Goal: Task Accomplishment & Management: Complete application form

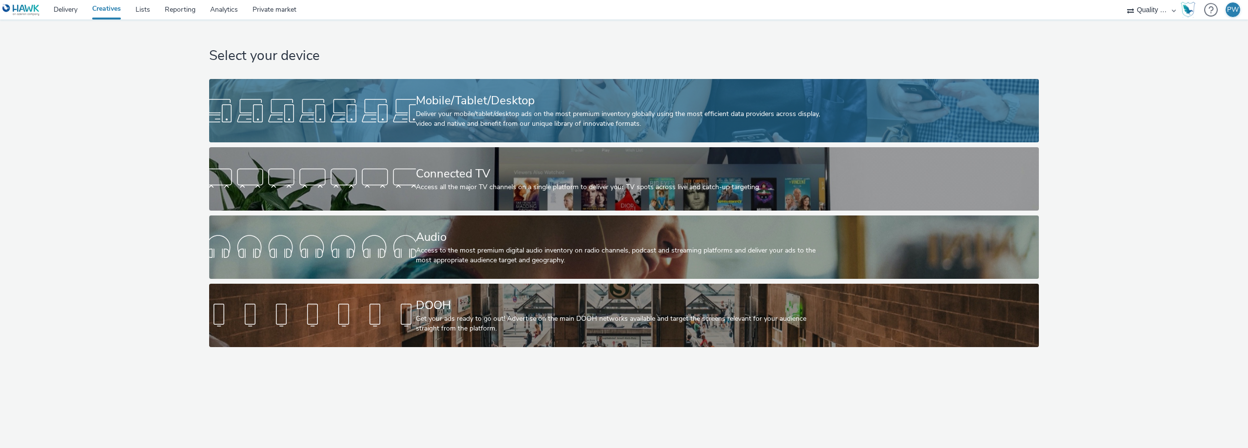
click at [523, 113] on div "Deliver your mobile/tablet/desktop ads on the most premium inventory globally u…" at bounding box center [622, 119] width 413 height 20
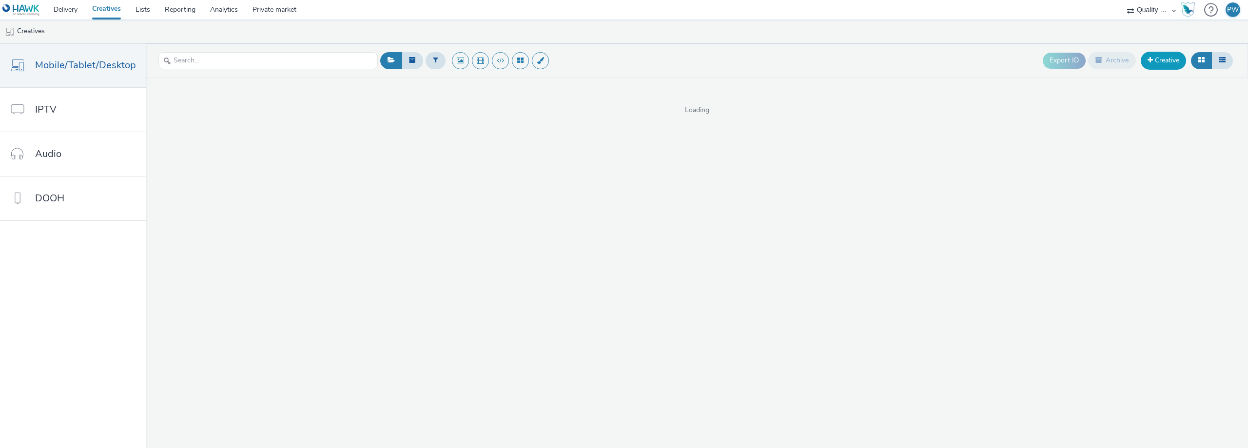
click at [1171, 56] on link "Creative" at bounding box center [1162, 61] width 45 height 18
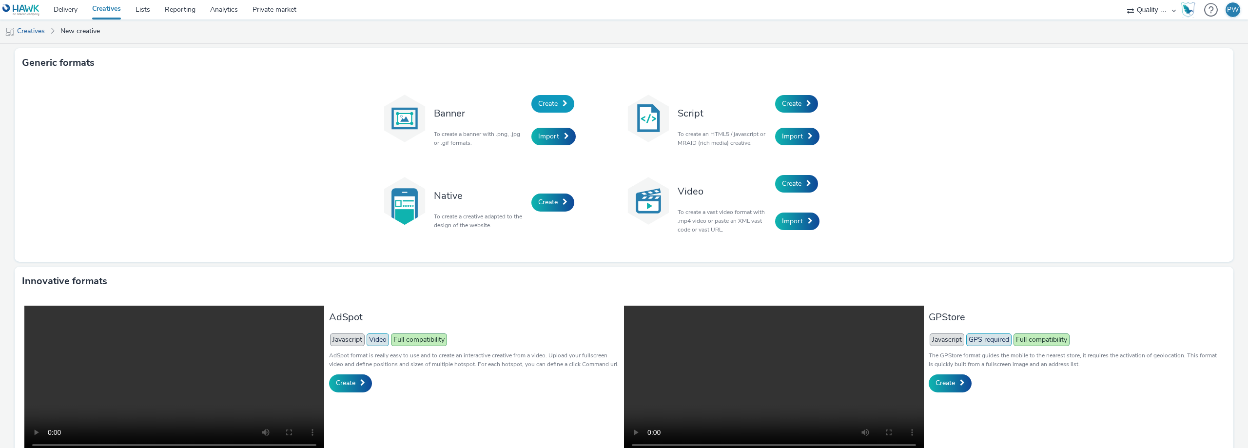
click at [541, 99] on span "Create" at bounding box center [547, 103] width 19 height 9
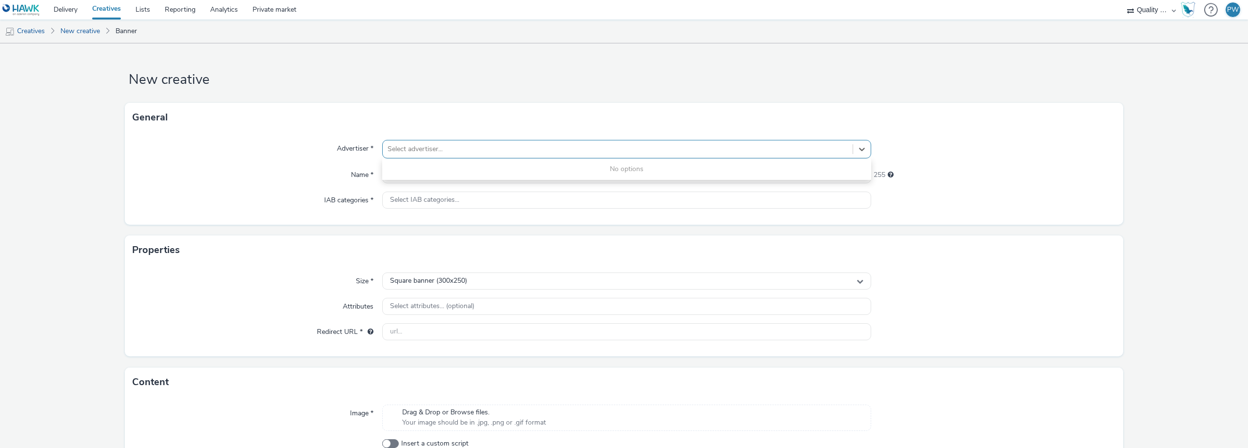
click at [577, 155] on div at bounding box center [617, 149] width 460 height 12
click at [579, 148] on div at bounding box center [617, 149] width 460 height 12
click at [417, 149] on div at bounding box center [617, 149] width 460 height 12
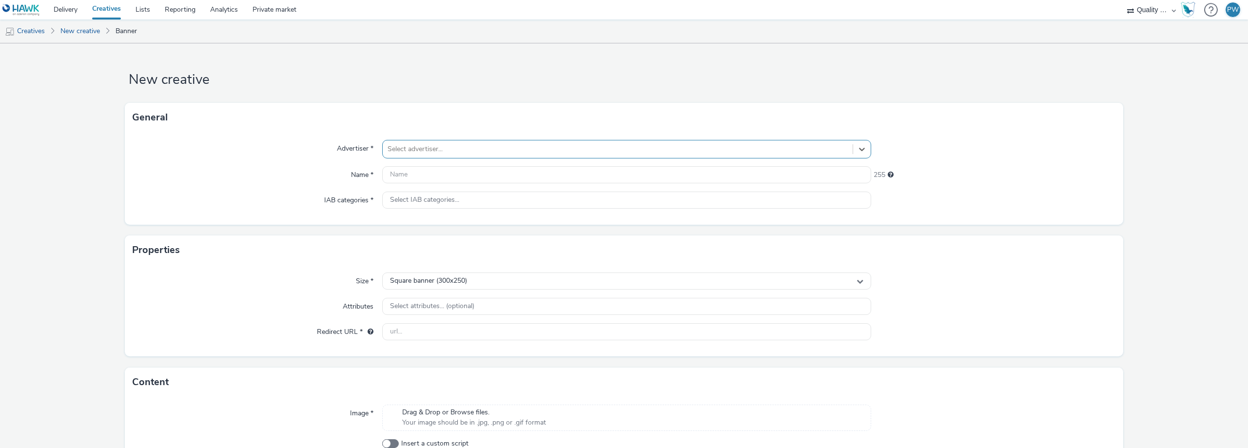
click at [442, 150] on div at bounding box center [617, 149] width 460 height 12
click at [33, 32] on link "Creatives" at bounding box center [25, 30] width 50 height 23
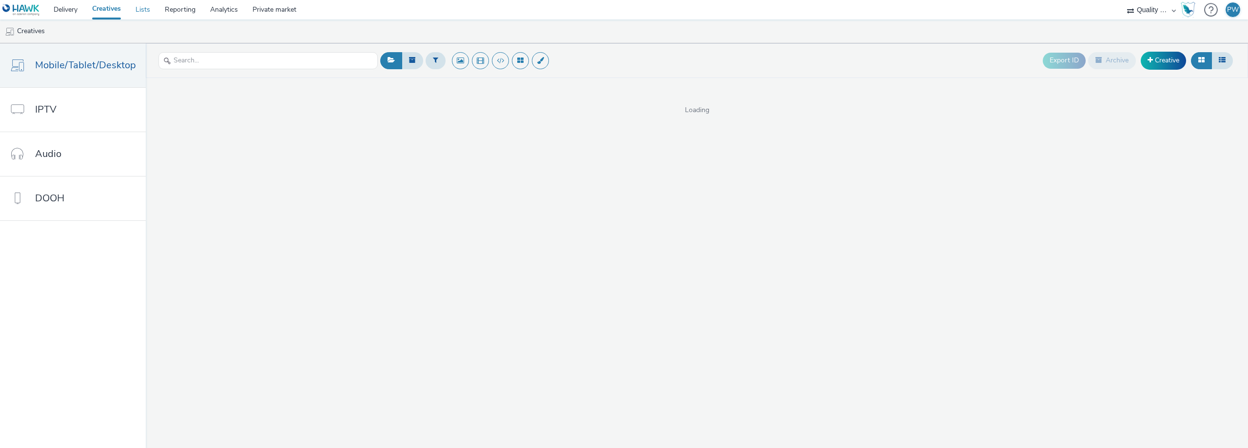
click at [154, 12] on link "Lists" at bounding box center [142, 9] width 29 height 19
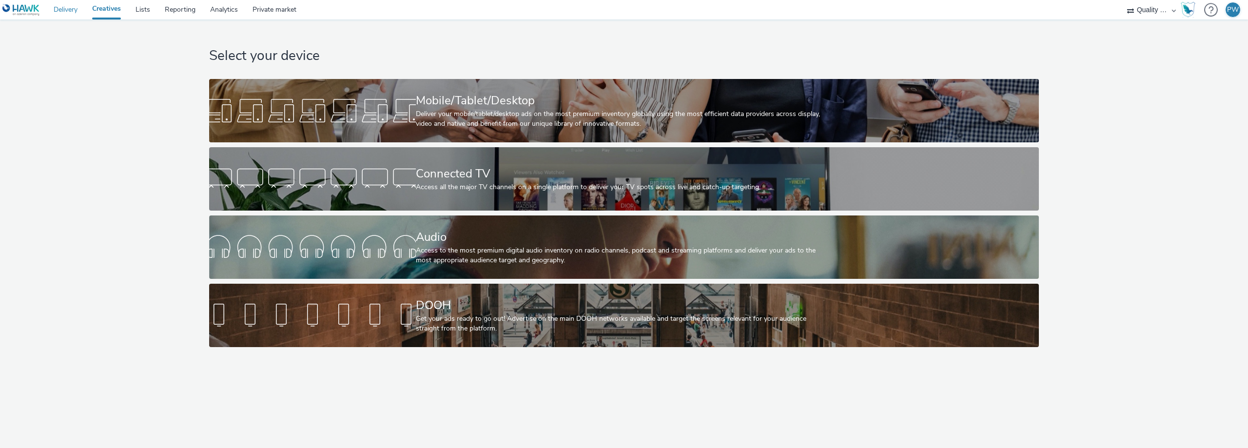
click at [79, 8] on link "Delivery" at bounding box center [65, 9] width 39 height 19
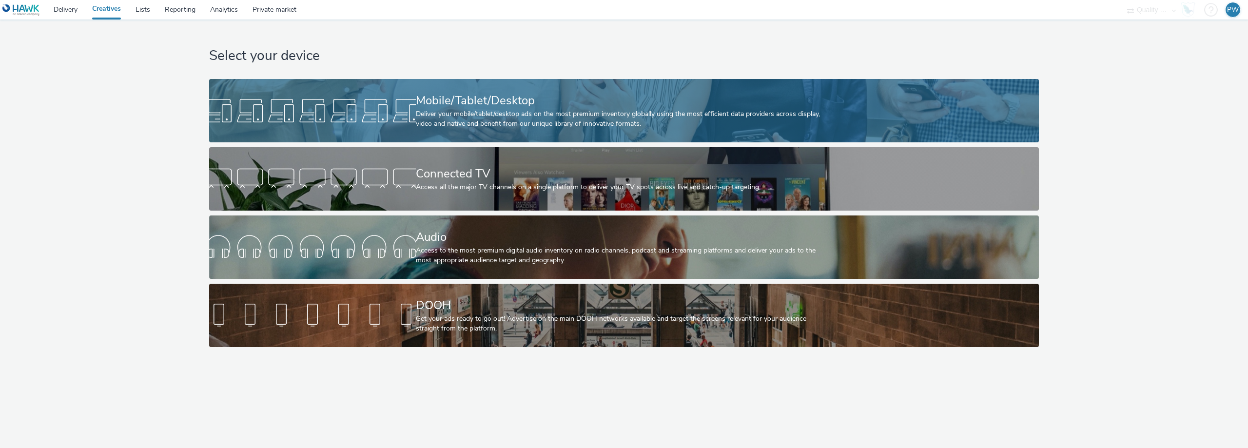
click at [317, 105] on div at bounding box center [312, 110] width 207 height 31
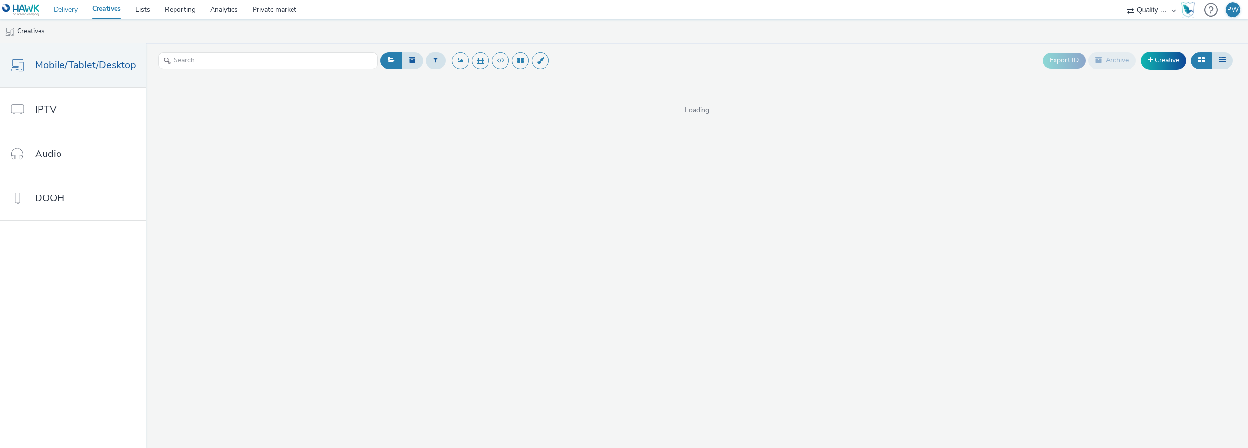
click at [77, 8] on link "Delivery" at bounding box center [65, 9] width 39 height 19
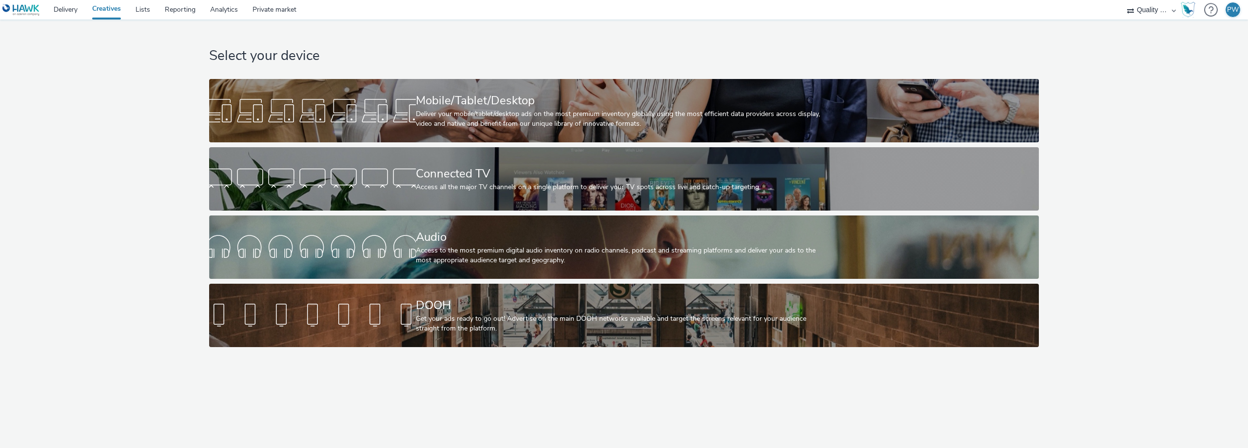
click at [1166, 8] on select "Quality Media Network GmbH" at bounding box center [1151, 9] width 58 height 19
click at [1151, 10] on select "Quality Media Network GmbH" at bounding box center [1151, 9] width 58 height 19
click at [1133, 11] on div "Quality Media Network GmbH" at bounding box center [1151, 9] width 58 height 19
click at [1172, 12] on div "Quality Media Network GmbH" at bounding box center [1151, 9] width 58 height 19
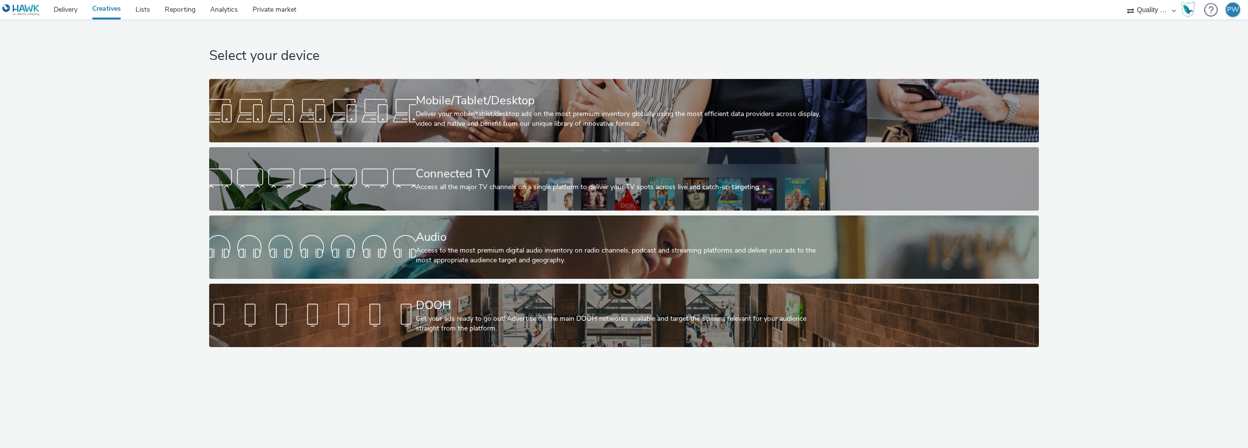
click at [1172, 11] on div "Quality Media Network GmbH" at bounding box center [1151, 9] width 58 height 19
click at [271, 4] on link "Private market" at bounding box center [274, 9] width 58 height 19
click at [80, 15] on link "Delivery" at bounding box center [65, 9] width 39 height 19
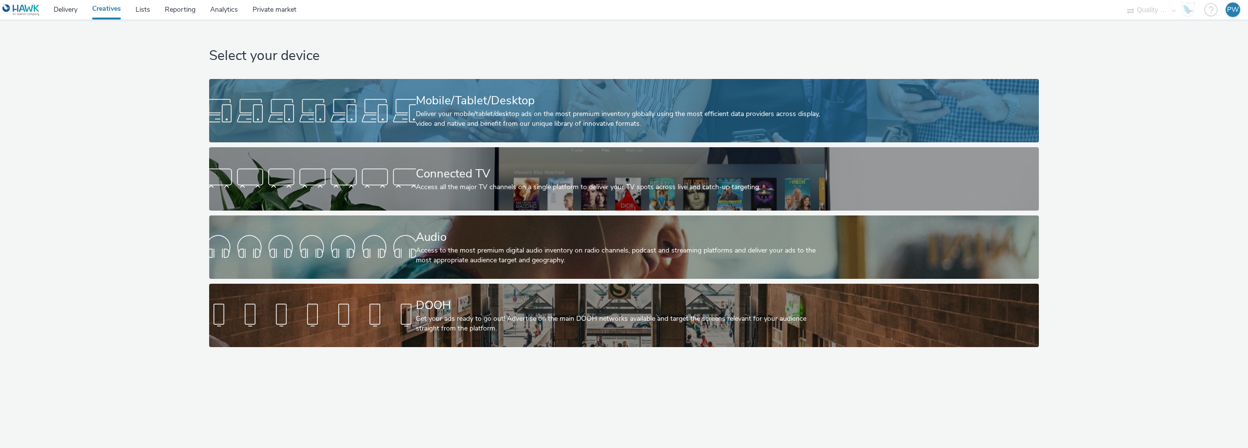
click at [444, 105] on div "Mobile/Tablet/Desktop" at bounding box center [622, 100] width 413 height 17
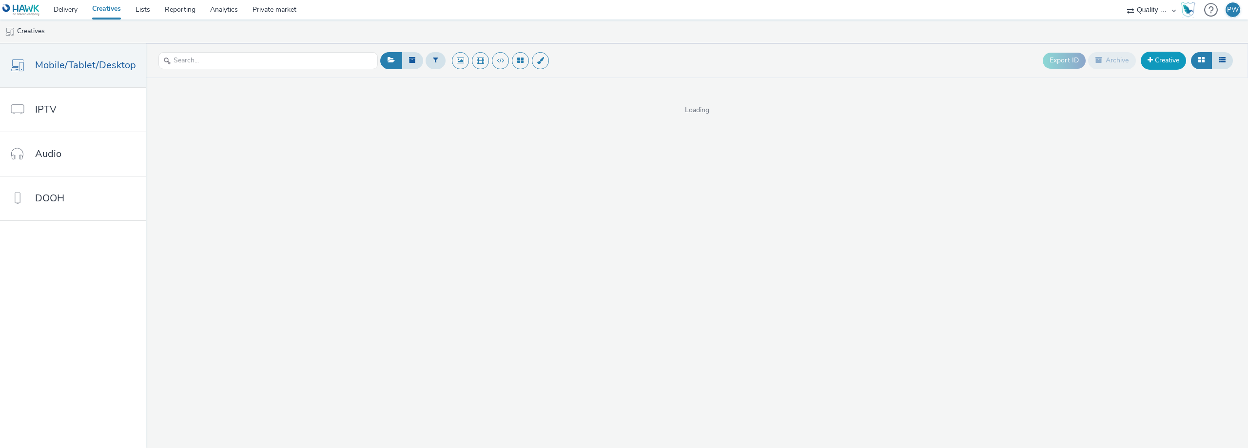
click at [1167, 62] on link "Creative" at bounding box center [1162, 61] width 45 height 18
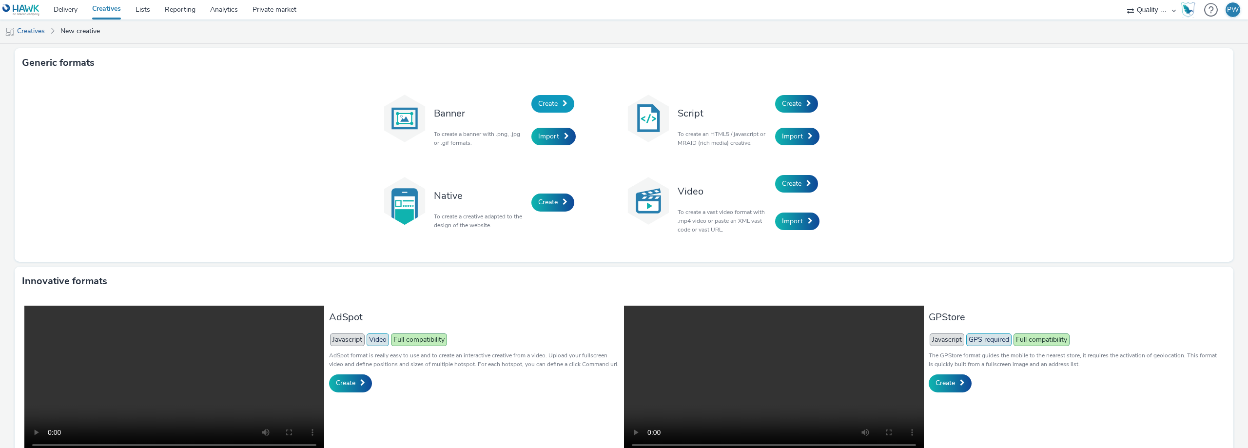
click at [546, 102] on span "Create" at bounding box center [547, 103] width 19 height 9
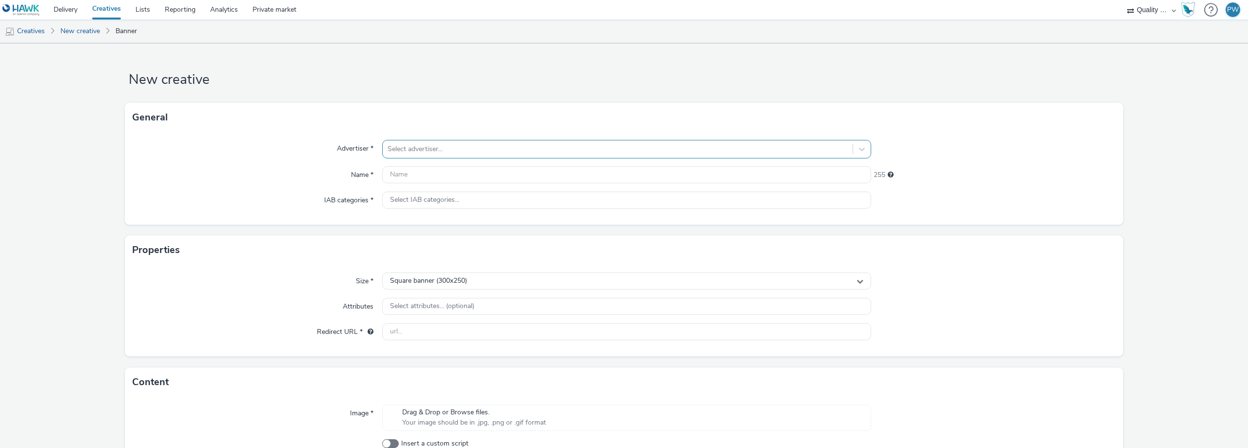
click at [431, 148] on div at bounding box center [617, 149] width 460 height 12
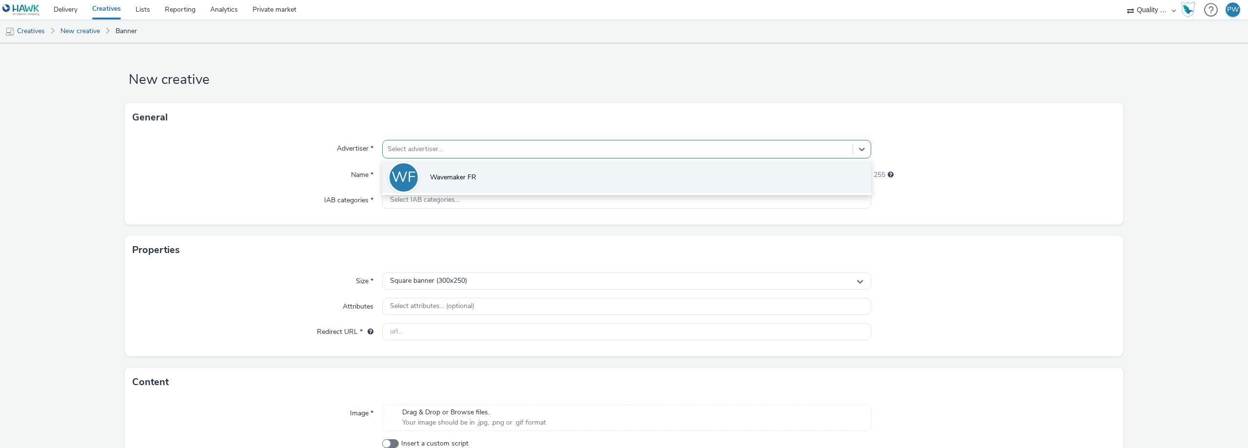
click at [437, 171] on li "WF Wavemaker FR" at bounding box center [626, 176] width 489 height 33
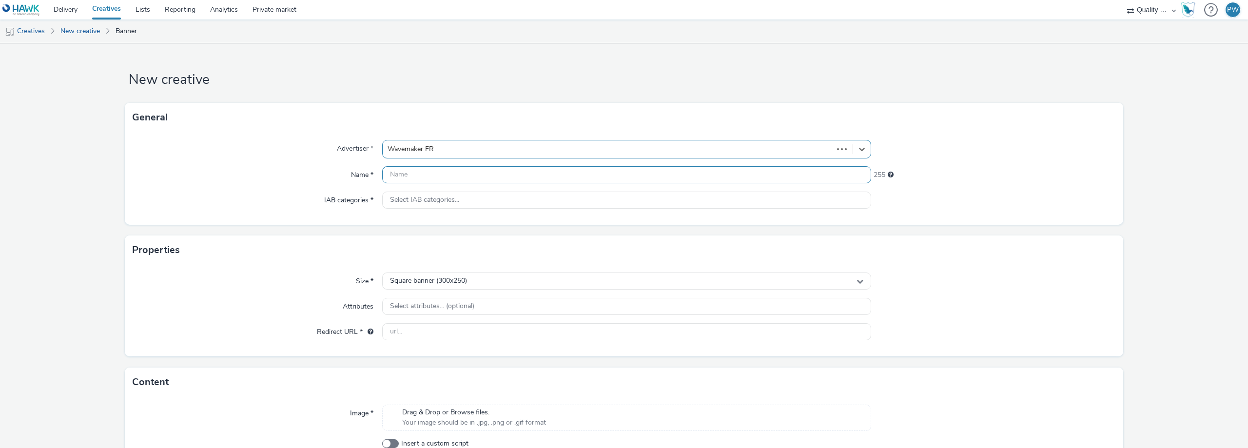
click at [437, 171] on input "text" at bounding box center [626, 174] width 489 height 17
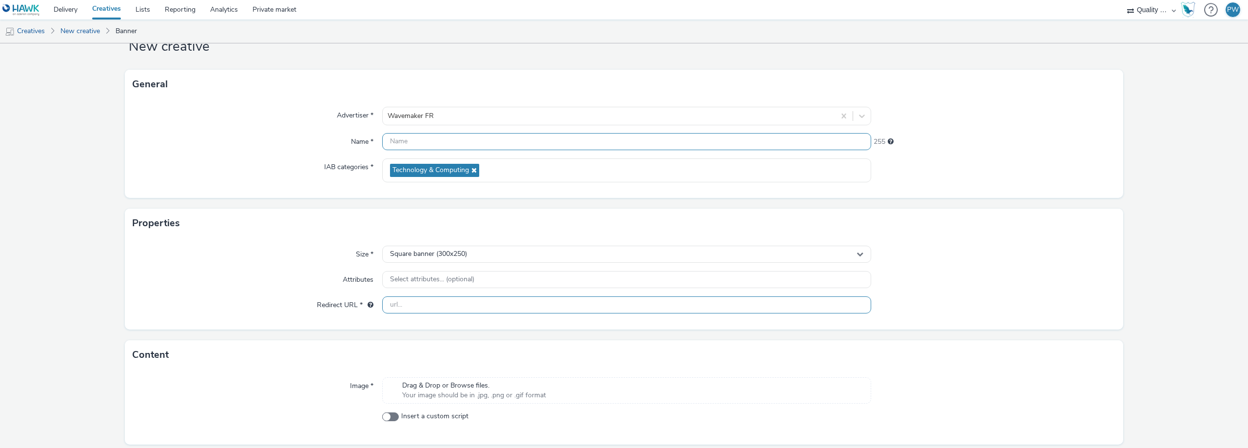
scroll to position [66, 0]
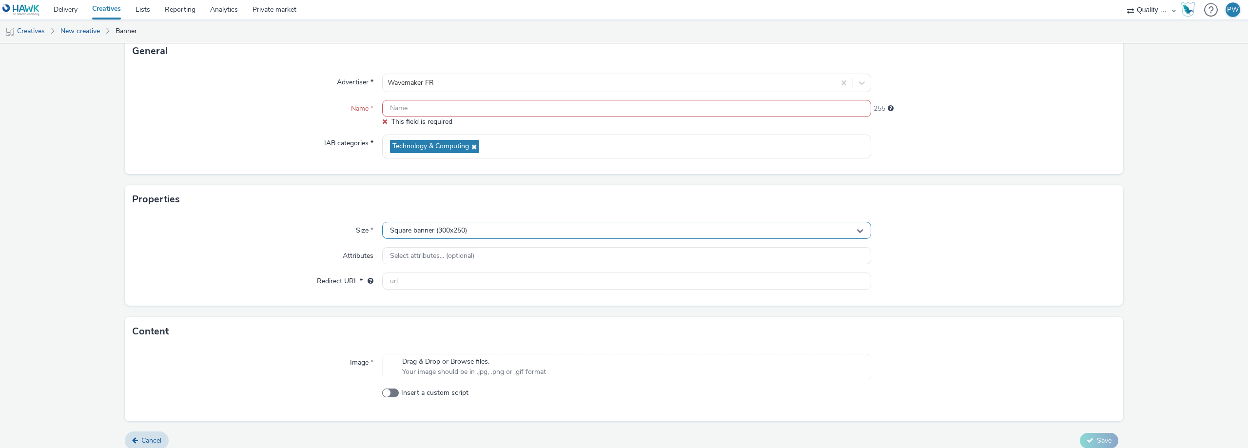
click at [565, 221] on div "Size * Square banner (300x250) Attributes Select attributes... (optional) Redir…" at bounding box center [624, 260] width 998 height 92
click at [554, 231] on div "Square banner (300x250)" at bounding box center [626, 230] width 489 height 17
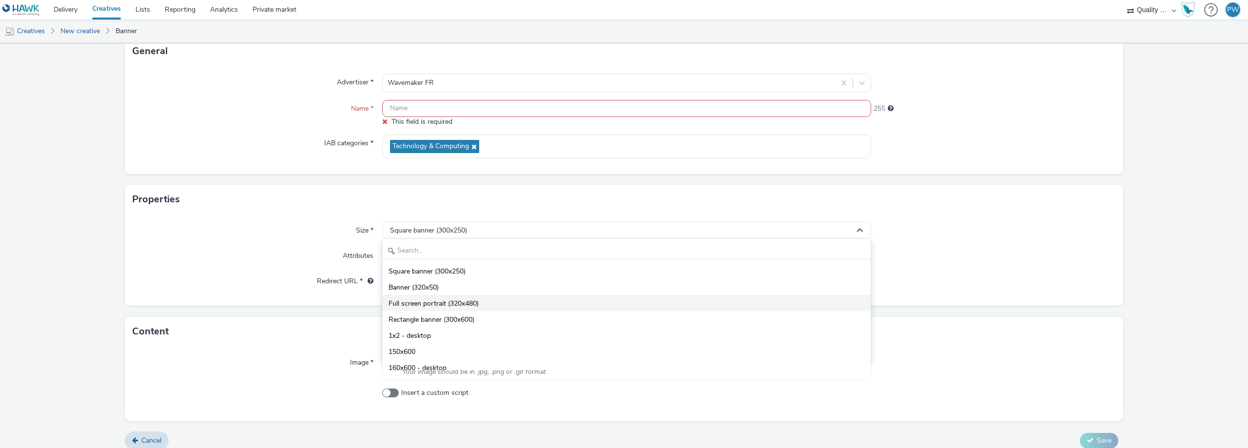
click at [503, 301] on li "Full screen portrait (320x480)" at bounding box center [627, 303] width 488 height 16
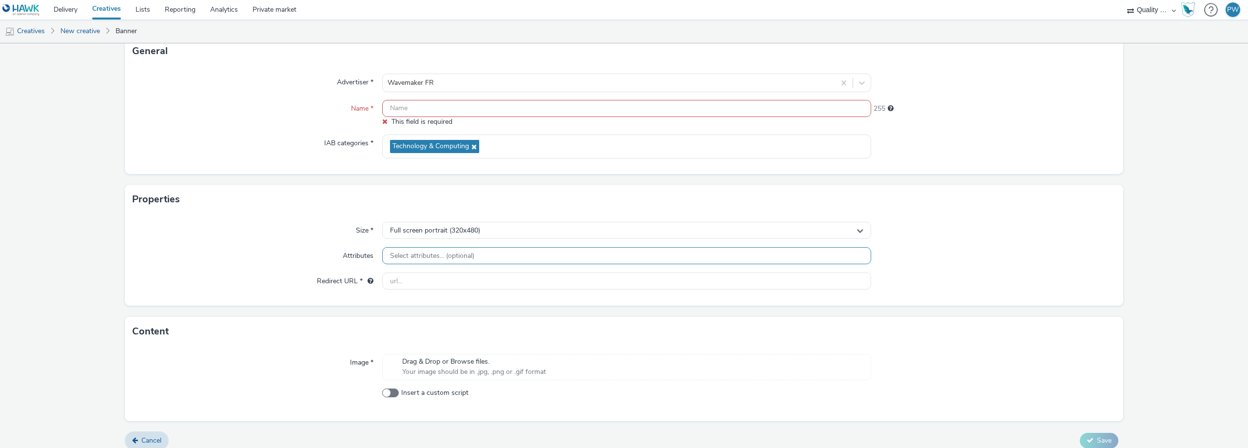
click at [443, 256] on span "Select attributes... (optional)" at bounding box center [432, 256] width 84 height 8
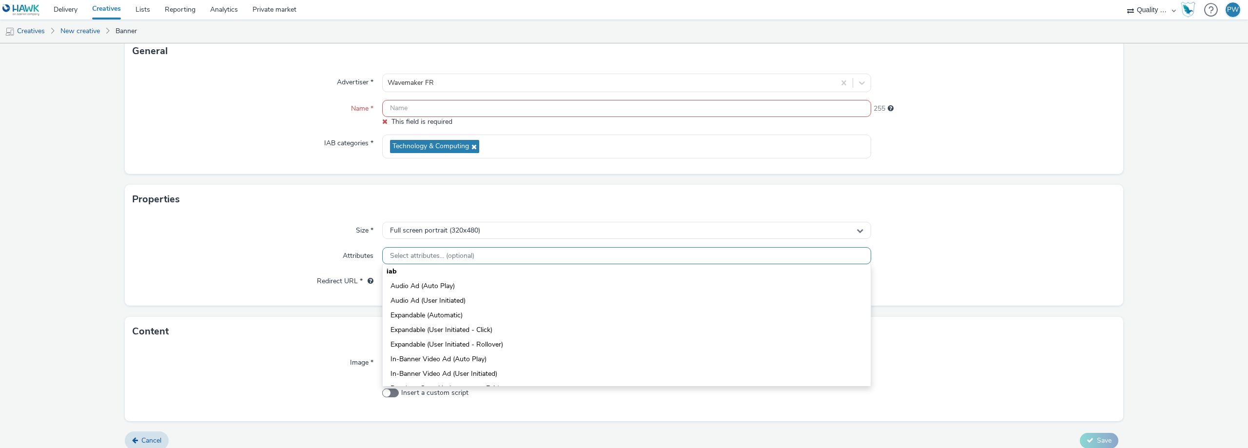
click at [443, 256] on span "Select attributes... (optional)" at bounding box center [432, 256] width 84 height 8
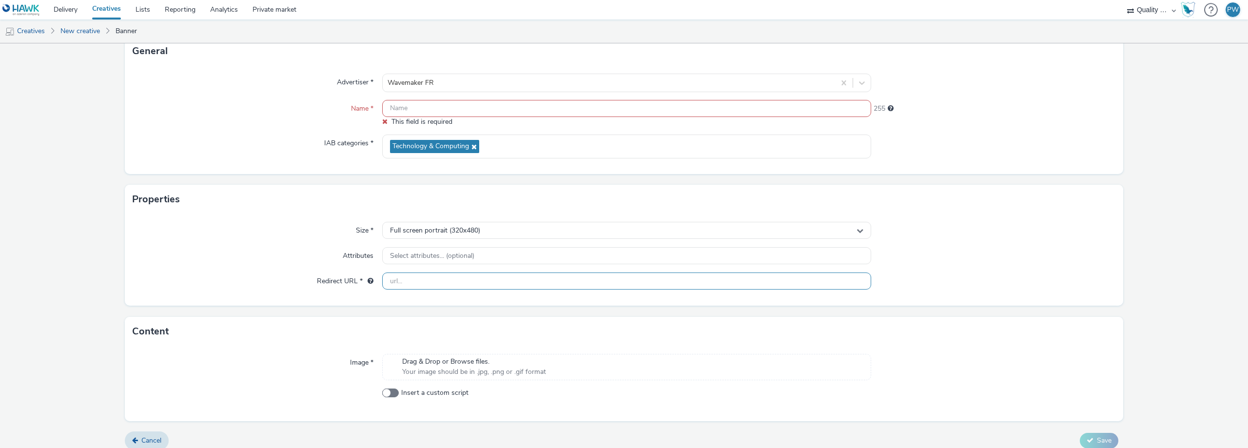
click at [432, 276] on input "text" at bounding box center [626, 280] width 489 height 17
click at [254, 262] on div "Attributes" at bounding box center [258, 256] width 250 height 18
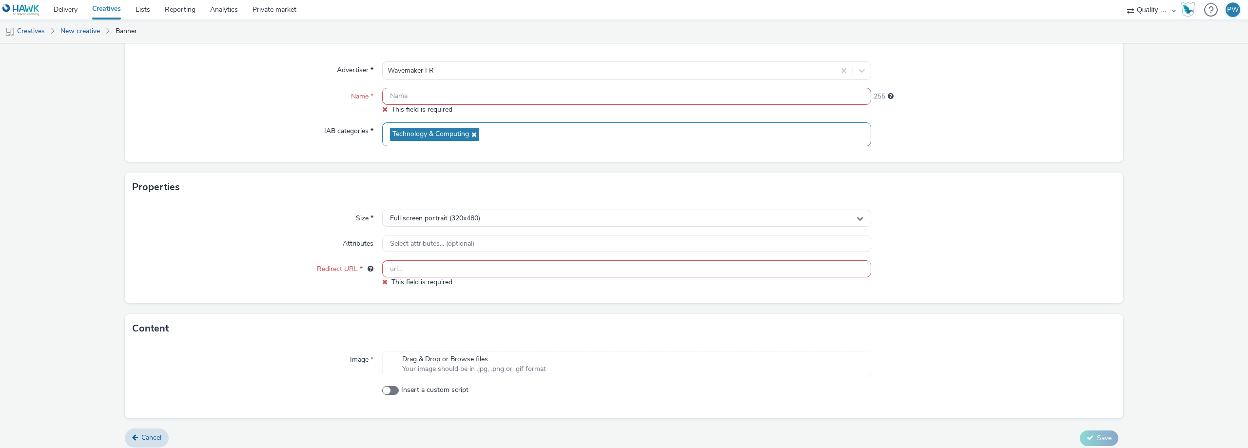
scroll to position [85, 0]
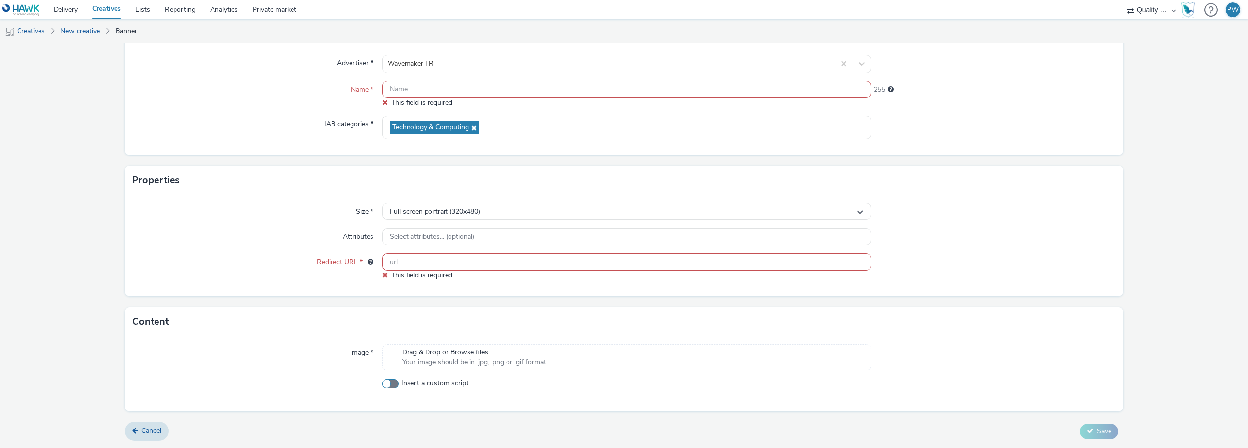
click at [385, 381] on span at bounding box center [390, 383] width 17 height 9
click at [385, 381] on input "Insert a custom script" at bounding box center [385, 383] width 6 height 6
checkbox input "true"
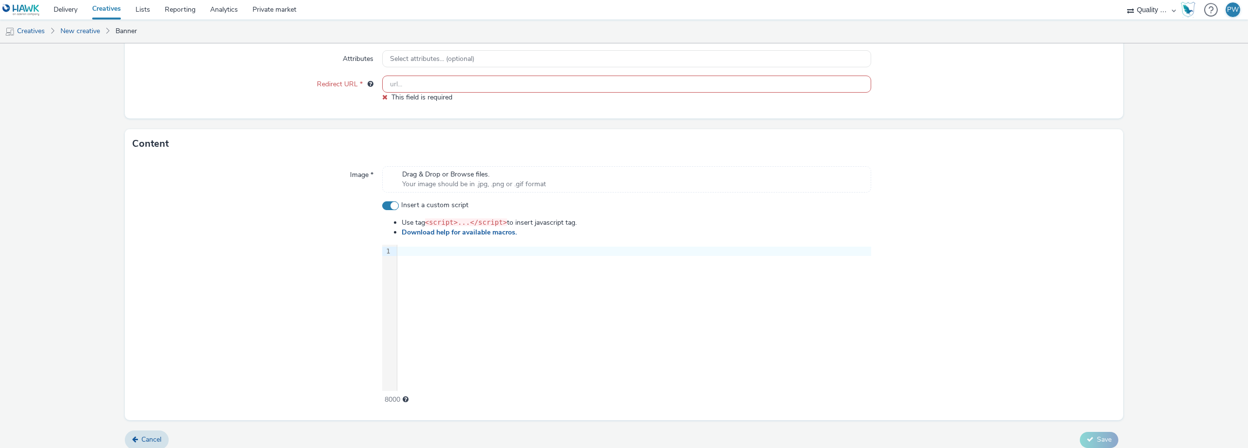
scroll to position [271, 0]
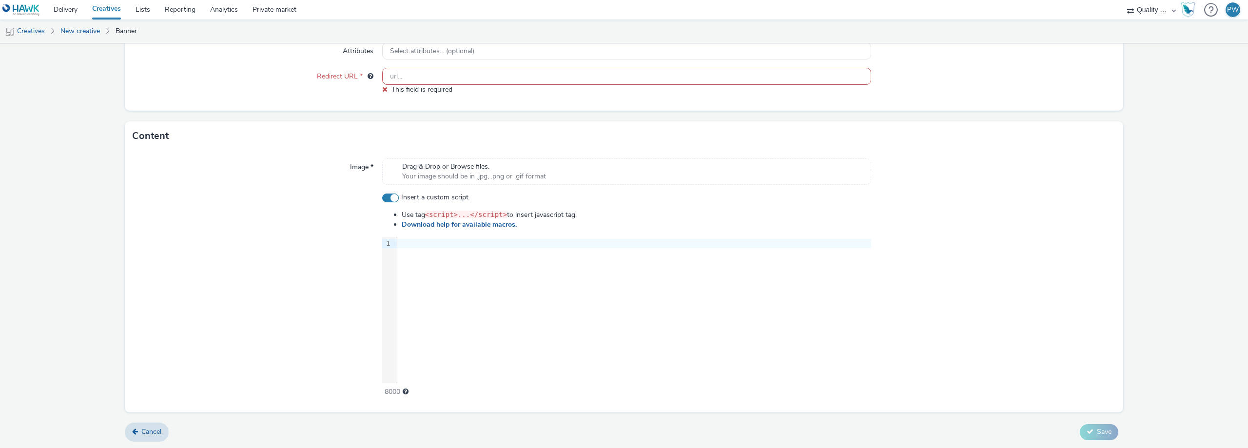
click at [466, 318] on div "9 1 ›" at bounding box center [626, 310] width 489 height 146
click at [717, 257] on div "9 1 › <ins class = "asm_async_creative" style= "display:inline-block; width:300…" at bounding box center [626, 310] width 491 height 146
click at [737, 204] on div "Insert a custom script Use tag <script>...</script> to insert javascript tag. D…" at bounding box center [626, 295] width 491 height 204
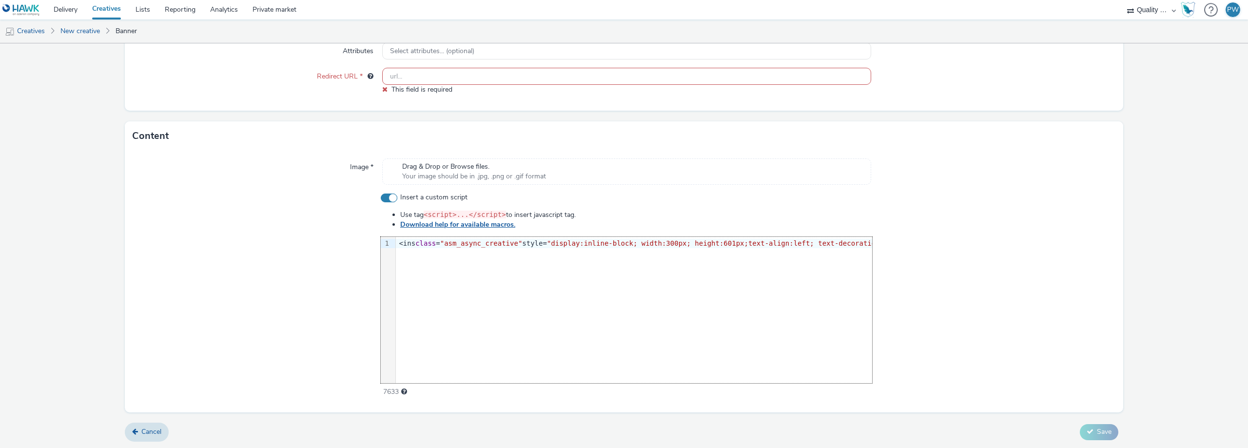
click at [488, 223] on link "Download help for available macros." at bounding box center [459, 224] width 119 height 9
drag, startPoint x: 678, startPoint y: 243, endPoint x: 655, endPoint y: 244, distance: 23.4
click at [655, 244] on span ""pid=5373&gdpr=[gdpr]&gdpr_consent=[consentstring]"" at bounding box center [698, 243] width 210 height 8
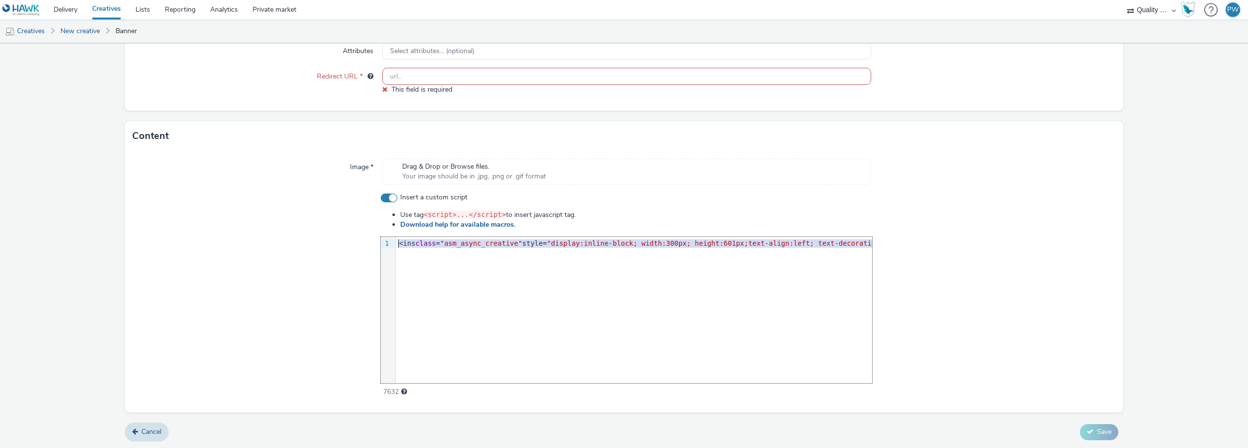
drag, startPoint x: 466, startPoint y: 241, endPoint x: 302, endPoint y: 239, distance: 163.8
click at [302, 239] on div "Insert a custom script Use tag <script>...</script> to insert javascript tag. D…" at bounding box center [624, 295] width 983 height 204
click at [522, 256] on div "9 1 › <ins class = "asm_async_creative" style= "display:inline-block; width:300…" at bounding box center [626, 310] width 491 height 146
click at [714, 243] on div "<ins class = "asm_async_creative" style= "display:inline-block; width:300px; he…" at bounding box center [928, 244] width 1385 height 10
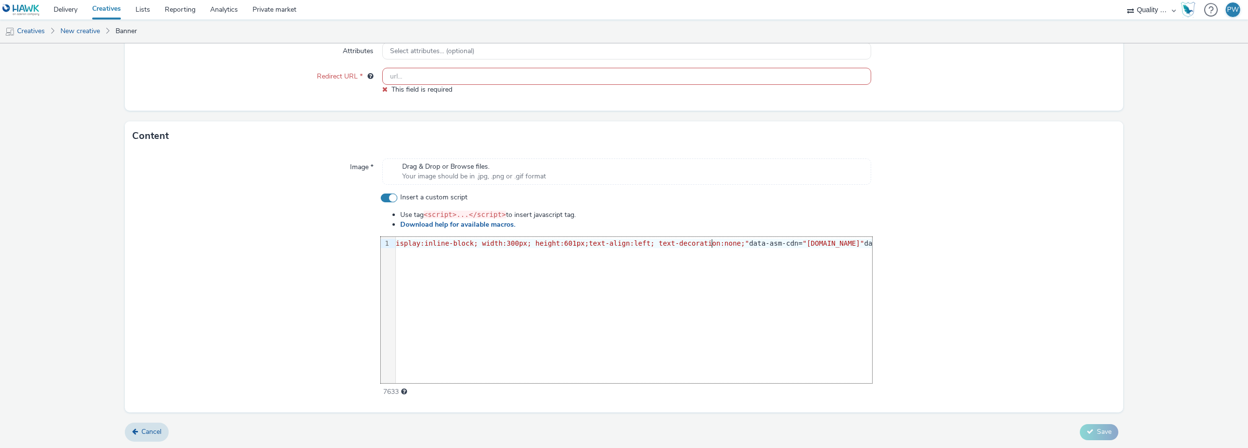
scroll to position [0, 8]
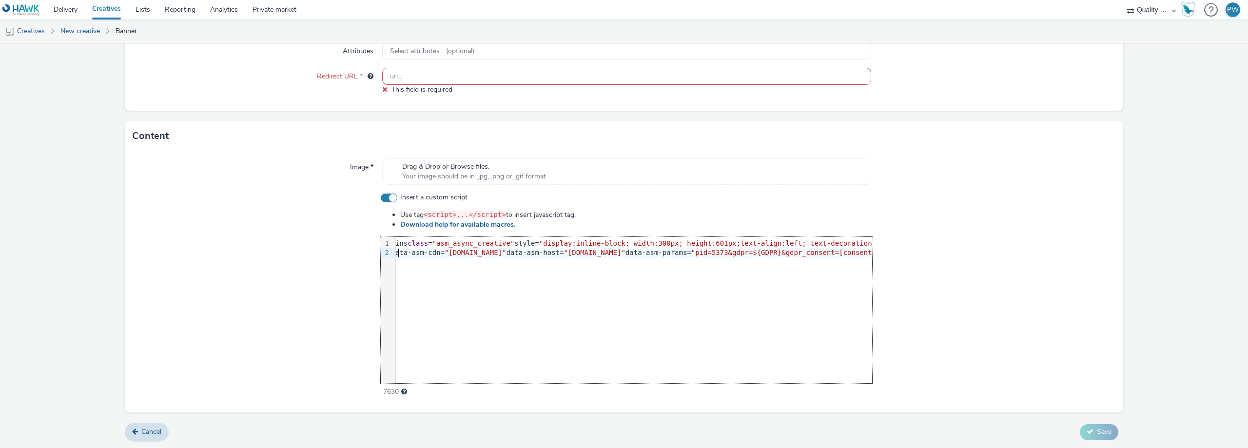
click at [512, 252] on div "data-asm-cdn= "[DOMAIN_NAME]" data-asm-host= "[DOMAIN_NAME]" data-asm-params= "…" at bounding box center [823, 253] width 871 height 10
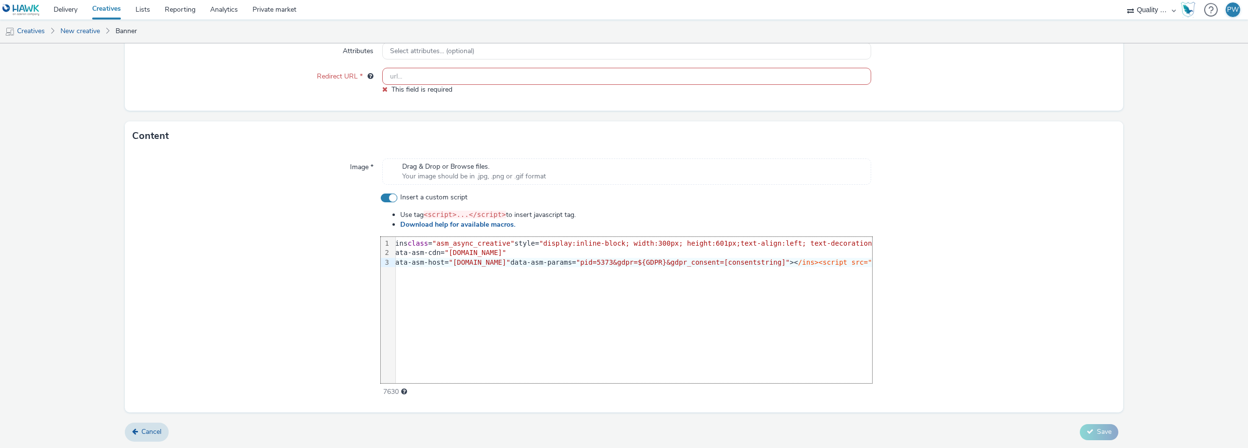
scroll to position [0, 0]
click at [568, 263] on div "data-asm-host= "[DOMAIN_NAME]" data-asm-params= "pid=5373&gdpr=${GDPR}&gdpr_con…" at bounding box center [773, 263] width 756 height 10
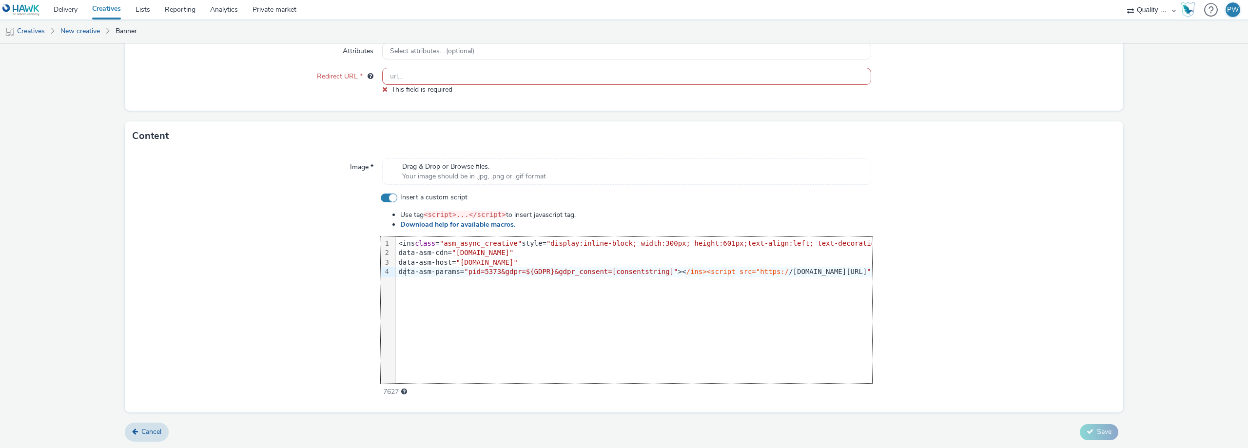
click at [661, 270] on div "data-asm-params= "pid=5373&gdpr=${GDPR}&gdpr_consent=[consentstring]" >< /ins><…" at bounding box center [713, 272] width 637 height 10
click at [662, 275] on div "data-asm-params= "pid=5373&gdpr=${GDPR}&gdpr_consent=[consentstring]" >< /ins><…" at bounding box center [714, 272] width 637 height 10
click at [418, 281] on span "/ins><script src="https:/" at bounding box center [454, 281] width 103 height 8
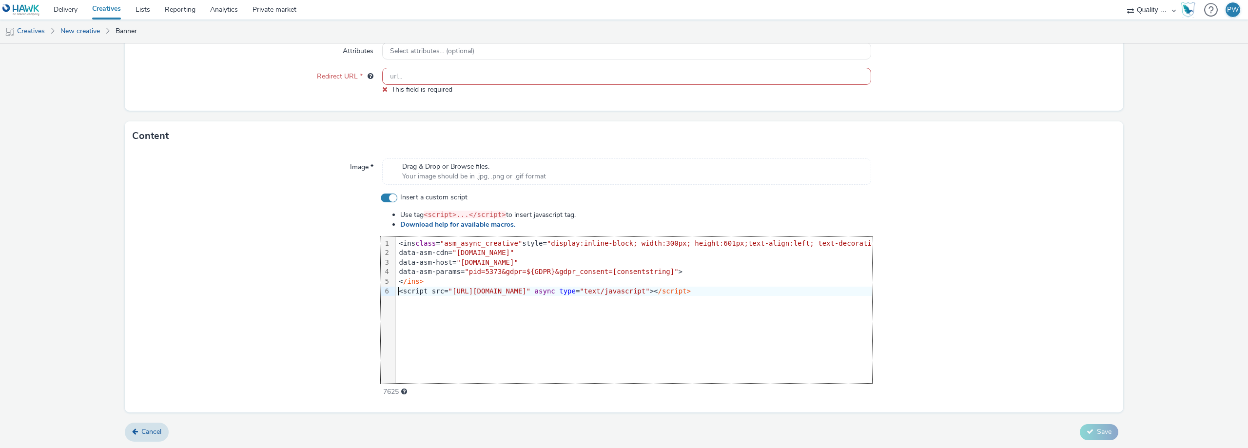
click at [545, 279] on div "< /ins>" at bounding box center [652, 282] width 513 height 10
click at [547, 266] on div "data-asm-host= "[DOMAIN_NAME]"" at bounding box center [652, 263] width 513 height 10
click at [684, 268] on div "data-asm-params= "pid=5373&gdpr=${GDPR}&gdpr_consent=[consentstring]" >" at bounding box center [652, 272] width 513 height 10
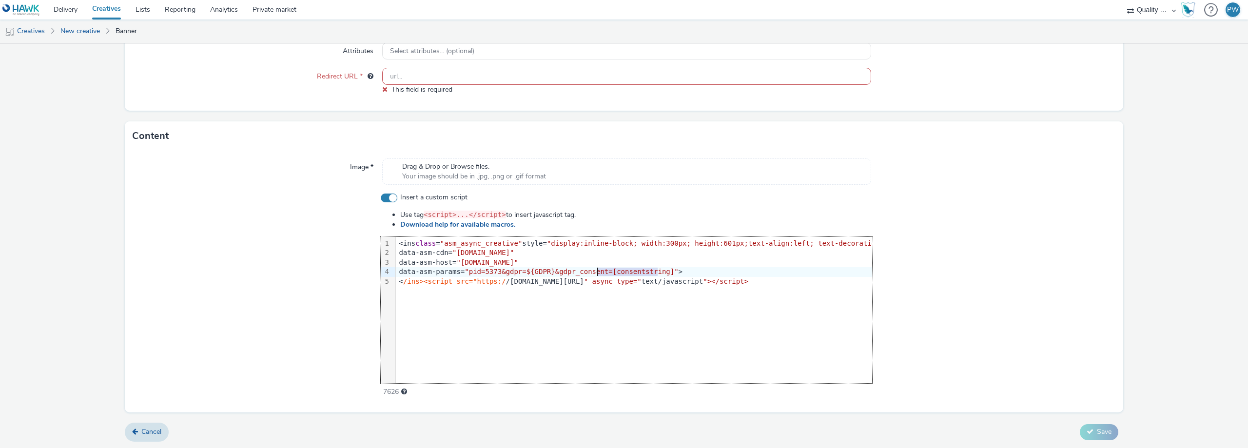
drag, startPoint x: 655, startPoint y: 271, endPoint x: 597, endPoint y: 272, distance: 57.5
click at [597, 272] on span ""pid=5373&gdpr=${GDPR}&gdpr_consent=[consentstring]"" at bounding box center [570, 272] width 213 height 8
click at [598, 272] on span ""pid=5373&gdpr=${GDPR}&gdpr_consent=[consentstring]"" at bounding box center [570, 272] width 213 height 8
drag, startPoint x: 598, startPoint y: 272, endPoint x: 655, endPoint y: 271, distance: 57.0
click at [655, 271] on span ""pid=5373&gdpr=${GDPR}&gdpr_consent=[consentstring]"" at bounding box center [570, 272] width 213 height 8
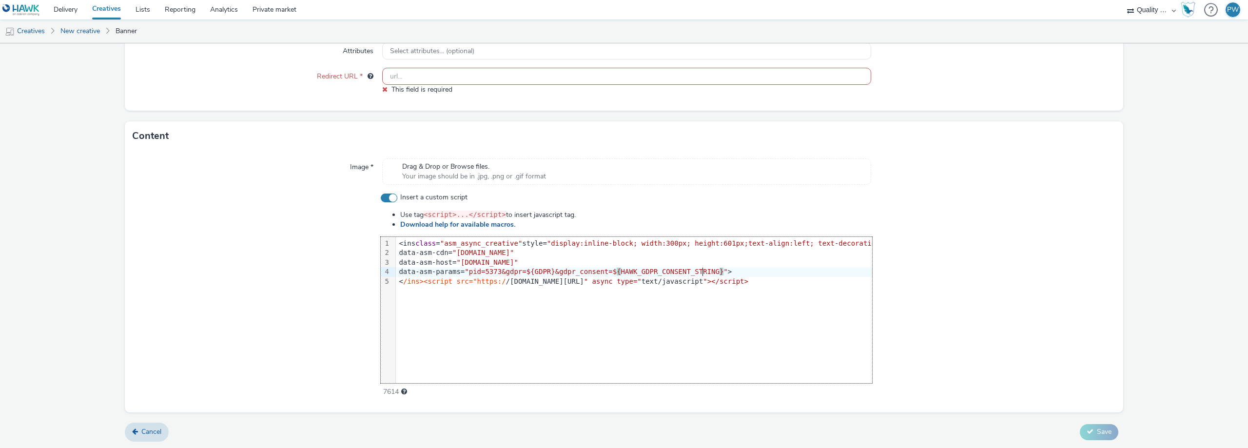
click at [686, 263] on div "data-asm-host= "[DOMAIN_NAME]"" at bounding box center [652, 263] width 513 height 10
click at [396, 281] on div "< /ins><script src="https:/ /[DOMAIN_NAME][URL] " async type=" text/javascript …" at bounding box center [652, 282] width 513 height 10
click at [575, 260] on div "data-asm-host= "[DOMAIN_NAME]"" at bounding box center [739, 263] width 686 height 10
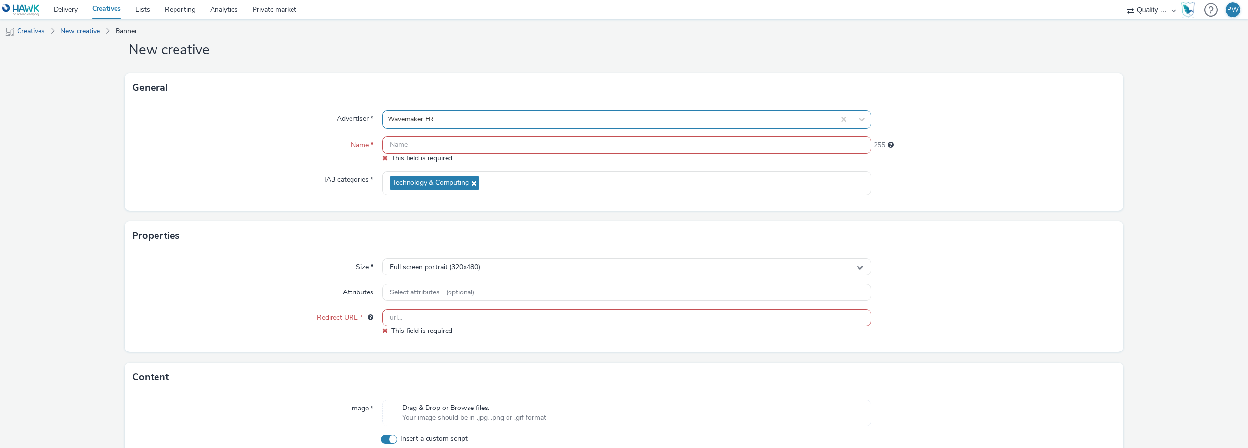
scroll to position [27, 0]
click at [423, 145] on input "text" at bounding box center [626, 147] width 489 height 17
paste input "Quality Media Network FR / Mobile / Interstitial / HAWK"
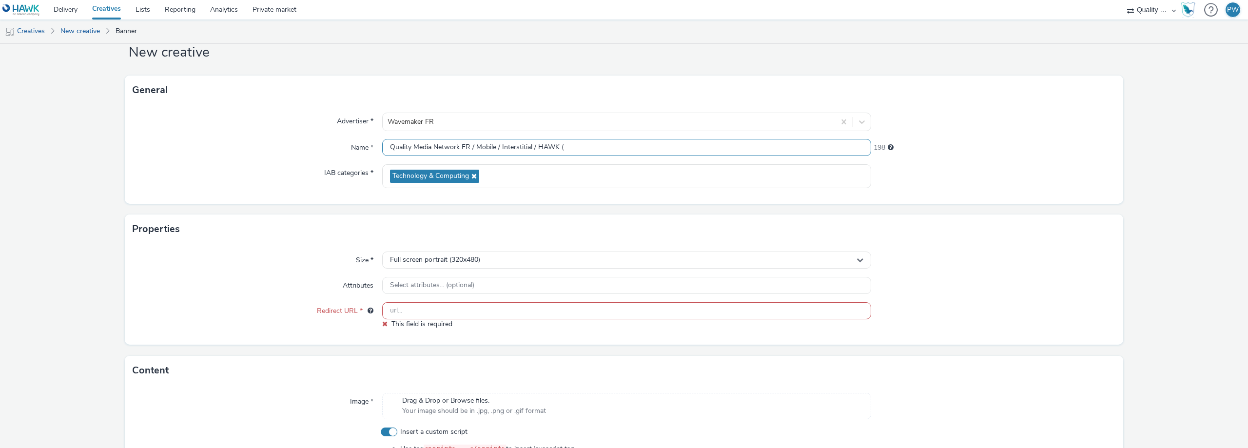
paste input "5373"
type input "Quality Media Network FR / Mobile / Interstitial / HAWK (5373)"
click at [446, 304] on input "text" at bounding box center [626, 310] width 489 height 17
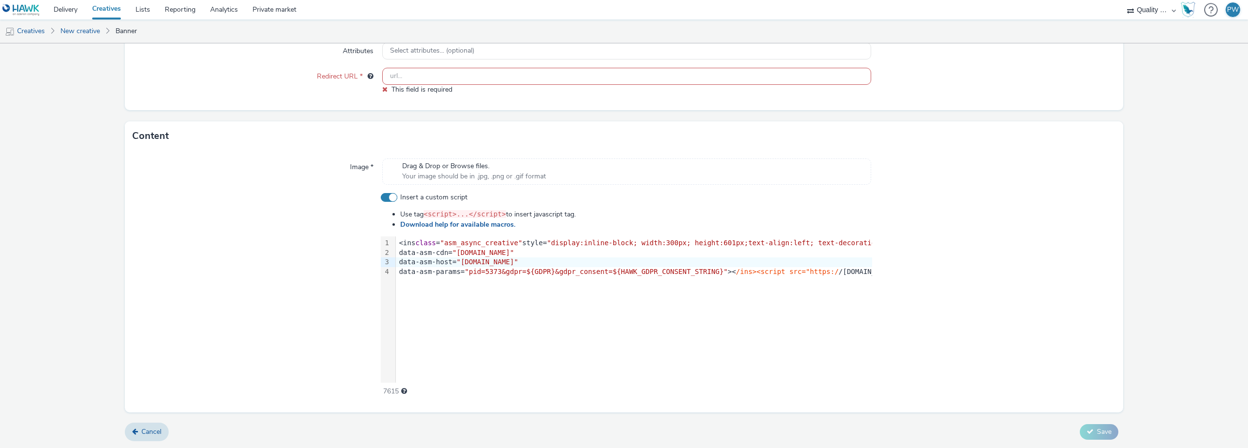
scroll to position [18, 0]
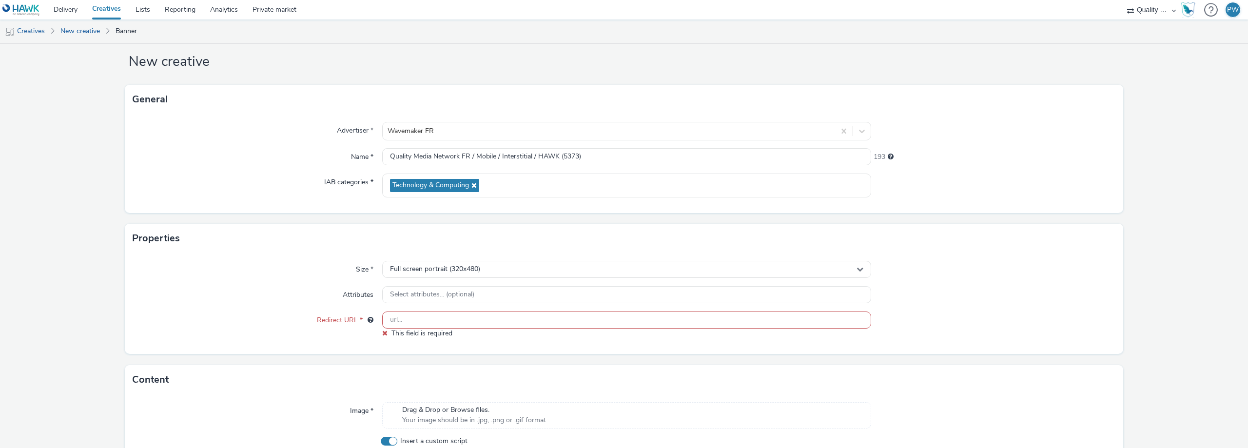
click at [462, 317] on input "text" at bounding box center [626, 319] width 489 height 17
paste input "[URL][DOMAIN_NAME]"
type input "[URL][DOMAIN_NAME]"
click at [264, 295] on div "Attributes" at bounding box center [258, 295] width 250 height 18
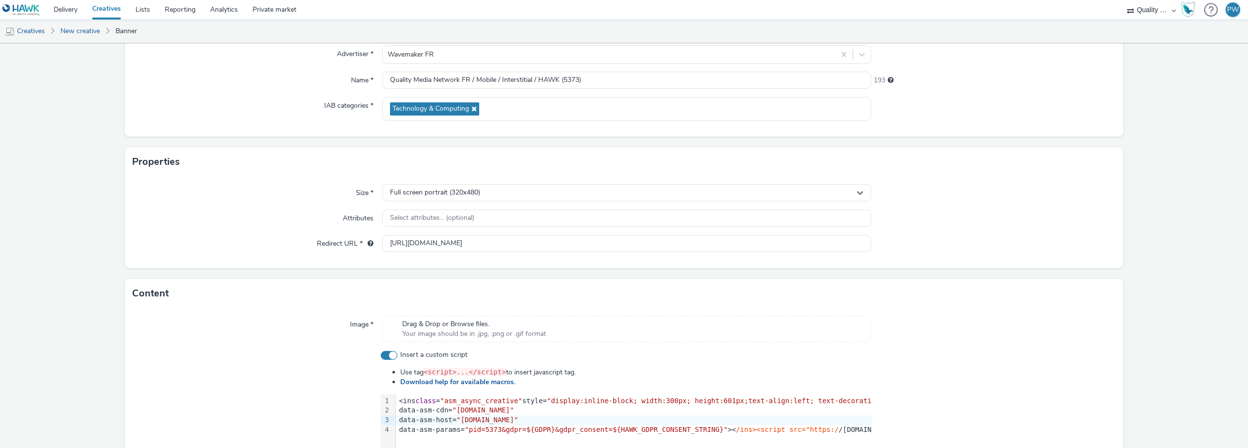
scroll to position [213, 0]
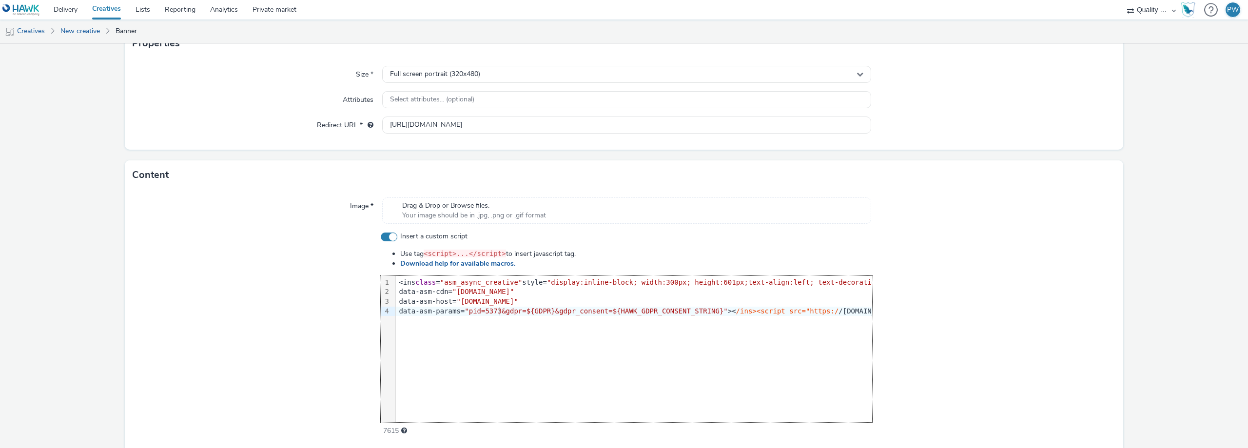
click at [498, 312] on span ""pid=5373&gdpr=${GDPR}&gdpr_consent=${HAWK_GDPR_CONSENT_STRING}"" at bounding box center [595, 311] width 263 height 8
drag, startPoint x: 599, startPoint y: 310, endPoint x: 550, endPoint y: 312, distance: 48.8
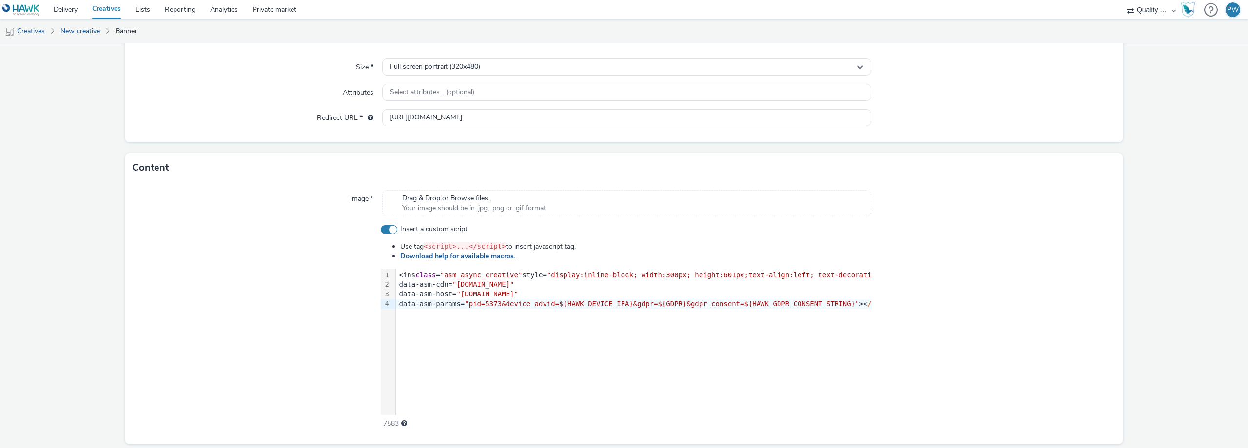
scroll to position [204, 0]
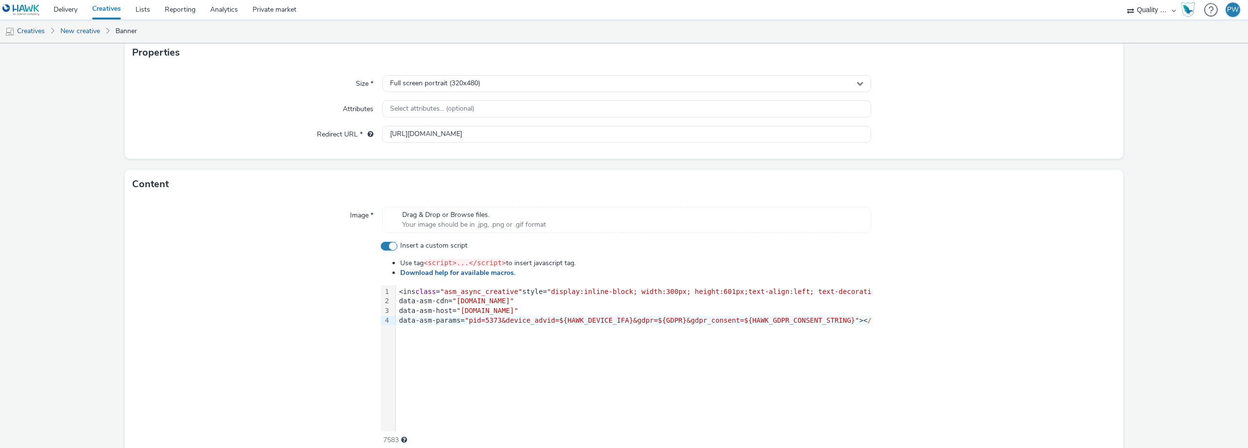
click at [1043, 251] on div at bounding box center [993, 343] width 243 height 204
click at [867, 321] on span "/ins><script src="https:/" at bounding box center [918, 320] width 103 height 8
click at [820, 328] on div "<script src= "[URL][DOMAIN_NAME]" async type = "text/javascript" >< /script>" at bounding box center [652, 330] width 513 height 10
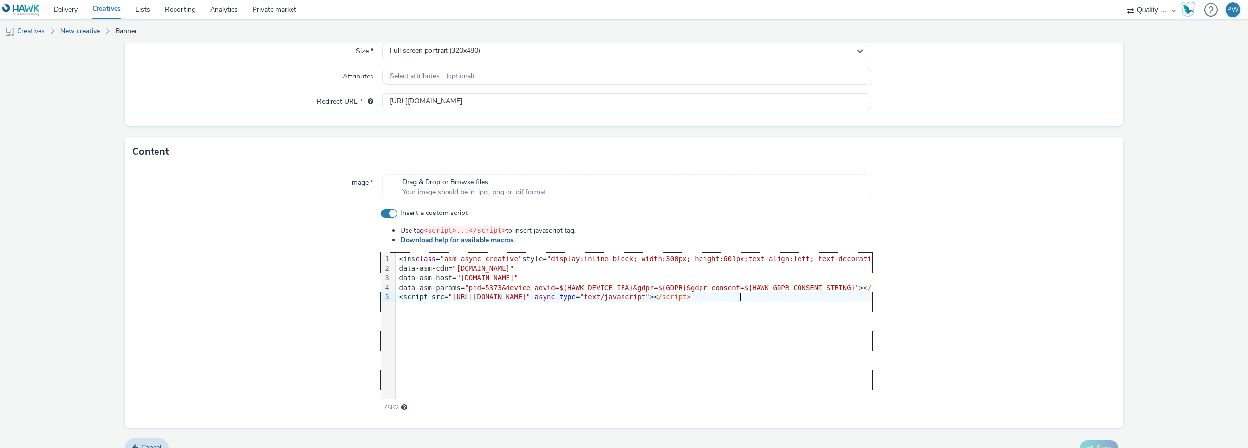
scroll to position [252, 0]
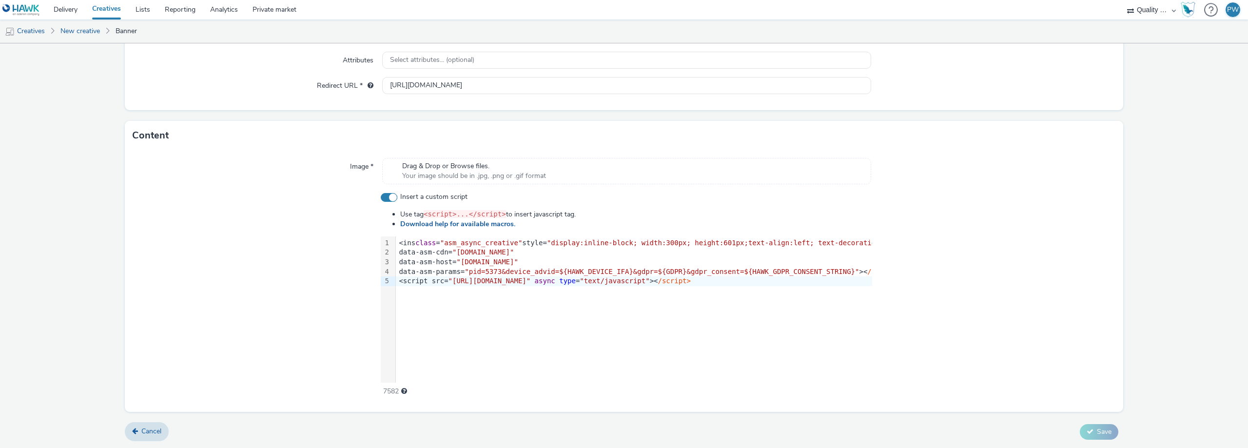
click at [850, 270] on div "data-asm-params= "pid=5373&device_advid=${HAWK_DEVICE_IFA}&gdpr=${GDPR}&gdpr_co…" at bounding box center [652, 272] width 513 height 10
copy div "<ins class = "asm_async_creative" style= "display:inline-block; width:300px; he…"
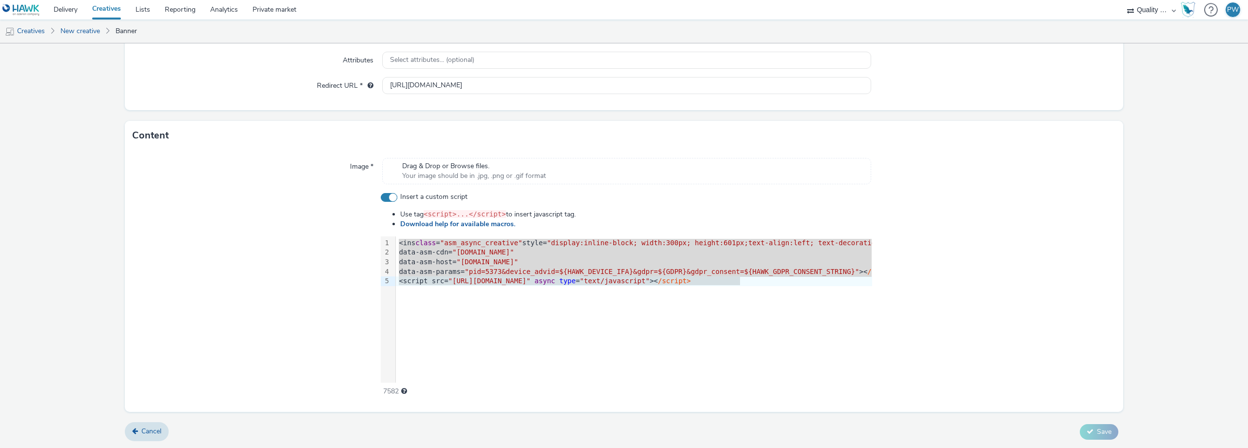
click at [637, 250] on div "data-asm-cdn= "[DOMAIN_NAME]"" at bounding box center [652, 253] width 513 height 10
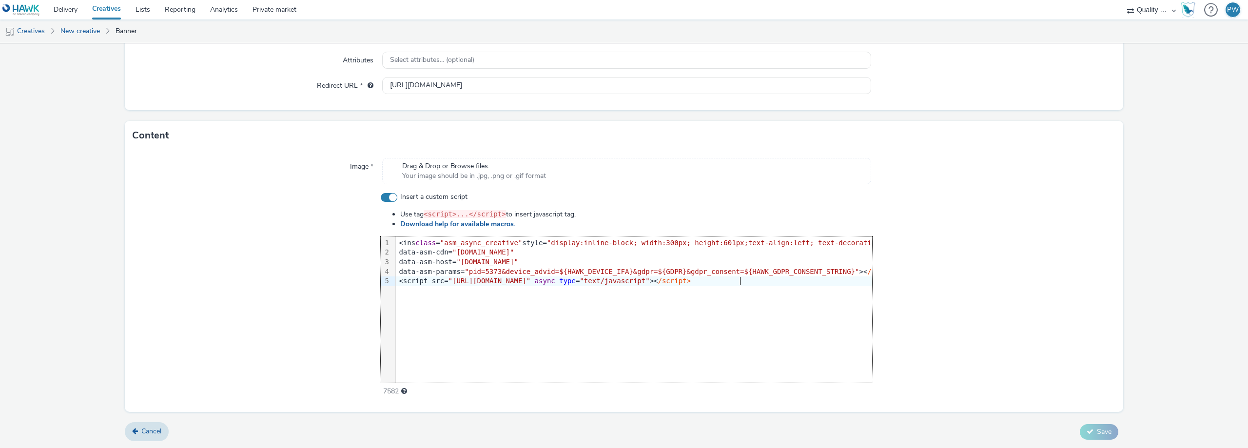
click at [592, 300] on div "9 1 2 3 4 5 › <ins class = "asm_async_creative" style= "display:inline-block; w…" at bounding box center [626, 309] width 491 height 146
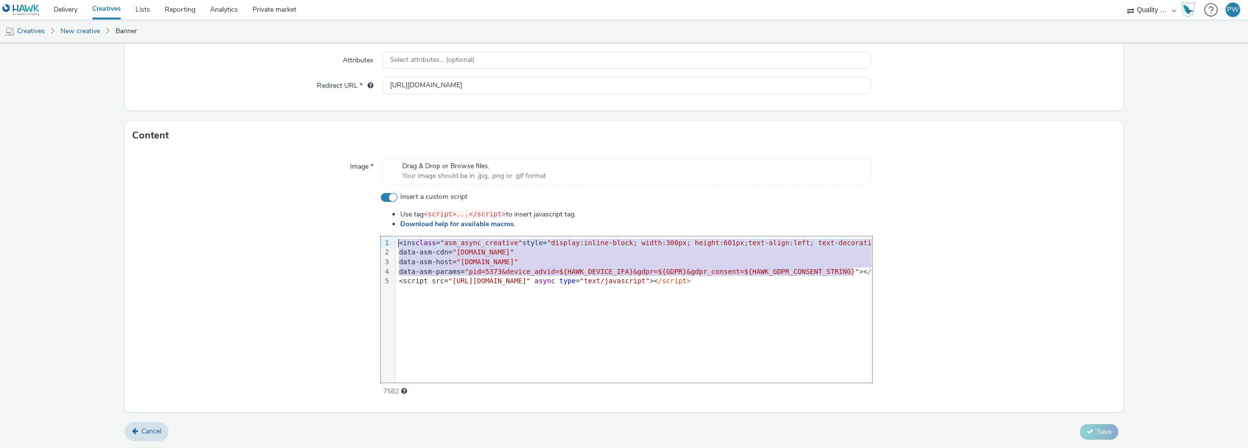
drag, startPoint x: 852, startPoint y: 271, endPoint x: 379, endPoint y: 246, distance: 473.9
click at [381, 246] on div "9 1 2 3 4 5 › <ins class = "asm_async_creative" style= "display:inline-block; w…" at bounding box center [626, 309] width 491 height 146
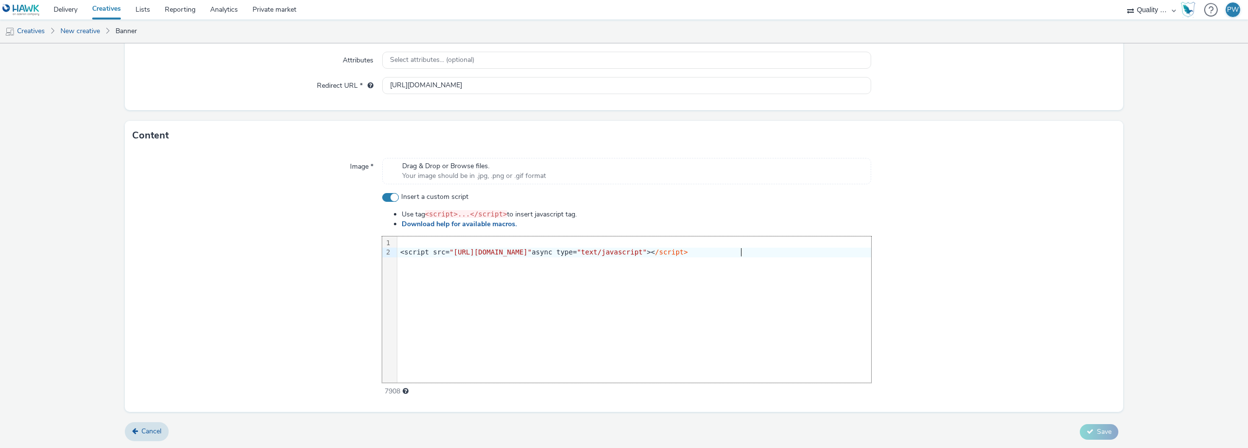
click at [744, 281] on div "9 1 2 › <script src= "[URL][DOMAIN_NAME]" async type= "text/javascript" >< /scr…" at bounding box center [626, 309] width 489 height 146
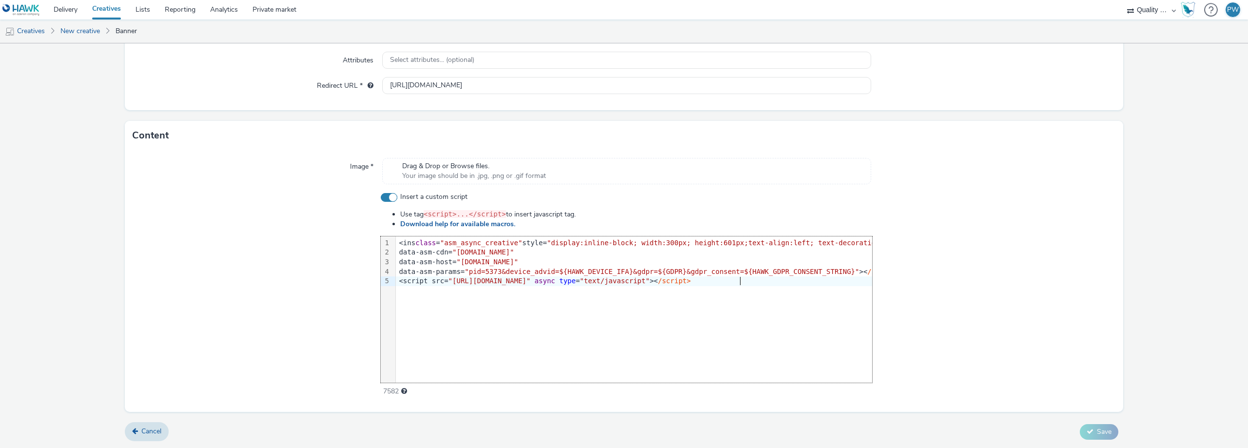
click at [557, 289] on div "9 1 2 3 4 5 › <ins class = "asm_async_creative" style= "display:inline-block; w…" at bounding box center [626, 309] width 491 height 146
click at [518, 262] on span ""[DOMAIN_NAME]"" at bounding box center [486, 262] width 61 height 8
drag, startPoint x: 557, startPoint y: 262, endPoint x: 461, endPoint y: 264, distance: 96.0
click at [461, 264] on span ""[DOMAIN_NAME]"" at bounding box center [486, 262] width 61 height 8
copy span "[DOMAIN_NAME]"
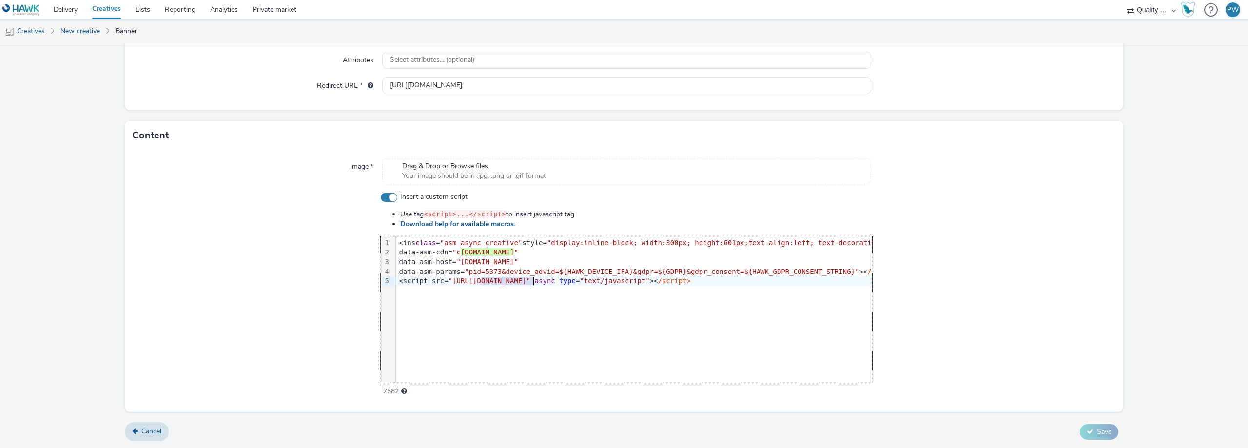
drag, startPoint x: 477, startPoint y: 280, endPoint x: 532, endPoint y: 283, distance: 54.7
click at [531, 283] on span ""[URL][DOMAIN_NAME]"" at bounding box center [489, 281] width 82 height 8
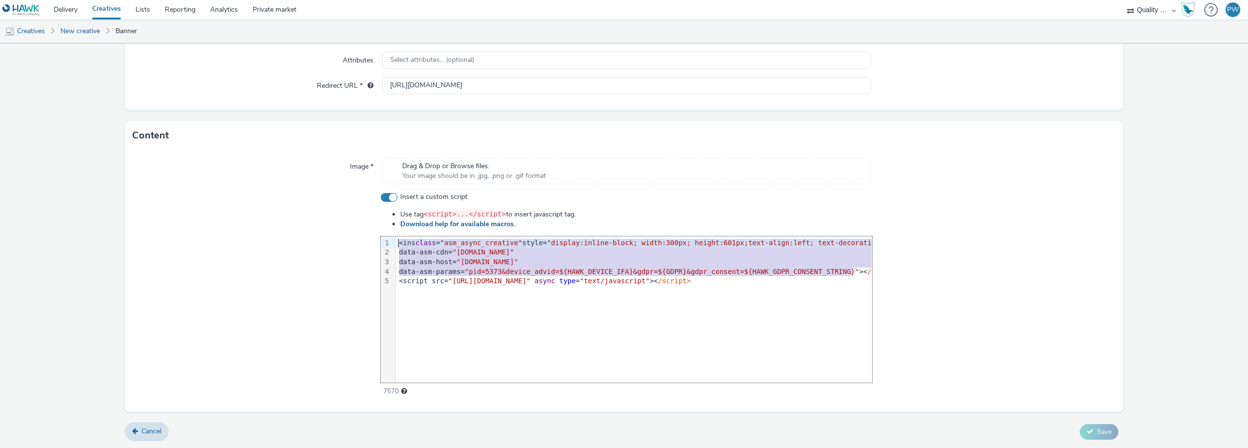
drag, startPoint x: 862, startPoint y: 273, endPoint x: 309, endPoint y: 243, distance: 553.0
click at [309, 243] on div "Insert a custom script Use tag <script>...</script> to insert javascript tag. D…" at bounding box center [624, 294] width 983 height 204
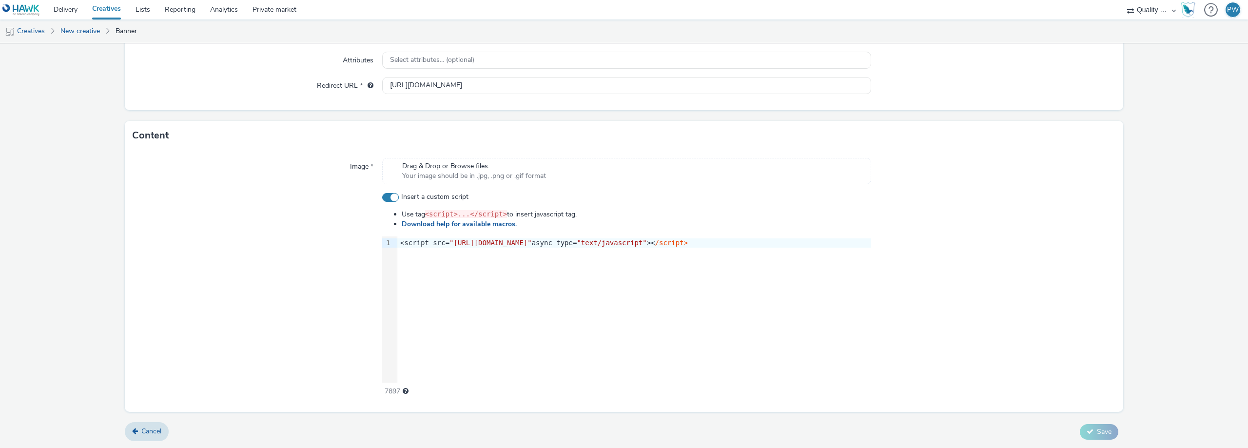
click at [1056, 375] on div at bounding box center [993, 294] width 245 height 204
click at [1084, 297] on div at bounding box center [993, 294] width 245 height 204
click at [860, 285] on div "9 1 › <script src= "[URL][DOMAIN_NAME]" async type= "text/javascript" >< /scrip…" at bounding box center [626, 309] width 489 height 146
click at [748, 239] on div "<script src= "[URL][DOMAIN_NAME]" async type= "text/javascript" >< /script>" at bounding box center [634, 243] width 474 height 10
drag, startPoint x: 748, startPoint y: 243, endPoint x: 639, endPoint y: 242, distance: 108.2
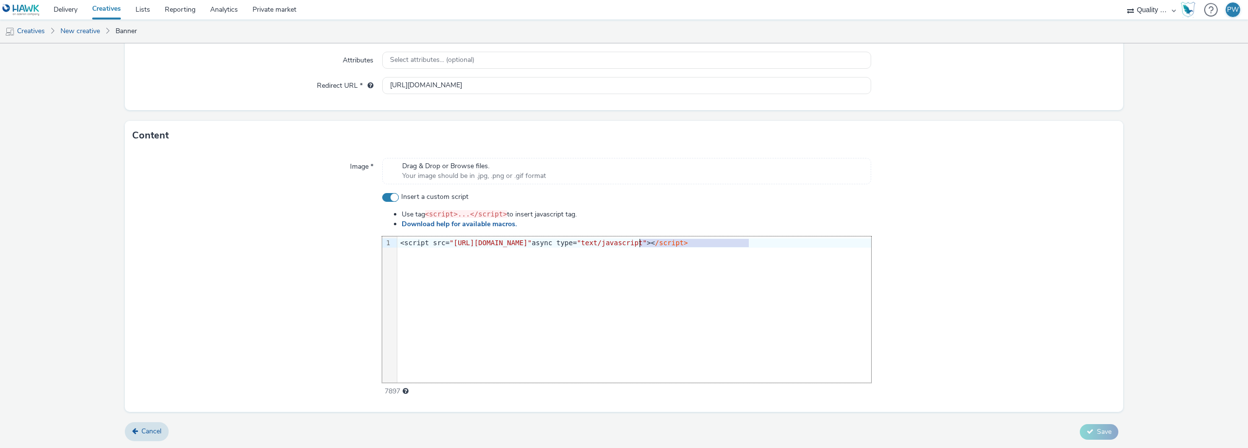
click at [639, 242] on div "<script src= "[URL][DOMAIN_NAME]" async type= "text/javascript" >< /script>" at bounding box center [634, 243] width 474 height 10
click at [796, 210] on li "Use tag <script>...</script> to insert javascript tag." at bounding box center [636, 214] width 469 height 10
click at [532, 242] on span ""[URL][DOMAIN_NAME]"" at bounding box center [490, 243] width 82 height 8
click at [398, 242] on div "<script src= "[URL][DOMAIN_NAME]" >< /script>" at bounding box center [634, 243] width 474 height 10
click at [599, 247] on div "<script src= "[URL][DOMAIN_NAME]" >< /script>" at bounding box center [634, 243] width 474 height 10
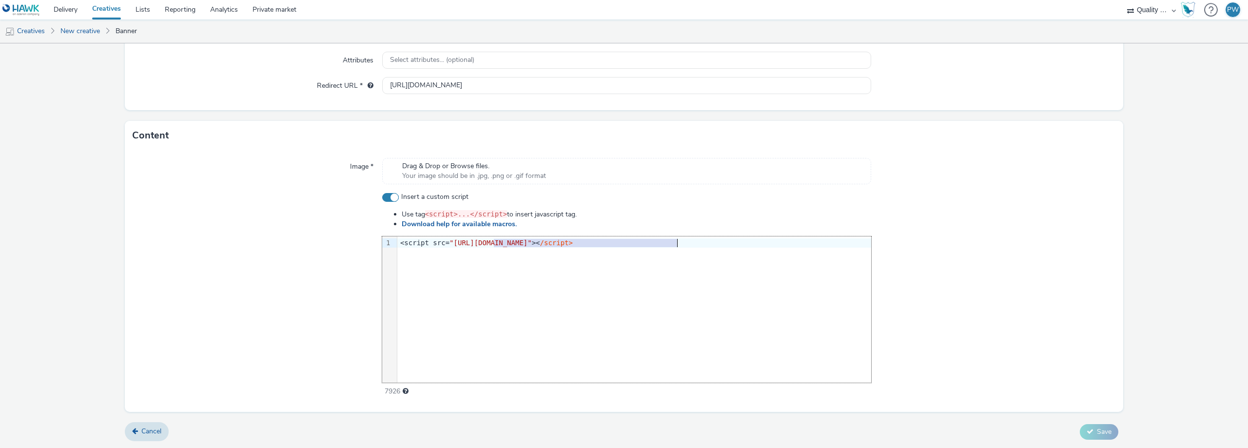
drag, startPoint x: 491, startPoint y: 247, endPoint x: 748, endPoint y: 244, distance: 257.4
click at [748, 244] on div "<script src= "[URL][DOMAIN_NAME]" >< /script>" at bounding box center [634, 243] width 474 height 10
drag, startPoint x: 713, startPoint y: 244, endPoint x: 641, endPoint y: 238, distance: 71.8
click at [641, 238] on div "<script src= "[URL][DOMAIN_NAME]" >< /script>" at bounding box center [634, 243] width 474 height 10
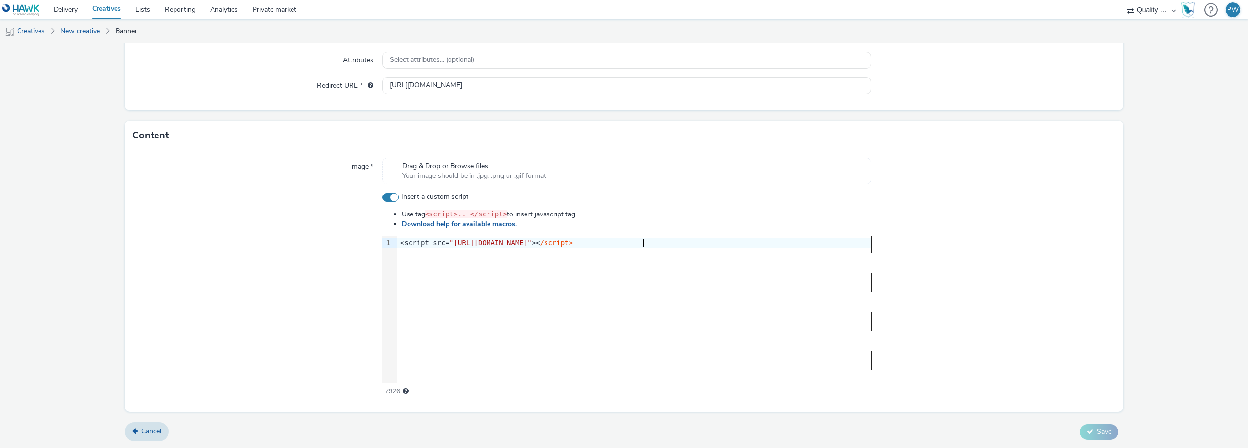
click at [641, 238] on div "<script src= "[URL][DOMAIN_NAME]" >< /script>" at bounding box center [634, 243] width 474 height 10
click at [920, 263] on div at bounding box center [993, 294] width 245 height 204
click at [705, 241] on div "<script src= "[URL][DOMAIN_NAME]" >test< /script>" at bounding box center [634, 243] width 474 height 10
drag, startPoint x: 658, startPoint y: 243, endPoint x: 645, endPoint y: 243, distance: 13.7
click at [645, 243] on div "<script src= "[URL][DOMAIN_NAME]" >test< /script>" at bounding box center [634, 243] width 474 height 10
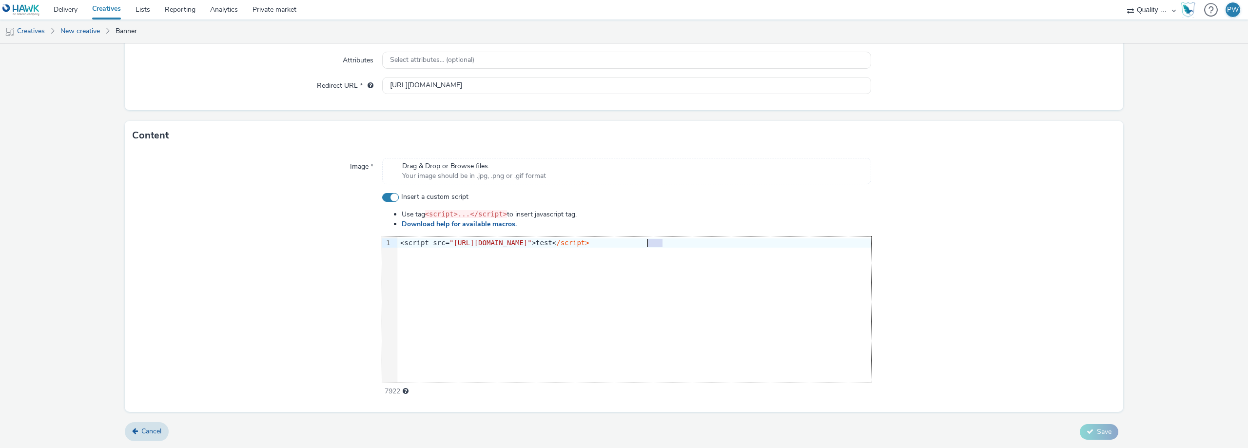
click at [645, 243] on div "<script src= "[URL][DOMAIN_NAME]" >test< /script>" at bounding box center [634, 243] width 474 height 10
drag, startPoint x: 643, startPoint y: 243, endPoint x: 657, endPoint y: 242, distance: 14.2
click at [657, 242] on div "<script src= "[URL][DOMAIN_NAME]" >test< /script>" at bounding box center [634, 243] width 474 height 10
click at [614, 257] on div "<script src= "[URL][DOMAIN_NAME]" > < /script>" at bounding box center [634, 247] width 474 height 23
click at [480, 239] on span ""[URL][DOMAIN_NAME]"" at bounding box center [490, 243] width 82 height 8
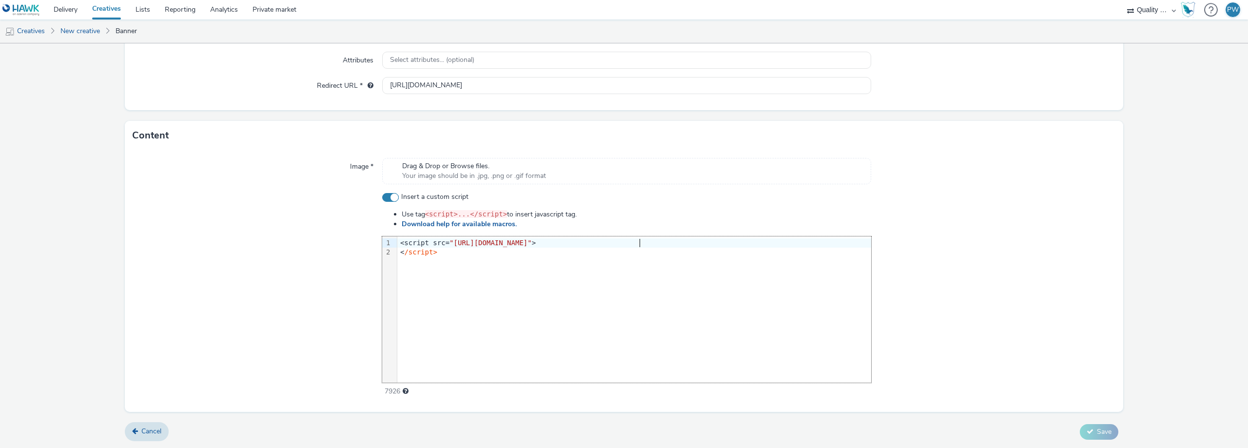
click at [855, 241] on div "<script src= "[URL][DOMAIN_NAME]" >" at bounding box center [634, 243] width 474 height 10
click at [391, 197] on span at bounding box center [390, 197] width 17 height 9
click at [388, 197] on input "Insert a custom script" at bounding box center [385, 197] width 6 height 6
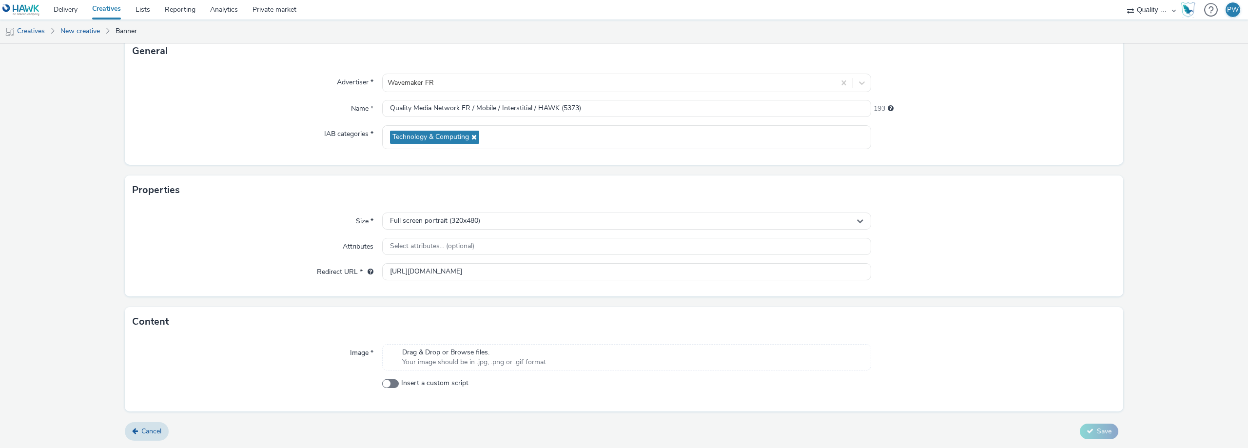
scroll to position [66, 0]
click at [391, 381] on span at bounding box center [390, 383] width 17 height 9
click at [388, 381] on input "Insert a custom script" at bounding box center [385, 383] width 6 height 6
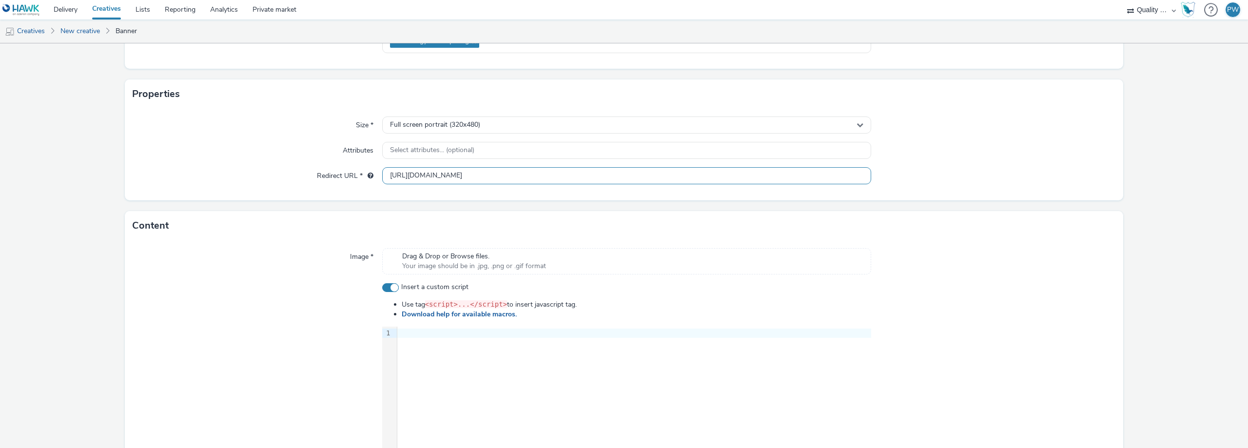
scroll to position [252, 0]
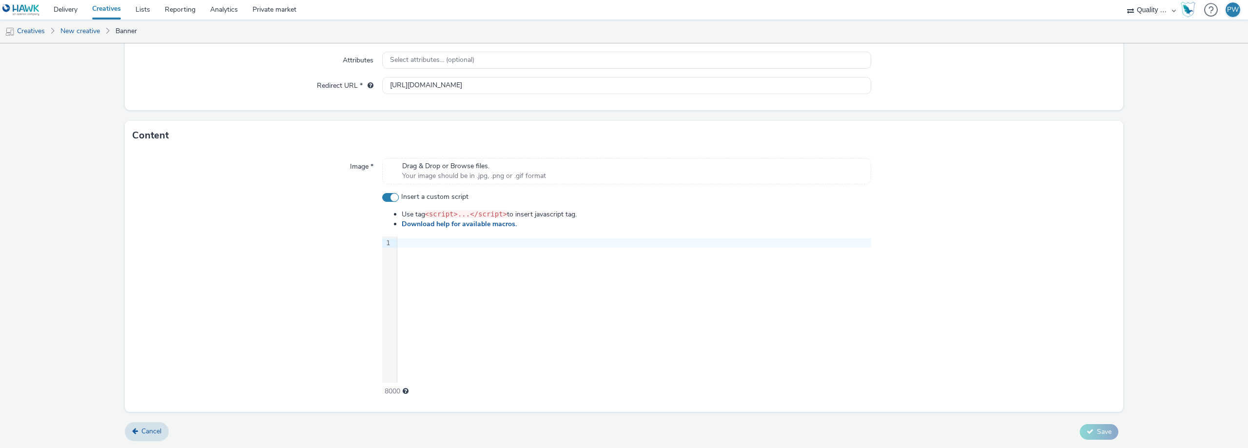
click at [390, 194] on span at bounding box center [390, 197] width 17 height 9
click at [388, 194] on input "Insert a custom script" at bounding box center [385, 197] width 6 height 6
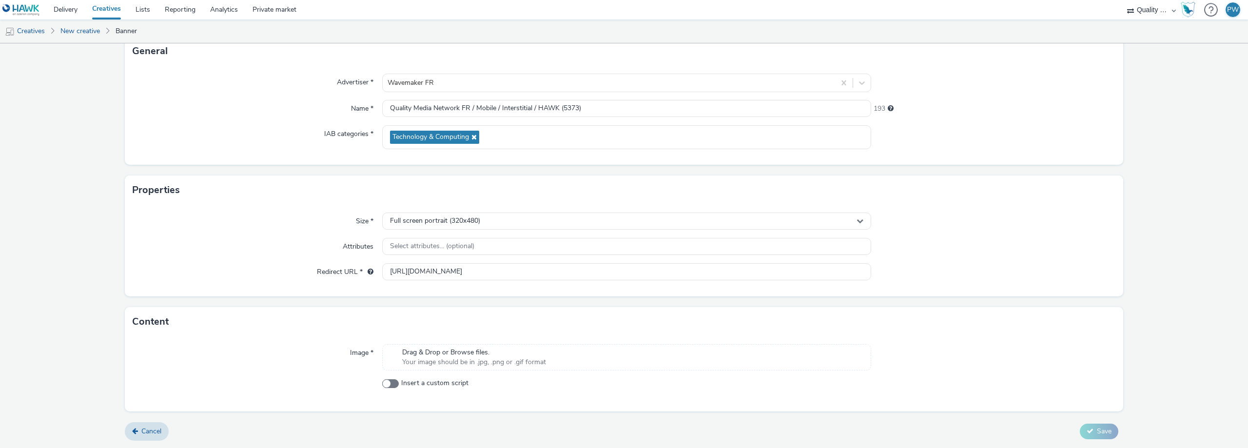
click at [454, 354] on span "Drag & Drop or Browse files." at bounding box center [474, 353] width 144 height 10
click at [391, 385] on span at bounding box center [390, 383] width 17 height 9
click at [388, 385] on input "Insert a custom script" at bounding box center [385, 383] width 6 height 6
checkbox input "true"
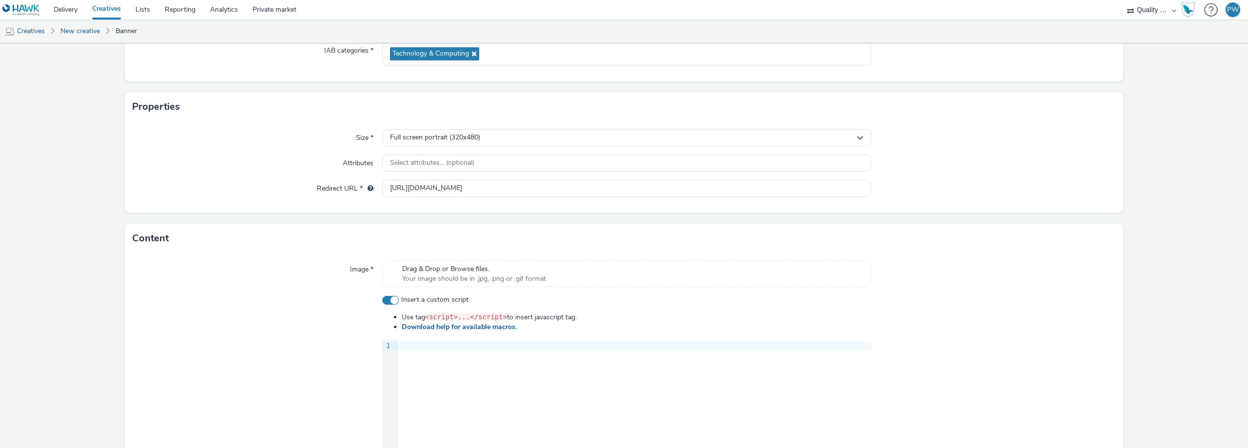
scroll to position [252, 0]
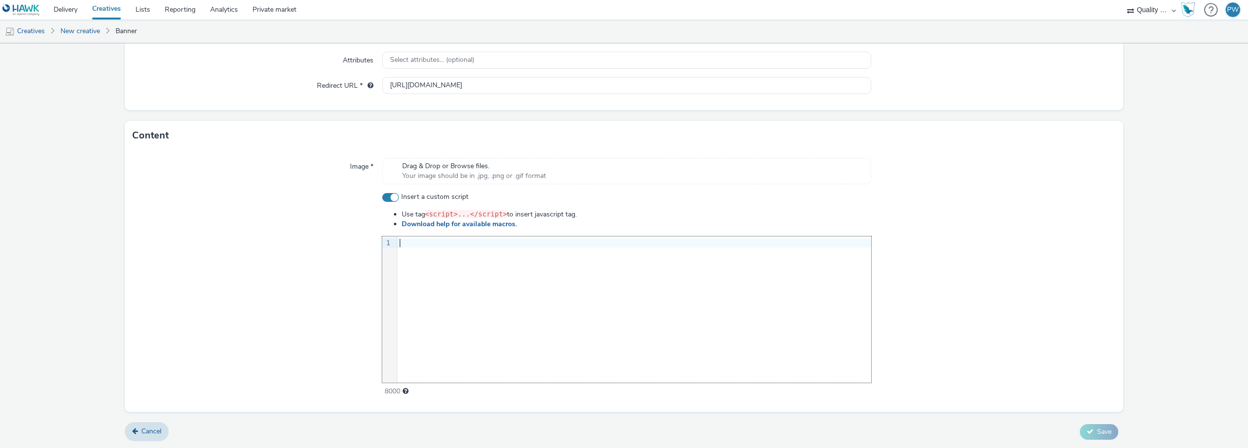
click at [473, 289] on div "9 1 ›" at bounding box center [626, 309] width 489 height 146
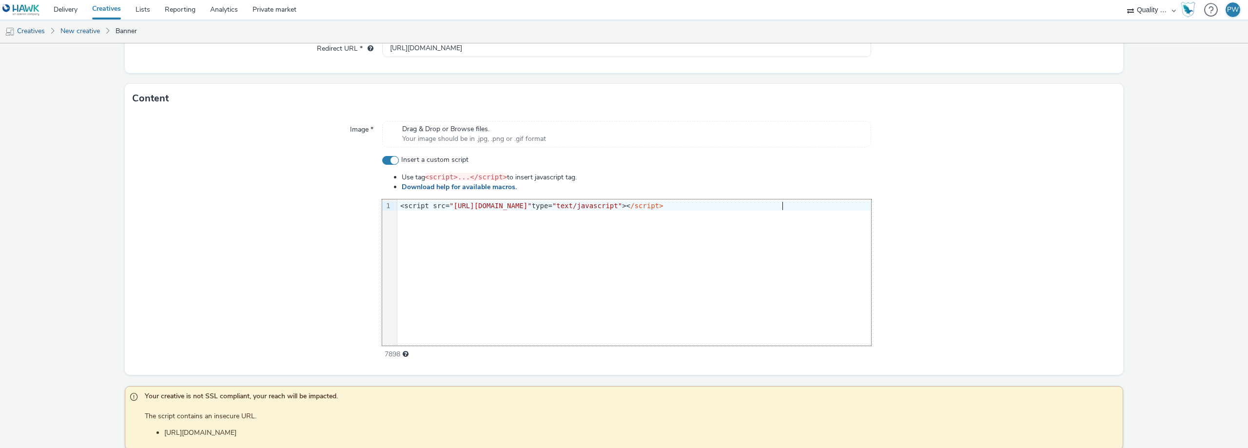
scroll to position [328, 0]
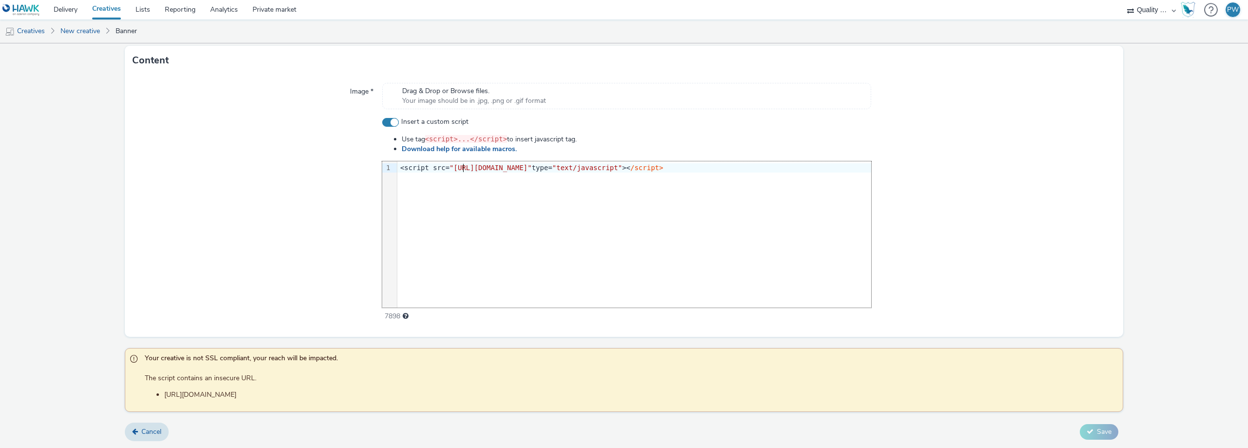
click at [461, 166] on span ""[URL][DOMAIN_NAME]"" at bounding box center [490, 168] width 82 height 8
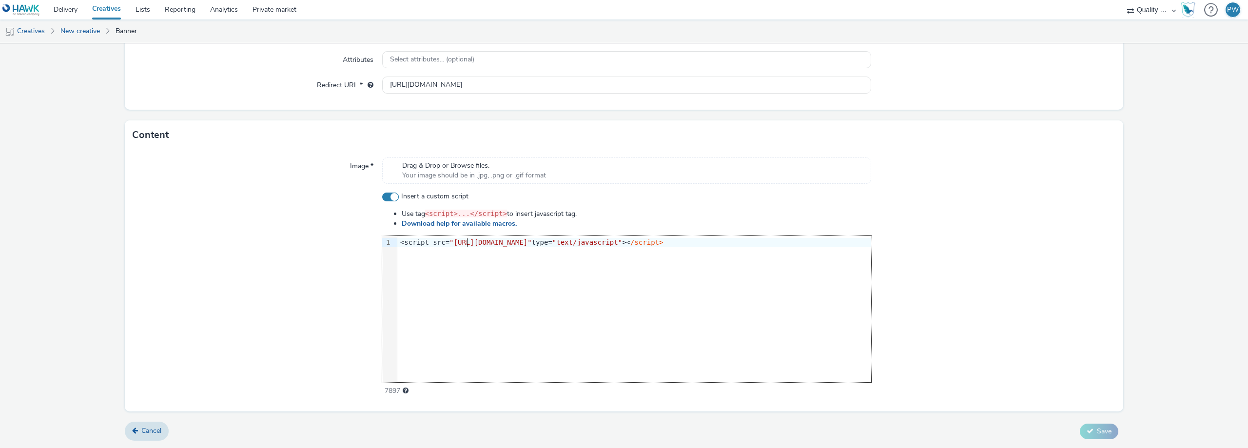
scroll to position [252, 0]
click at [920, 203] on div at bounding box center [993, 294] width 245 height 204
click at [779, 295] on div "9 1 › <script src= "[URL][DOMAIN_NAME]" type= "text/javascript" >< /script>" at bounding box center [626, 309] width 489 height 146
click at [404, 390] on span "Maximum 8000 characters" at bounding box center [406, 390] width 6 height 7
click at [532, 244] on span ""[URL][DOMAIN_NAME]"" at bounding box center [490, 243] width 82 height 8
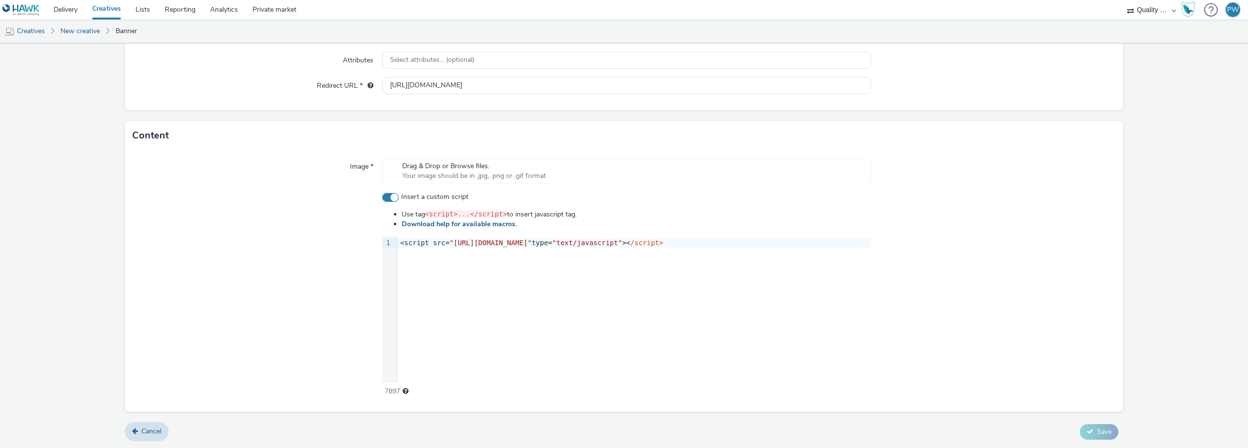
click at [484, 265] on div "9 1 › <script src= "[URL][DOMAIN_NAME]" type= "text/javascript" >< /script>" at bounding box center [626, 309] width 489 height 146
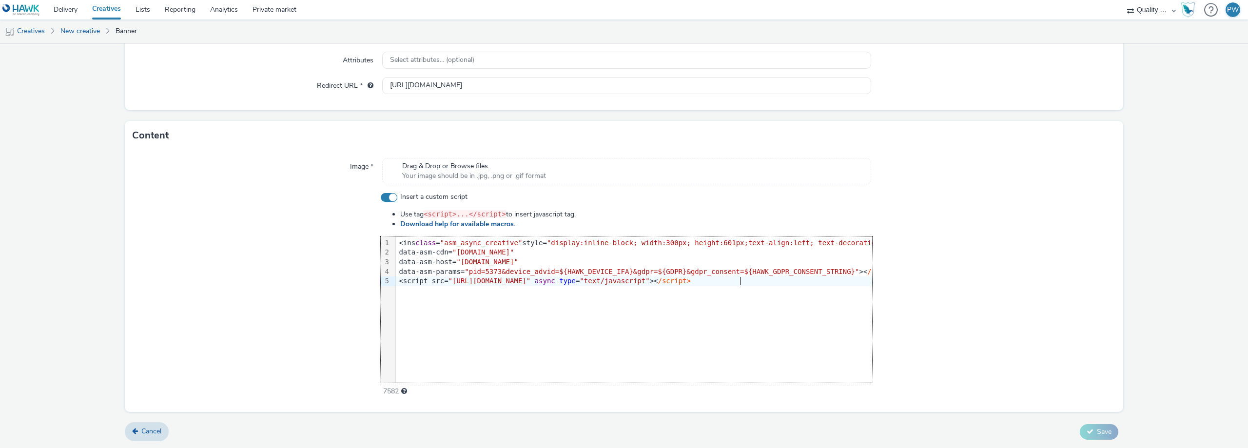
click at [755, 293] on div "9 1 2 3 4 5 › <ins class = "asm_async_creative" style= "display:inline-block; w…" at bounding box center [626, 309] width 491 height 146
click at [402, 250] on div "data-asm-cdn= "[DOMAIN_NAME]"" at bounding box center [652, 253] width 513 height 10
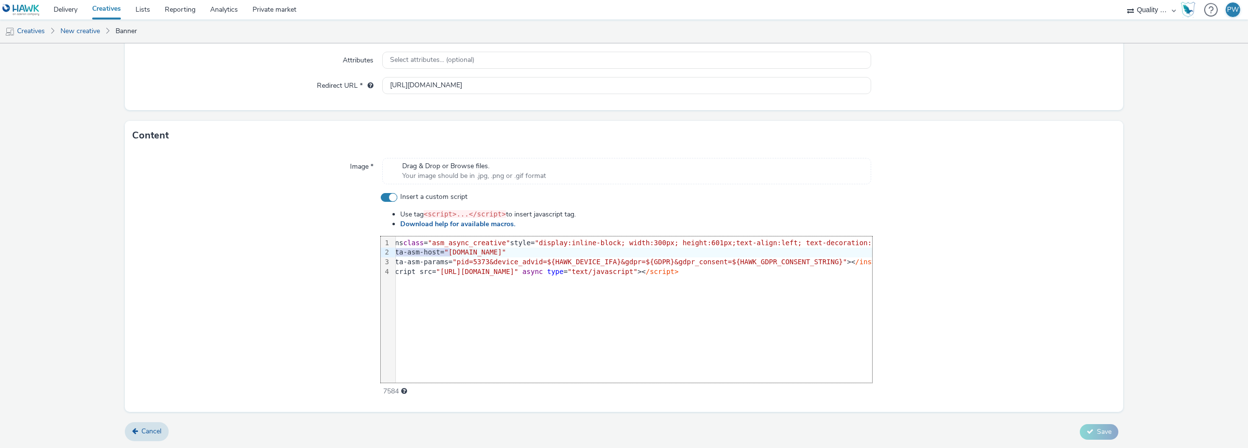
scroll to position [0, 0]
drag, startPoint x: 448, startPoint y: 252, endPoint x: 344, endPoint y: 252, distance: 104.3
click at [344, 252] on div "Insert a custom script Use tag <script>...</script> to insert javascript tag. D…" at bounding box center [624, 294] width 983 height 204
click at [406, 255] on div "data-asm-host= "[DOMAIN_NAME]"" at bounding box center [710, 253] width 628 height 10
drag, startPoint x: 404, startPoint y: 255, endPoint x: 381, endPoint y: 252, distance: 22.6
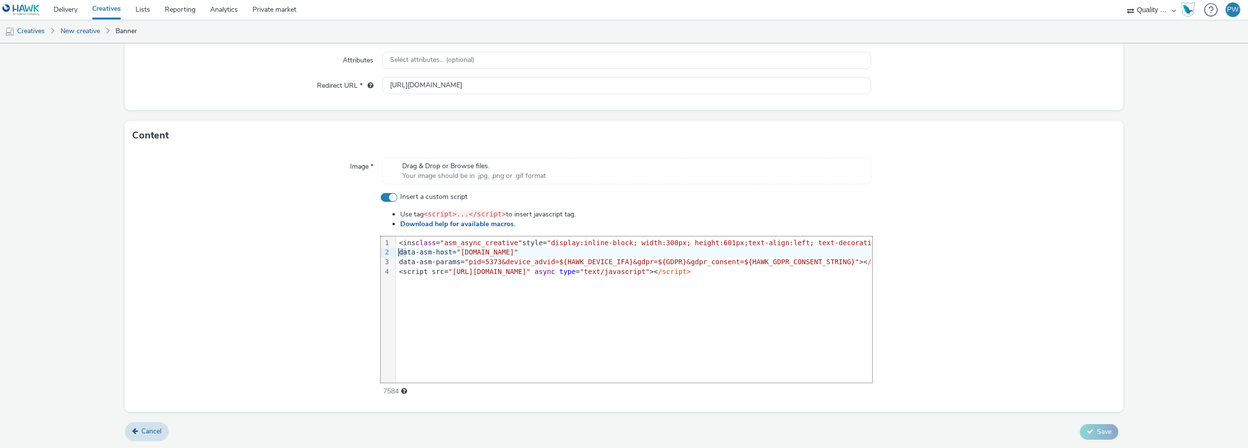
click at [381, 252] on div "9 1 2 3 4 › <ins class = "asm_async_creative" style= "display:inline-block; wid…" at bounding box center [626, 309] width 491 height 146
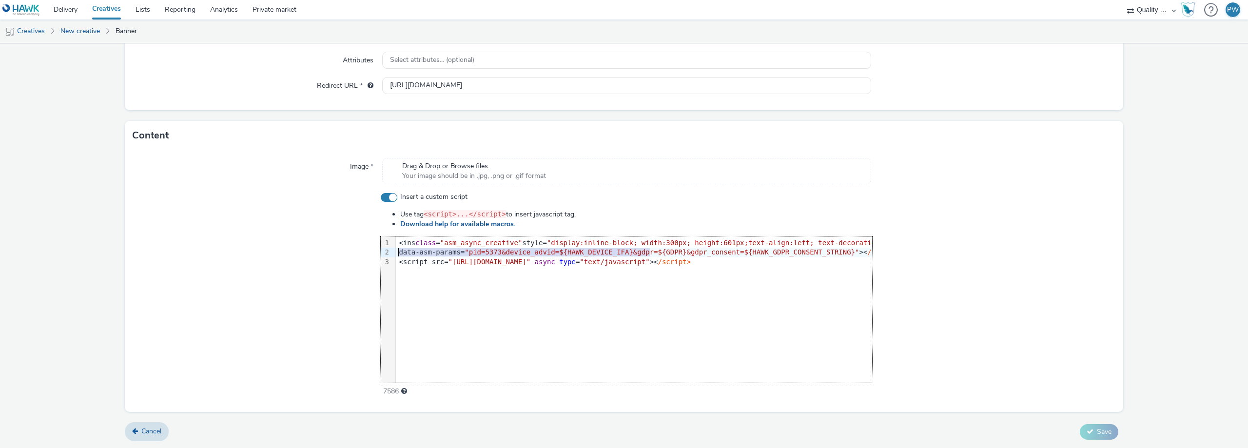
drag, startPoint x: 519, startPoint y: 254, endPoint x: 320, endPoint y: 254, distance: 199.3
click at [320, 254] on div "Insert a custom script Use tag <script>...</script> to insert javascript tag. D…" at bounding box center [624, 294] width 983 height 204
click at [413, 254] on div "data-asm-params= "pid=5373&device_advid=${HAWK_DEVICE_IFA}&gdpr=${GDPR}&gdpr_co…" at bounding box center [773, 253] width 754 height 10
drag, startPoint x: 404, startPoint y: 252, endPoint x: 374, endPoint y: 252, distance: 29.7
click at [374, 252] on div "Insert a custom script Use tag <script>...</script> to insert javascript tag. D…" at bounding box center [624, 294] width 983 height 204
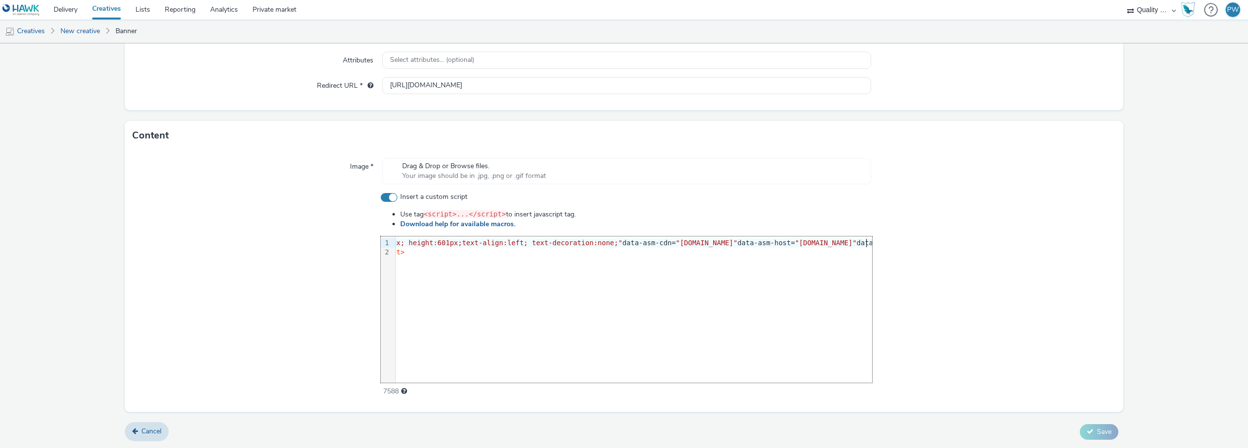
scroll to position [0, 290]
drag, startPoint x: 524, startPoint y: 278, endPoint x: 340, endPoint y: 256, distance: 186.0
click at [340, 256] on div "Insert a custom script Use tag <script>...</script> to insert javascript tag. D…" at bounding box center [624, 294] width 983 height 204
click at [395, 248] on span "async" at bounding box center [385, 252] width 20 height 8
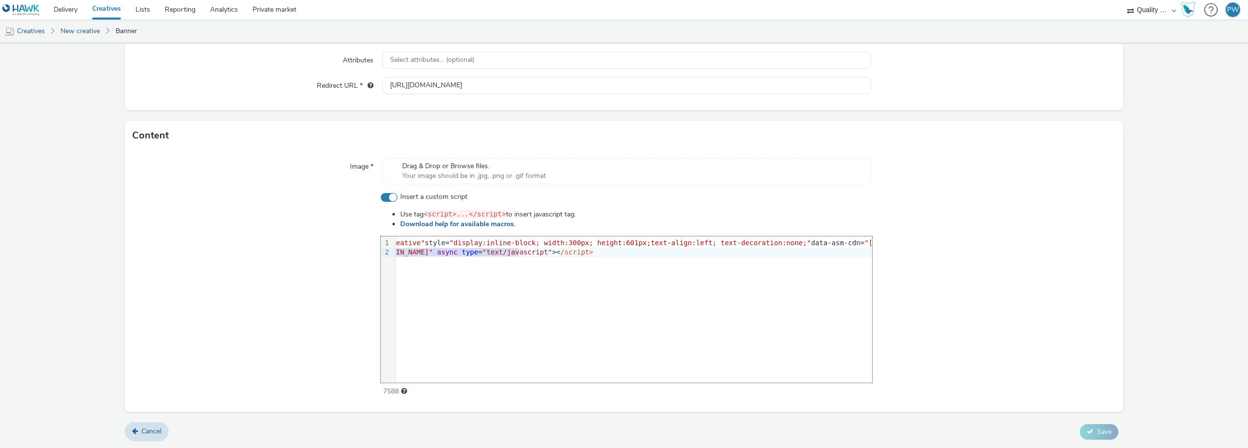
scroll to position [0, 0]
drag, startPoint x: 454, startPoint y: 250, endPoint x: 300, endPoint y: 256, distance: 154.1
click at [300, 256] on div "Insert a custom script Use tag <script>...</script> to insert javascript tag. D…" at bounding box center [624, 294] width 983 height 204
click at [398, 254] on div "<script src= "[URL][DOMAIN_NAME]" async type = "text/javascript" >< /script>" at bounding box center [1014, 253] width 1236 height 10
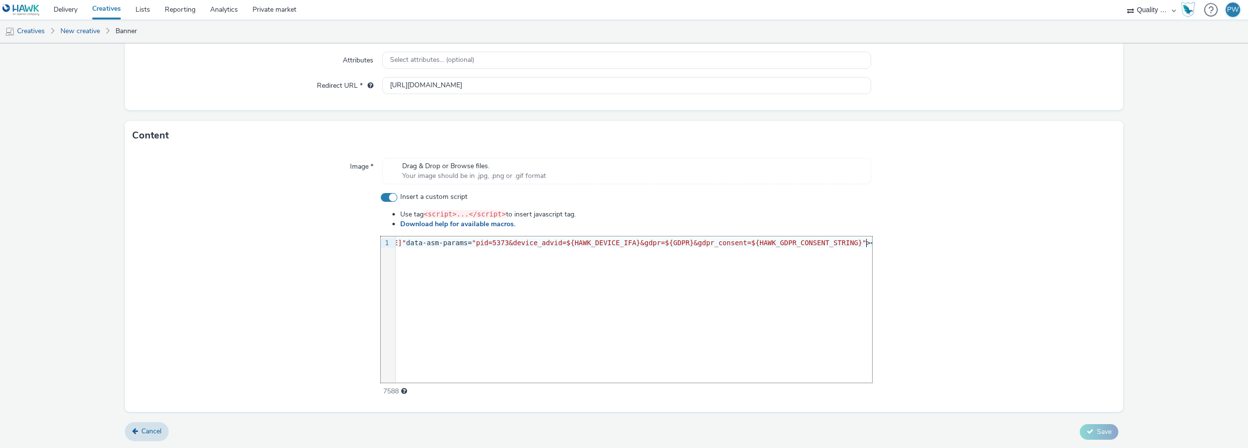
scroll to position [0, 740]
click at [1123, 359] on form "New creative General Advertiser * Wavemaker FR Name * Quality Media Network FR …" at bounding box center [624, 119] width 1248 height 657
click at [501, 226] on link "Download help for available macros." at bounding box center [459, 223] width 119 height 9
click at [1213, 8] on div at bounding box center [1211, 10] width 14 height 20
click at [1182, 44] on div "Open documentation" at bounding box center [1180, 46] width 64 height 10
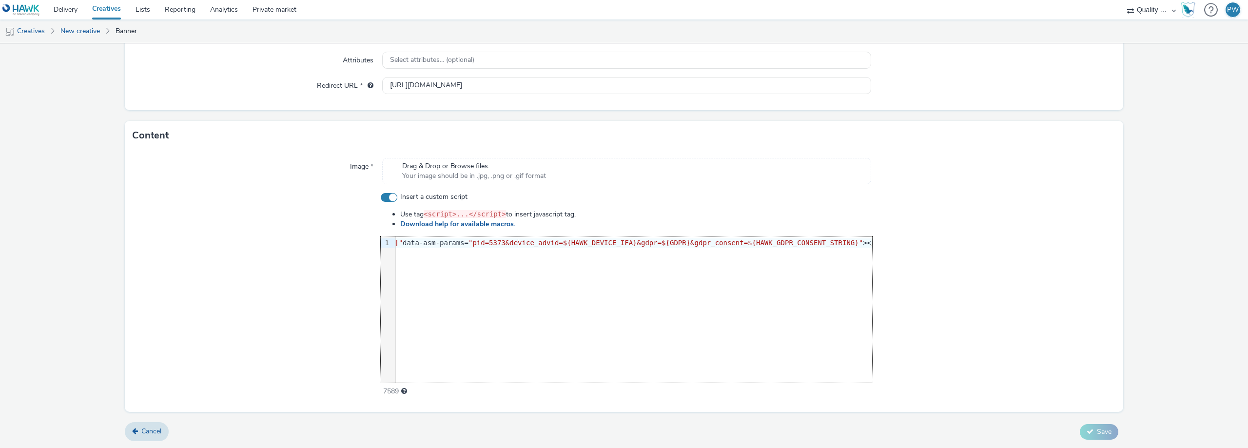
click at [515, 234] on div "Use tag <script>...</script> to insert javascript tag. Download help for availa…" at bounding box center [626, 302] width 491 height 187
drag, startPoint x: 514, startPoint y: 242, endPoint x: 268, endPoint y: 237, distance: 246.2
click at [268, 237] on div "Insert a custom script Use tag <script>...</script> to insert javascript tag. D…" at bounding box center [624, 294] width 983 height 204
click at [513, 254] on div "9 1 › <ins class = "asm_async_creative" style= "display:inline-block; width:300…" at bounding box center [626, 309] width 491 height 146
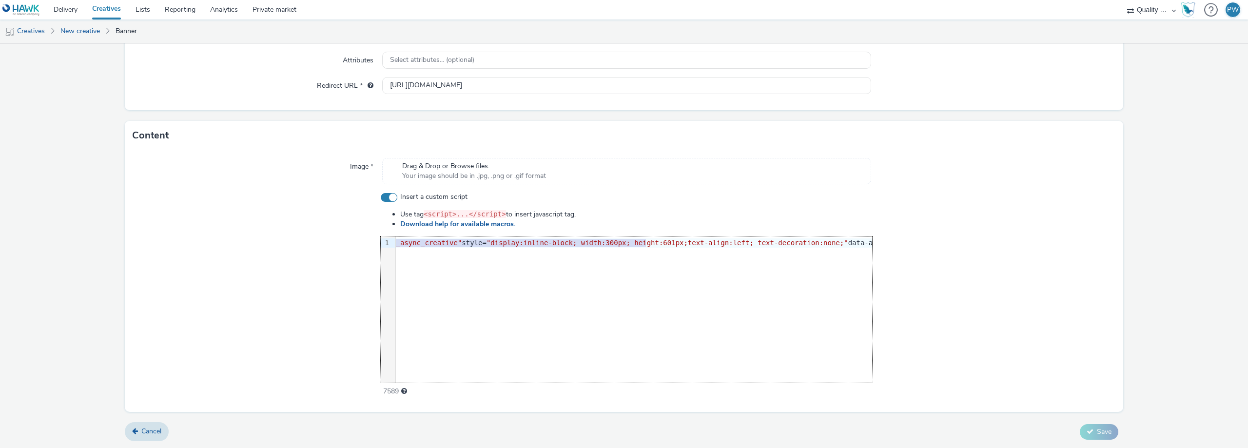
scroll to position [0, 0]
drag, startPoint x: 527, startPoint y: 245, endPoint x: 245, endPoint y: 242, distance: 282.7
click at [245, 242] on div "Insert a custom script Use tag <script>...</script> to insert javascript tag. D…" at bounding box center [624, 294] width 983 height 204
click at [739, 245] on div "<ins class = "asm_async_creative" style= "display:inline-block; width:300px; he…" at bounding box center [1176, 243] width 1561 height 10
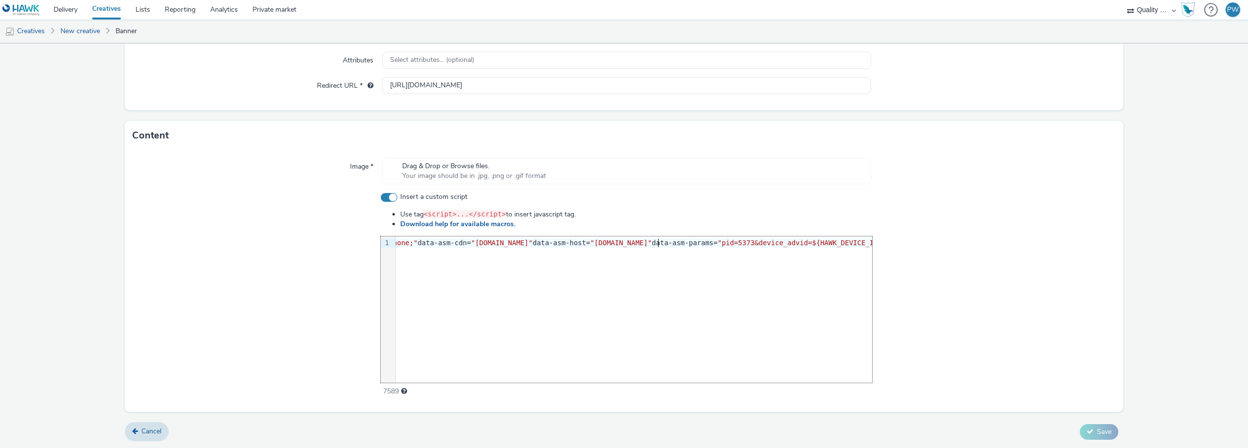
click at [652, 243] on span ""[DOMAIN_NAME]"" at bounding box center [620, 243] width 61 height 8
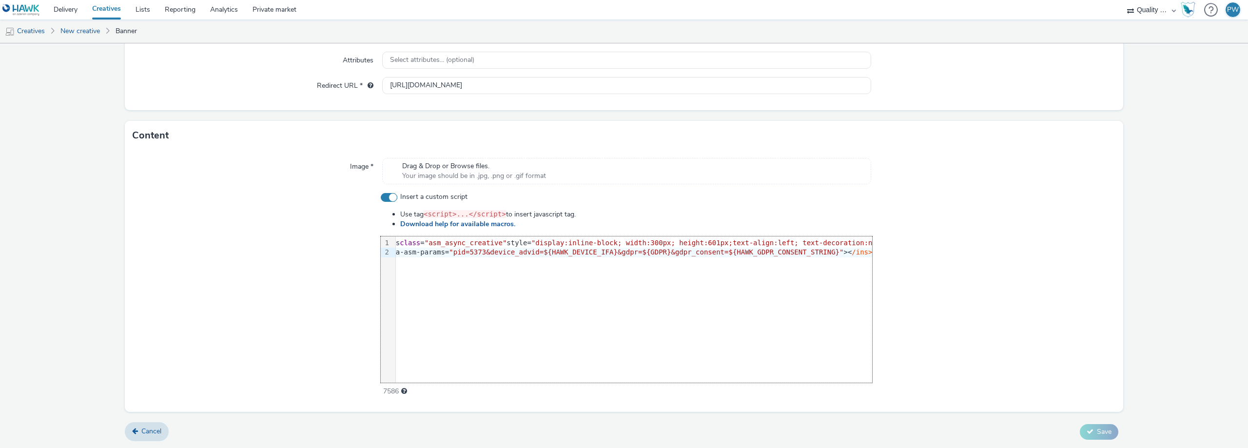
scroll to position [0, 326]
click at [548, 243] on div "<ins class = "asm_async_creative" style= "display:inline-block; width:300px; he…" at bounding box center [478, 243] width 817 height 10
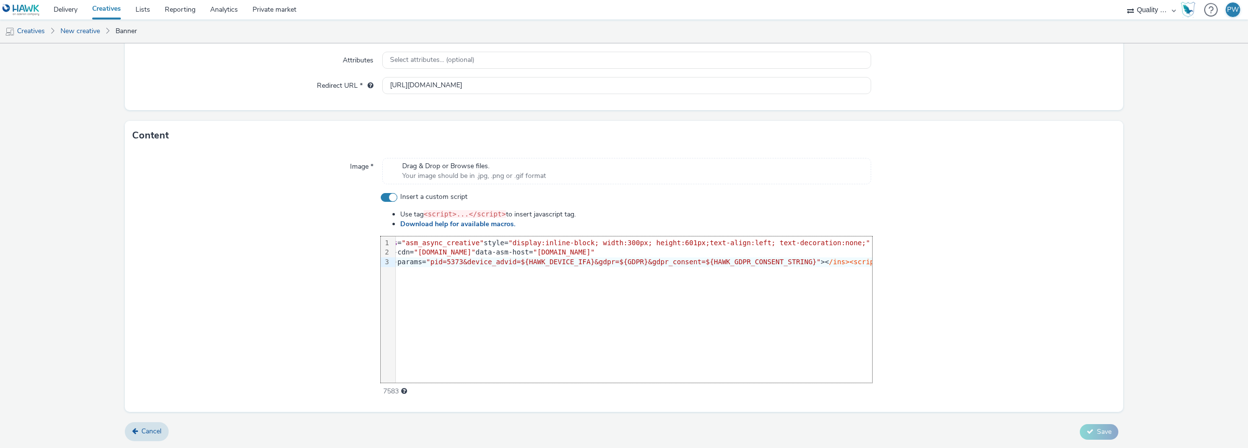
scroll to position [0, 0]
click at [522, 252] on div "data-asm-cdn= "[DOMAIN_NAME]" data-asm-host= "[DOMAIN_NAME]"" at bounding box center [804, 253] width 817 height 10
click at [521, 252] on div "data-asm-cdn= "[DOMAIN_NAME]" data-asm-host= "[DOMAIN_NAME]"" at bounding box center [804, 253] width 817 height 10
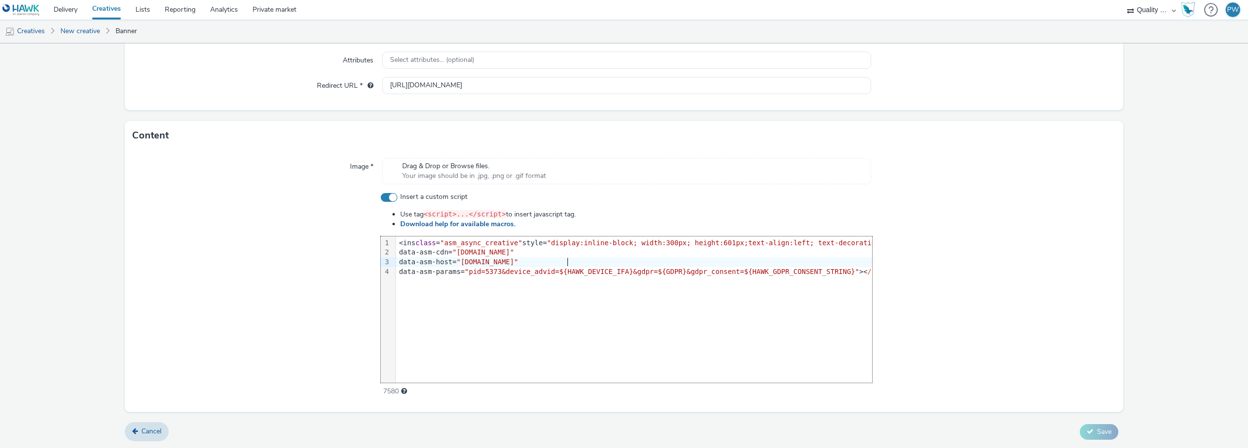
click at [574, 261] on div "data-asm-host= "[DOMAIN_NAME]"" at bounding box center [804, 262] width 817 height 10
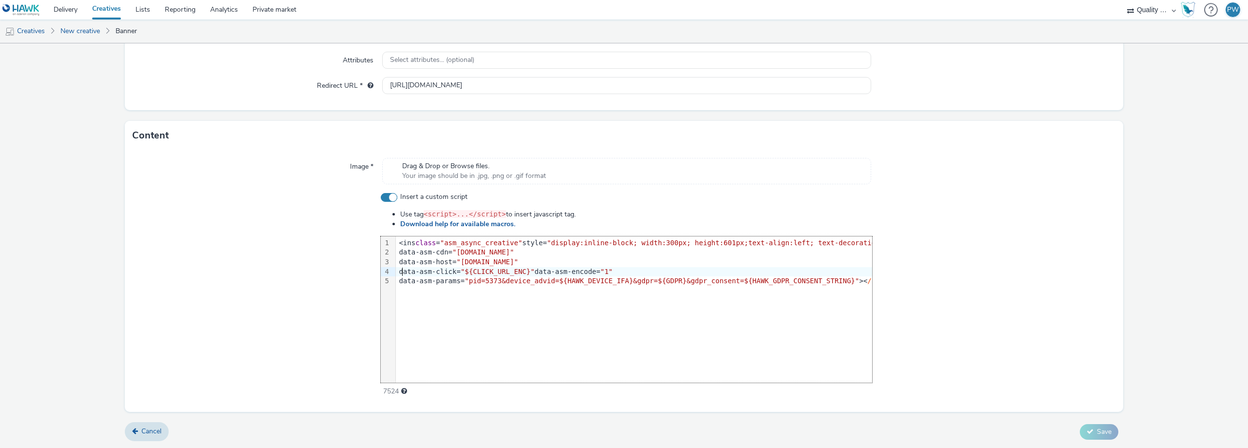
click at [402, 273] on div "data-asm-click= "${CLICK_URL_ENC}" data-asm-encode= "1"" at bounding box center [804, 272] width 817 height 10
click at [529, 270] on div "data-asm-click= "${CLICK_URL_ENC}" data-asm-encode= "1"" at bounding box center [804, 272] width 817 height 10
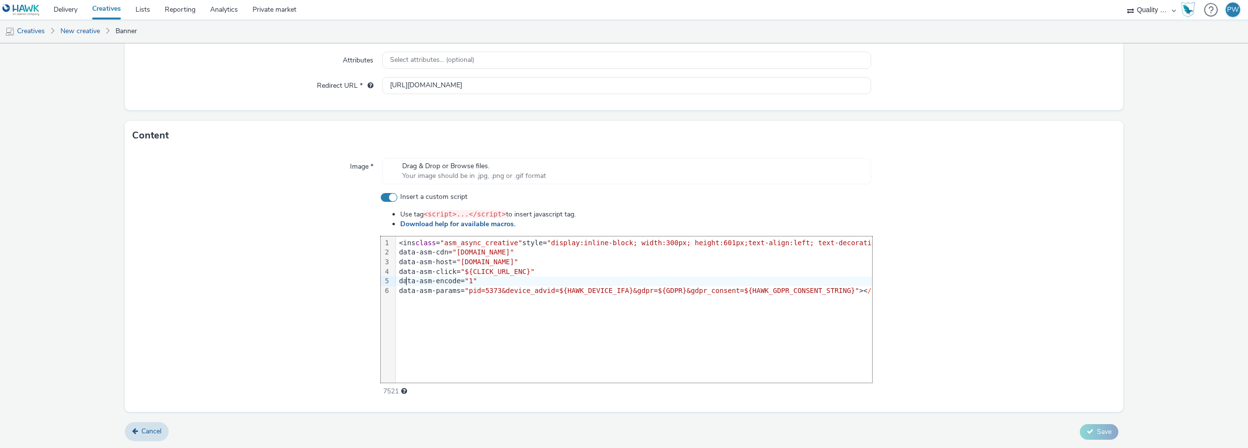
click at [520, 283] on div "data-asm-encode= "1"" at bounding box center [804, 281] width 817 height 10
click at [518, 264] on span ""[DOMAIN_NAME]"" at bounding box center [486, 262] width 61 height 8
click at [515, 270] on span ""${CLICK_URL_ENC}"" at bounding box center [498, 272] width 74 height 8
click at [1002, 298] on div at bounding box center [993, 294] width 243 height 204
click at [658, 291] on span ""pid=5373&device_advid=${HAWK_DEVICE_IFA}&gdpr=${GDPR}&gdpr_consent=${HAWK_GDPR…" at bounding box center [661, 291] width 394 height 8
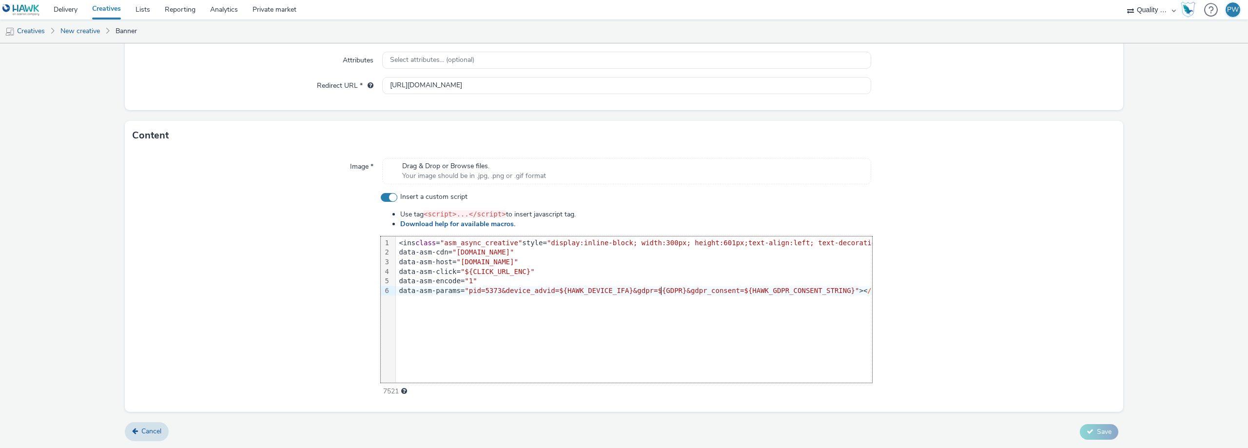
click at [657, 291] on span ""pid=5373&device_advid=${HAWK_DEVICE_IFA}&gdpr=${GDPR}&gdpr_consent=${HAWK_GDPR…" at bounding box center [661, 291] width 394 height 8
drag, startPoint x: 820, startPoint y: 290, endPoint x: 619, endPoint y: 290, distance: 201.3
click at [627, 277] on div "data-asm-encode= "1"" at bounding box center [804, 281] width 817 height 10
drag, startPoint x: 527, startPoint y: 271, endPoint x: 463, endPoint y: 274, distance: 64.9
click at [463, 274] on div "data-asm-click= "${CLICK_URL_ENC}"" at bounding box center [804, 272] width 817 height 10
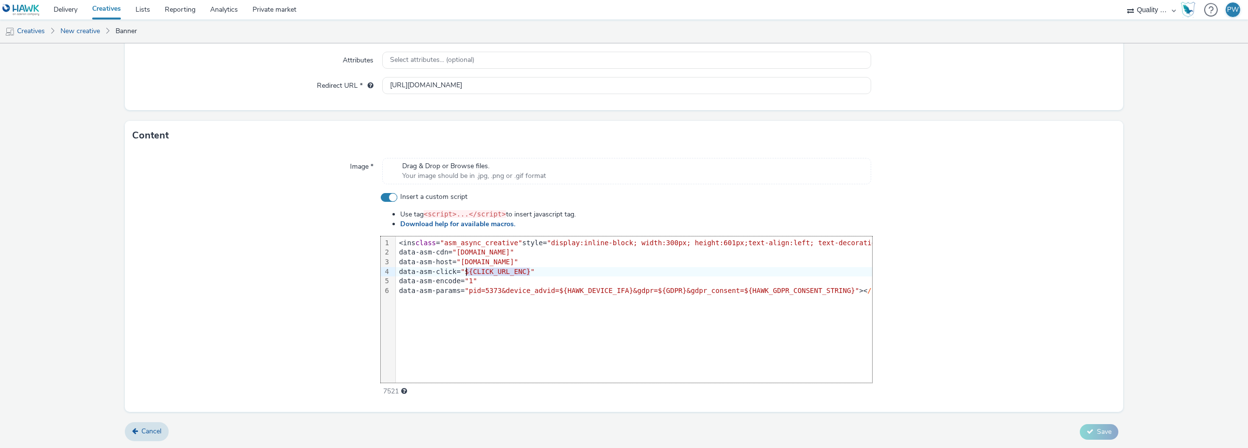
click at [463, 274] on span ""${CLICK_URL_ENC}"" at bounding box center [498, 272] width 74 height 8
drag, startPoint x: 464, startPoint y: 274, endPoint x: 524, endPoint y: 271, distance: 60.0
click at [524, 271] on span ""${CLICK_URL_ENC}"" at bounding box center [498, 272] width 74 height 8
click at [690, 218] on li "Use tag <script>...</script> to insert javascript tag." at bounding box center [636, 214] width 472 height 10
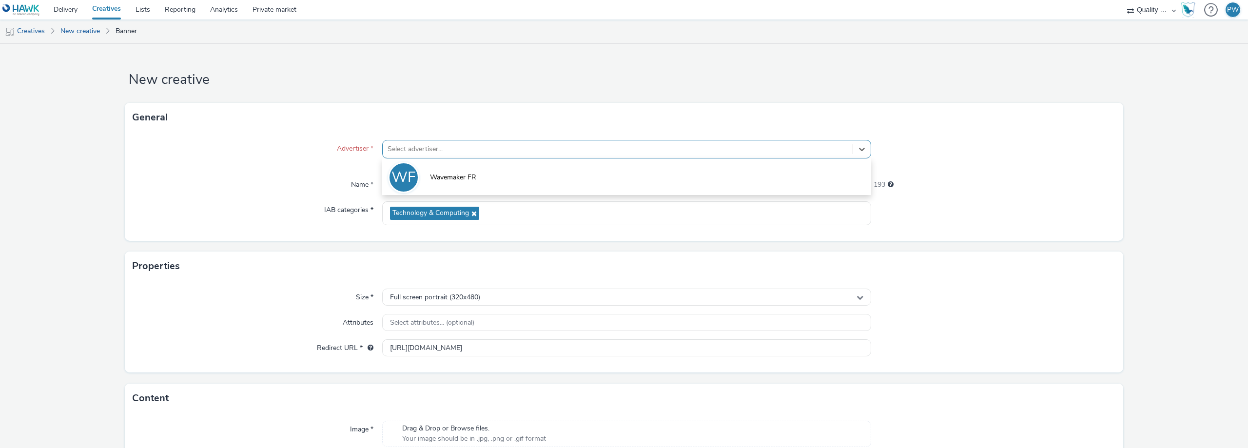
click at [474, 152] on div at bounding box center [617, 149] width 460 height 12
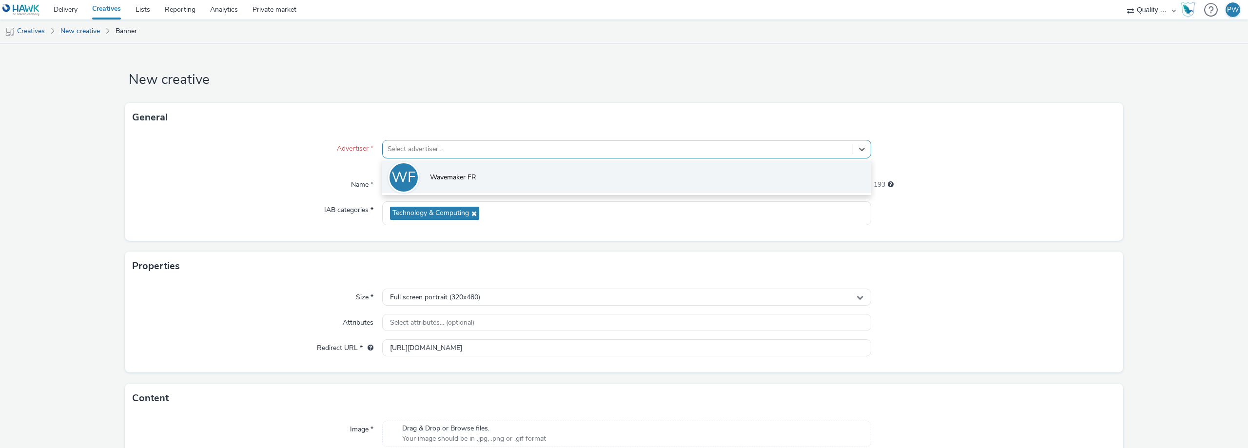
click at [467, 170] on li "WF Wavemaker FR" at bounding box center [626, 176] width 489 height 33
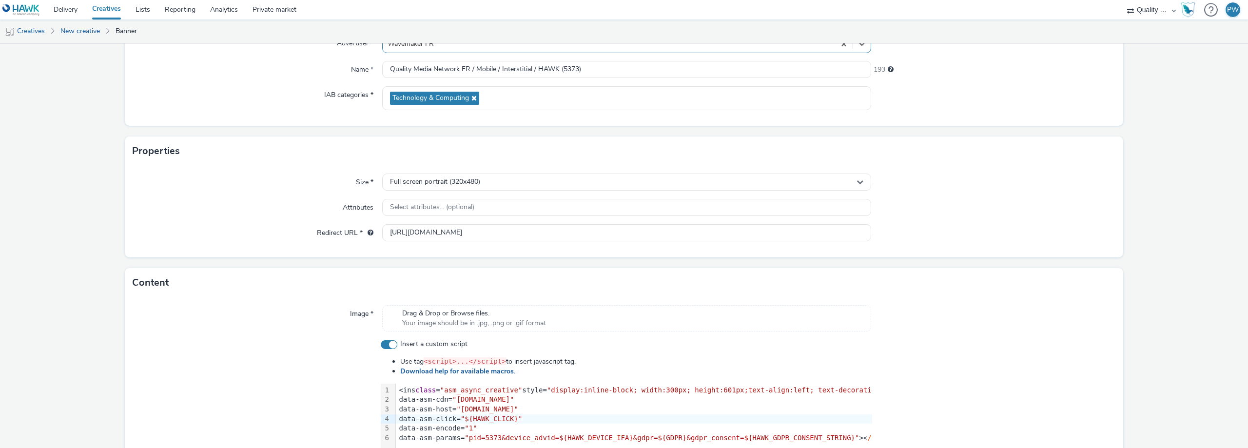
scroll to position [252, 0]
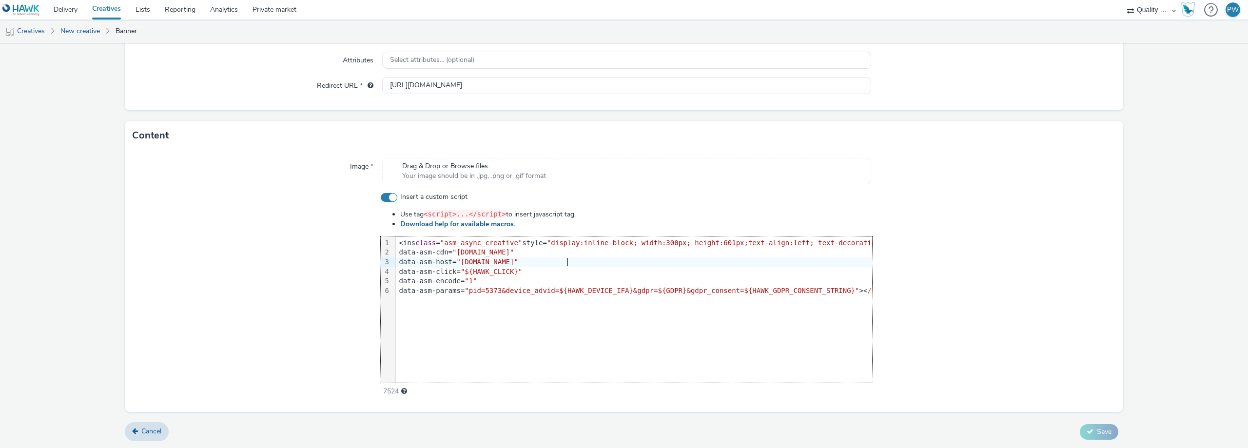
click at [579, 262] on div "data-asm-host= "[DOMAIN_NAME]"" at bounding box center [804, 262] width 817 height 10
click at [404, 293] on div "data-asm-params= "pid=5373&device_advid=${HAWK_DEVICE_IFA}&gdpr=${GDPR}&gdpr_co…" at bounding box center [804, 291] width 817 height 10
click at [867, 292] on span "/ins><script src="https:/" at bounding box center [918, 291] width 103 height 8
drag, startPoint x: 828, startPoint y: 292, endPoint x: 869, endPoint y: 345, distance: 67.1
click at [865, 343] on div "9 1 2 3 4 5 6 › <ins class = "asm_async_creative" style= "display:inline-block;…" at bounding box center [626, 309] width 491 height 146
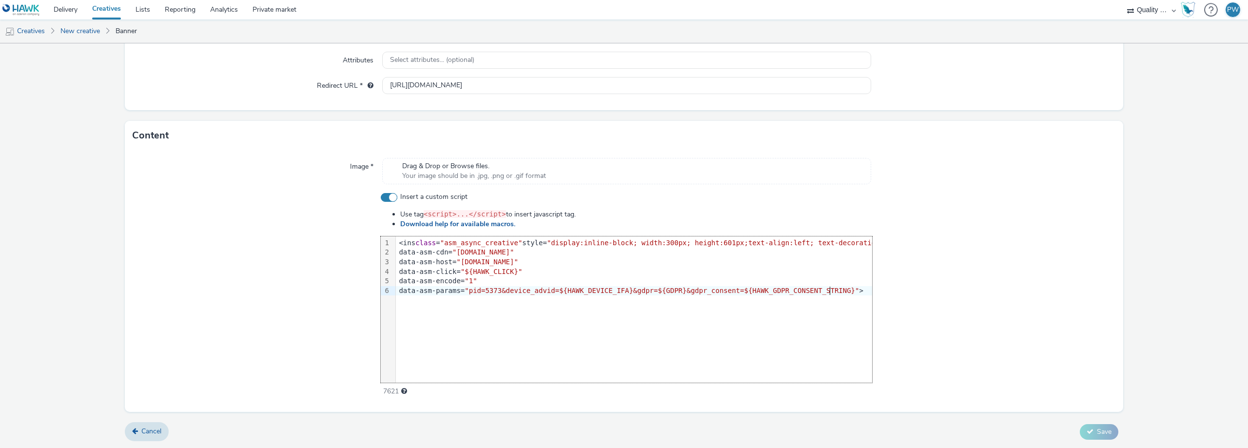
click at [926, 326] on div at bounding box center [993, 294] width 243 height 204
click at [842, 306] on div "9 1 2 3 4 5 6 › <ins class = "asm_async_creative" style= "display:inline-block;…" at bounding box center [626, 309] width 491 height 146
click at [837, 298] on div "9 1 2 3 4 5 6 › <ins class = "asm_async_creative" style= "display:inline-block;…" at bounding box center [626, 309] width 491 height 146
click at [837, 291] on div "data-asm-params= "pid=5373&device_advid=${HAWK_DEVICE_IFA}&gdpr=${GDPR}&gdpr_co…" at bounding box center [655, 291] width 518 height 10
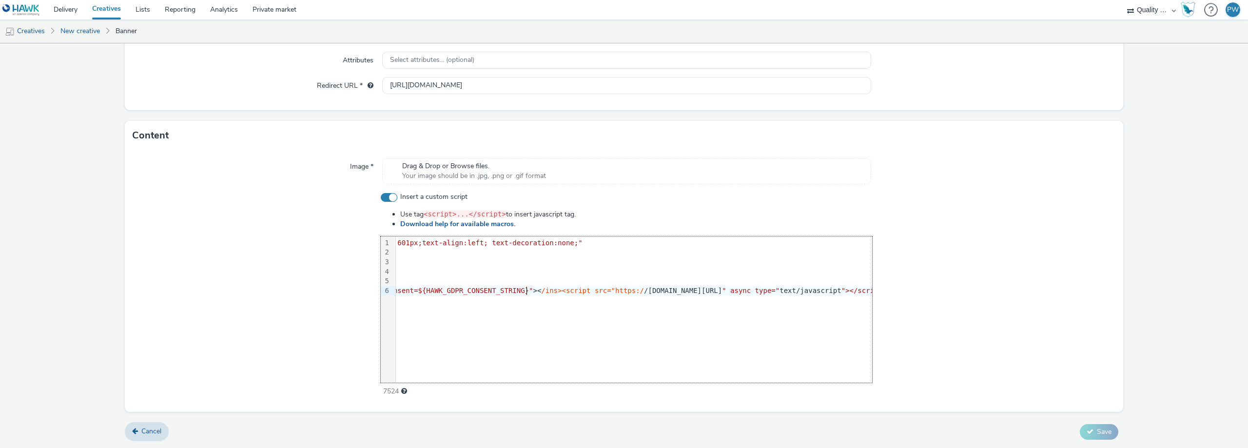
click at [541, 289] on span "/ins><script src="https:/" at bounding box center [592, 291] width 103 height 8
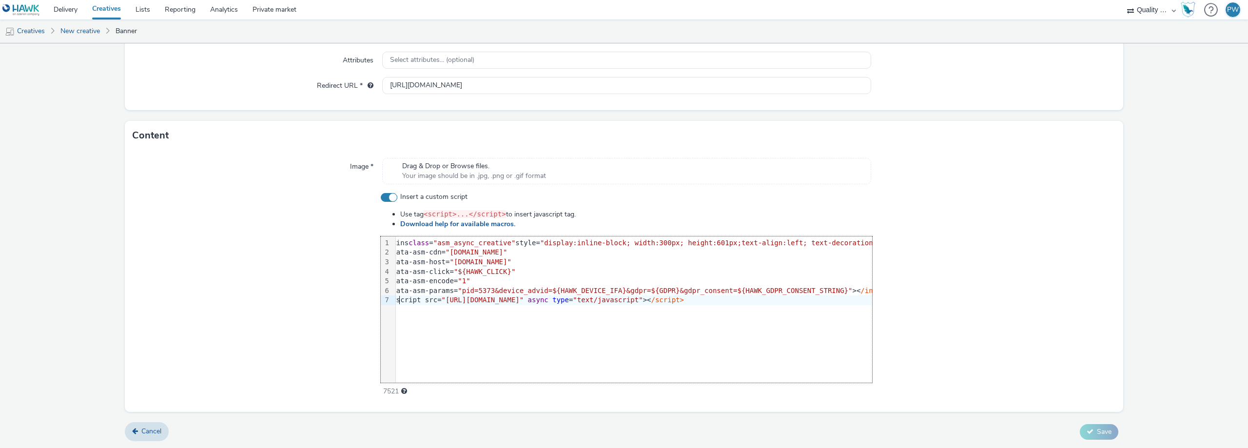
scroll to position [0, 0]
click at [467, 262] on span ""[DOMAIN_NAME]"" at bounding box center [486, 262] width 61 height 8
drag, startPoint x: 467, startPoint y: 262, endPoint x: 533, endPoint y: 262, distance: 65.8
click at [517, 262] on span ""[DOMAIN_NAME]"" at bounding box center [486, 262] width 61 height 8
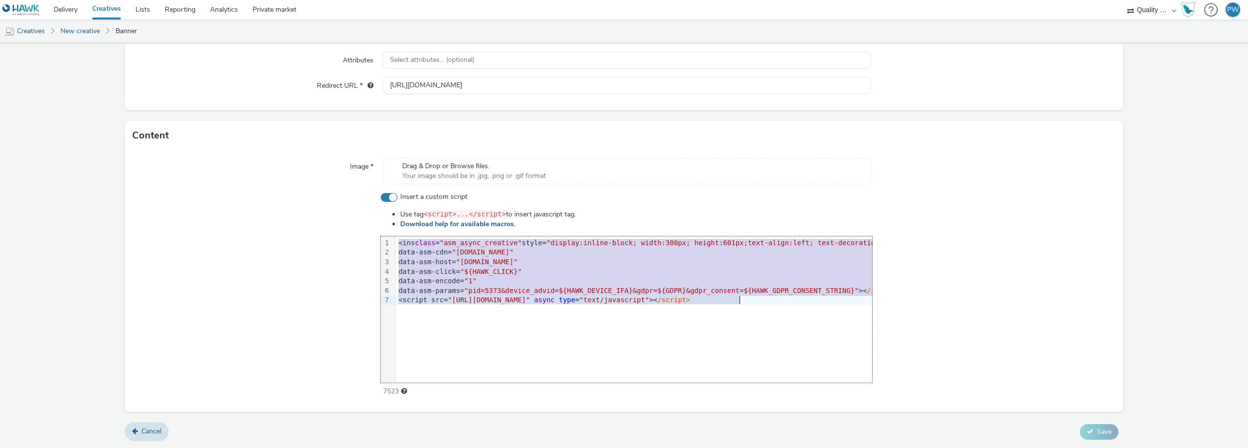
copy div "<ins class = "asm_async_creative" style= "display:inline-block; width:300px; he…"
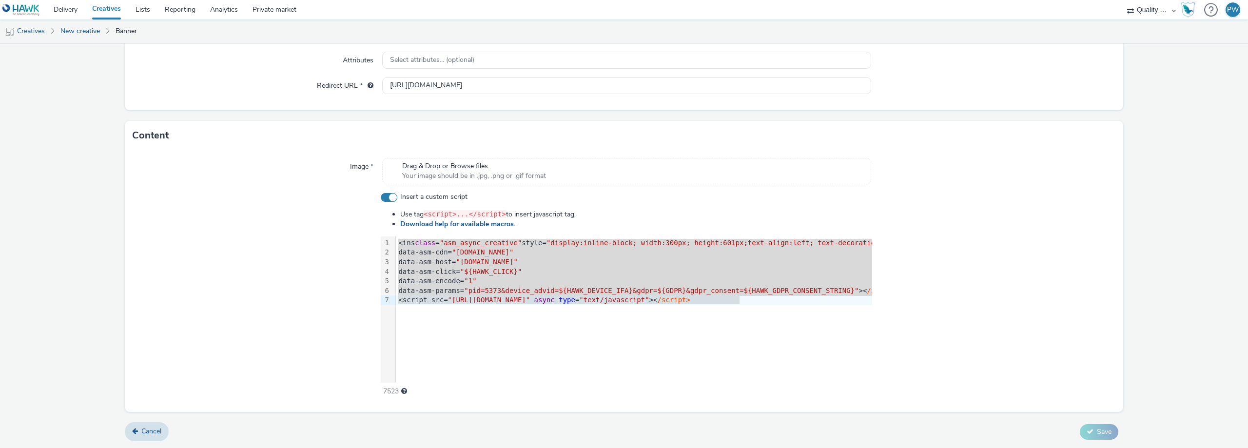
click at [504, 253] on span ""[DOMAIN_NAME]"" at bounding box center [482, 252] width 61 height 8
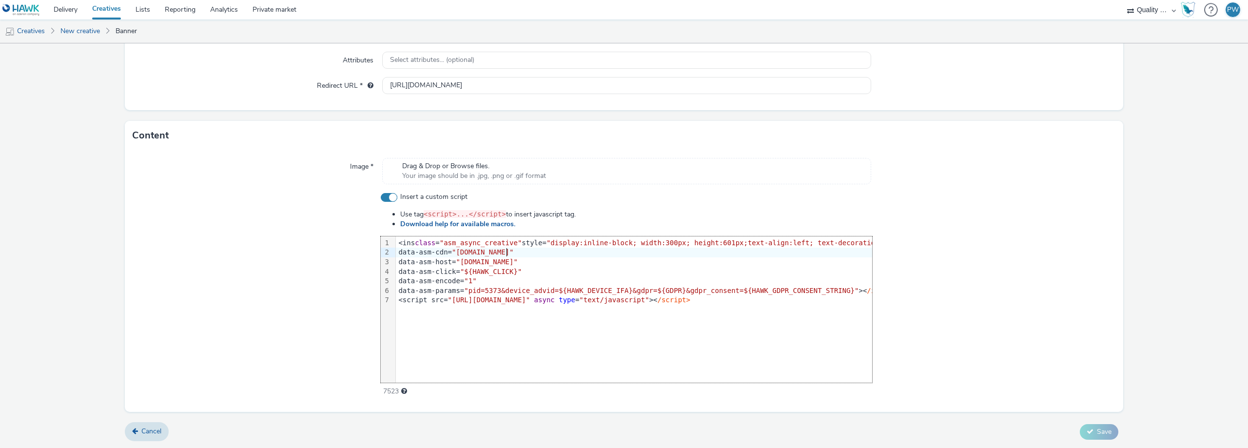
click at [463, 262] on span ""[DOMAIN_NAME]"" at bounding box center [486, 262] width 61 height 8
drag, startPoint x: 463, startPoint y: 262, endPoint x: 554, endPoint y: 260, distance: 91.2
click at [517, 260] on span ""[DOMAIN_NAME]"" at bounding box center [486, 262] width 61 height 8
copy span "[DOMAIN_NAME]"
click at [463, 253] on span ""[DOMAIN_NAME]"" at bounding box center [482, 252] width 61 height 8
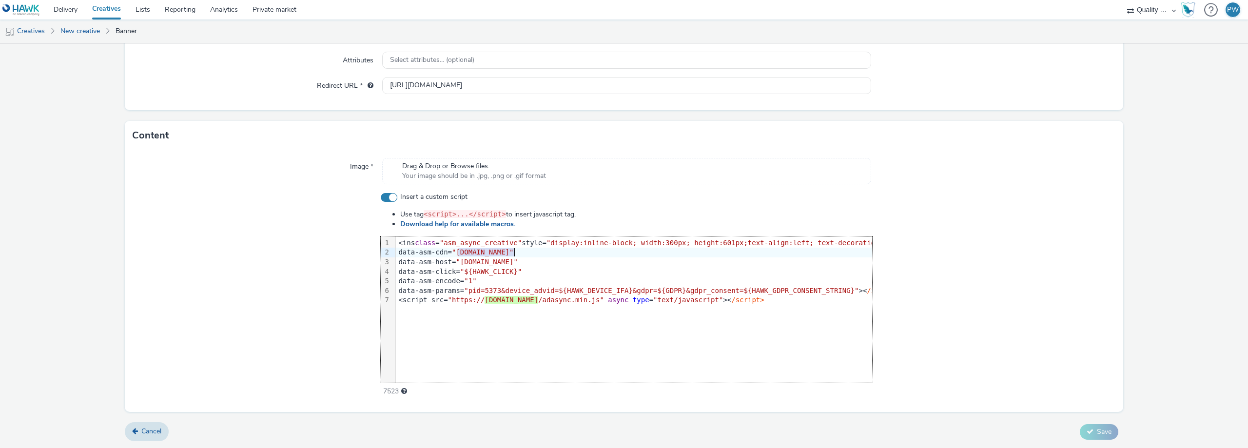
drag, startPoint x: 463, startPoint y: 253, endPoint x: 510, endPoint y: 252, distance: 47.8
click at [510, 252] on span ""[DOMAIN_NAME]"" at bounding box center [482, 252] width 61 height 8
click at [524, 299] on span ""[URL][DOMAIN_NAME]"" at bounding box center [489, 300] width 82 height 8
drag, startPoint x: 524, startPoint y: 299, endPoint x: 482, endPoint y: 299, distance: 42.4
click at [482, 299] on span ""[URL][DOMAIN_NAME]"" at bounding box center [489, 300] width 82 height 8
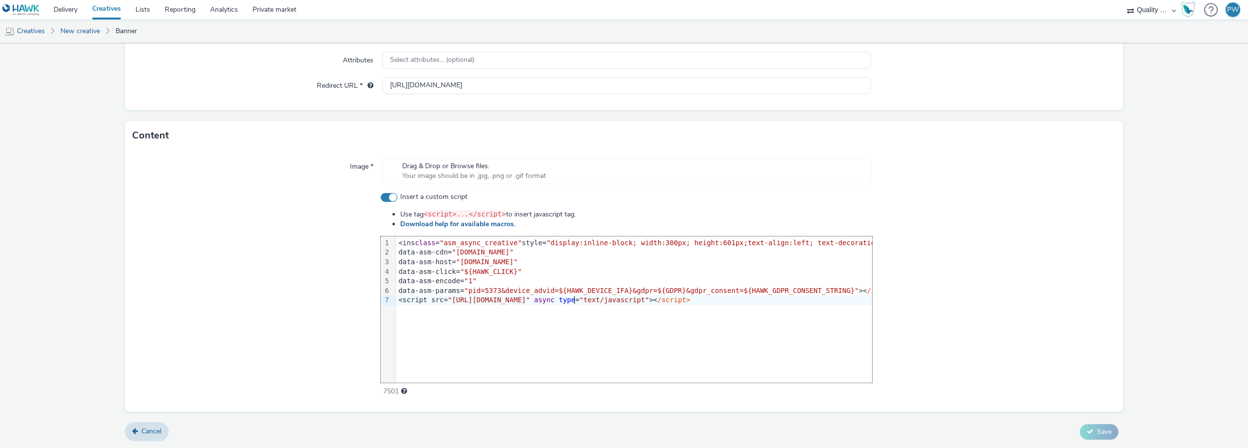
click at [1042, 268] on div at bounding box center [993, 294] width 243 height 204
click at [826, 290] on div "data-asm-params= "pid=5373&device_advid=${HAWK_DEVICE_IFA}&gdpr=${GDPR}&gdpr_co…" at bounding box center [654, 291] width 518 height 10
click at [745, 298] on div "<script src= "[URL][DOMAIN_NAME]" async type = "text/javascript" >< /script>" at bounding box center [654, 300] width 518 height 10
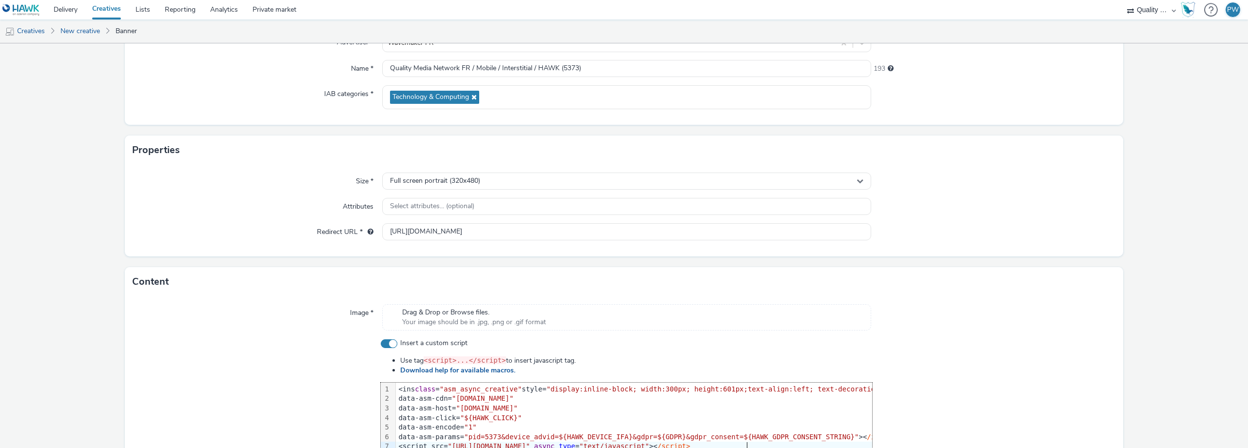
scroll to position [155, 0]
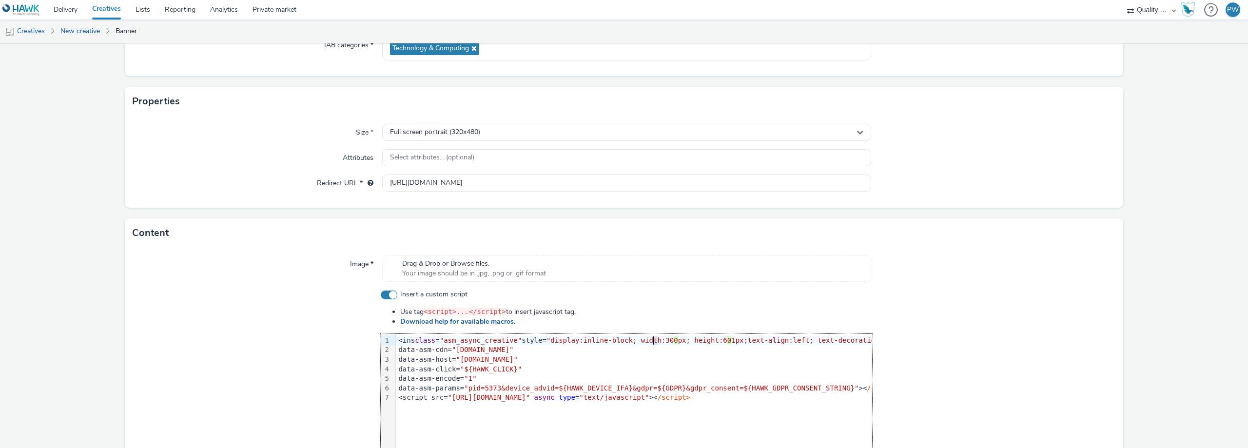
click at [650, 342] on span ""display:inline-block; width:30" at bounding box center [609, 340] width 127 height 8
click at [705, 340] on span ""display:inline-block; width:320px; height:601px;text-align:left; text-decorati…" at bounding box center [727, 340] width 362 height 8
click at [771, 315] on li "Use tag <script>...</script> to insert javascript tag." at bounding box center [636, 312] width 472 height 10
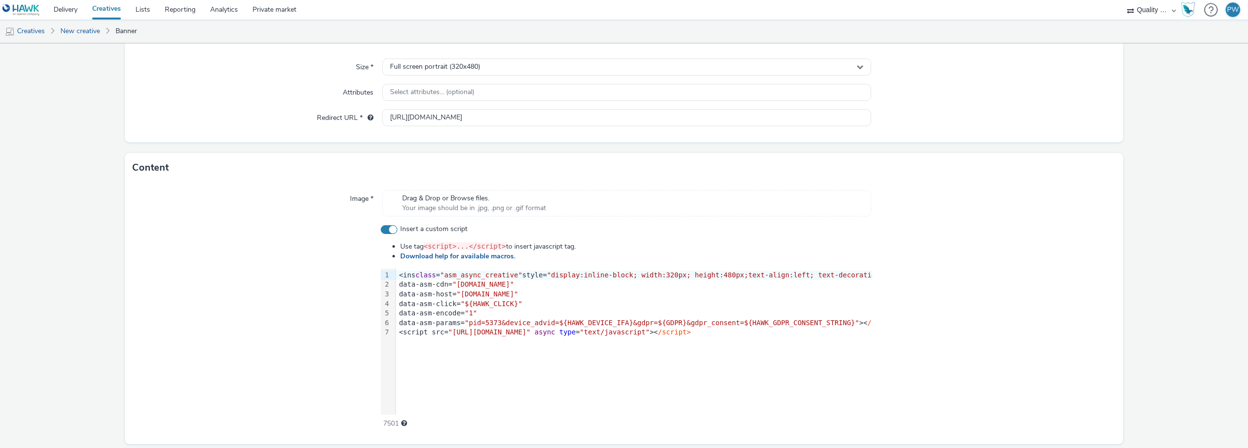
scroll to position [106, 0]
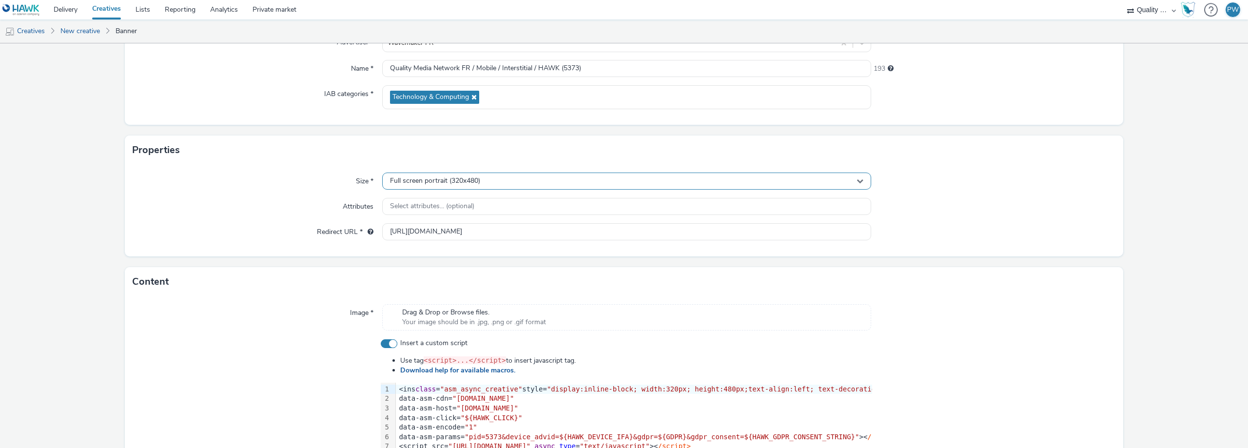
click at [452, 174] on div "Full screen portrait (320x480)" at bounding box center [626, 181] width 489 height 17
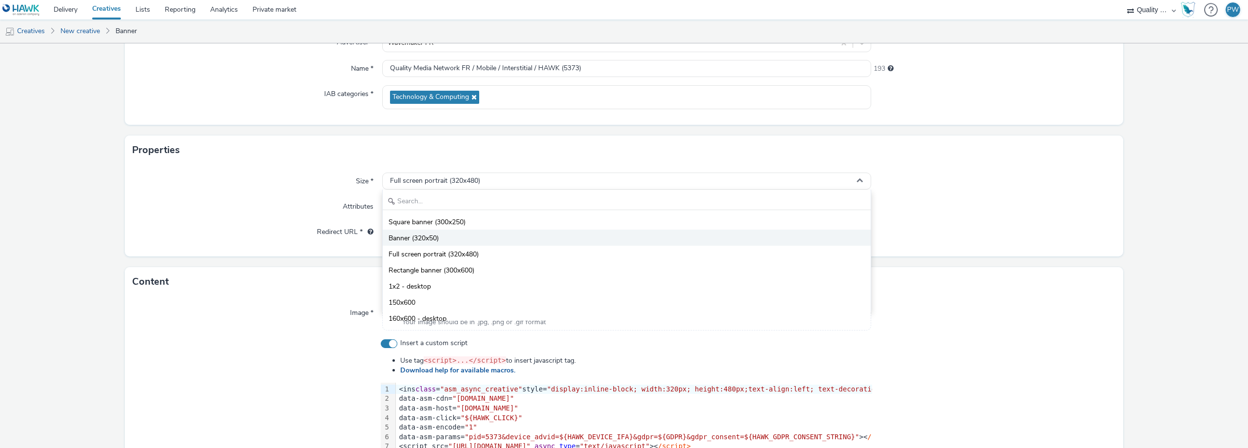
click at [441, 235] on li "Banner (320x50)" at bounding box center [627, 238] width 488 height 16
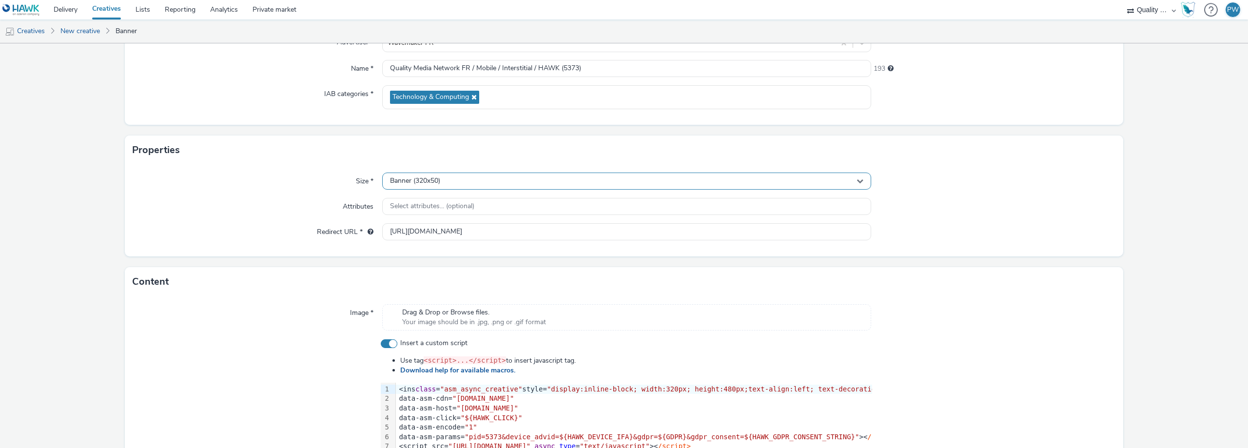
click at [436, 186] on div "Banner (320x50)" at bounding box center [626, 181] width 489 height 17
click at [441, 256] on span "Full screen portrait (320x480)" at bounding box center [433, 255] width 90 height 10
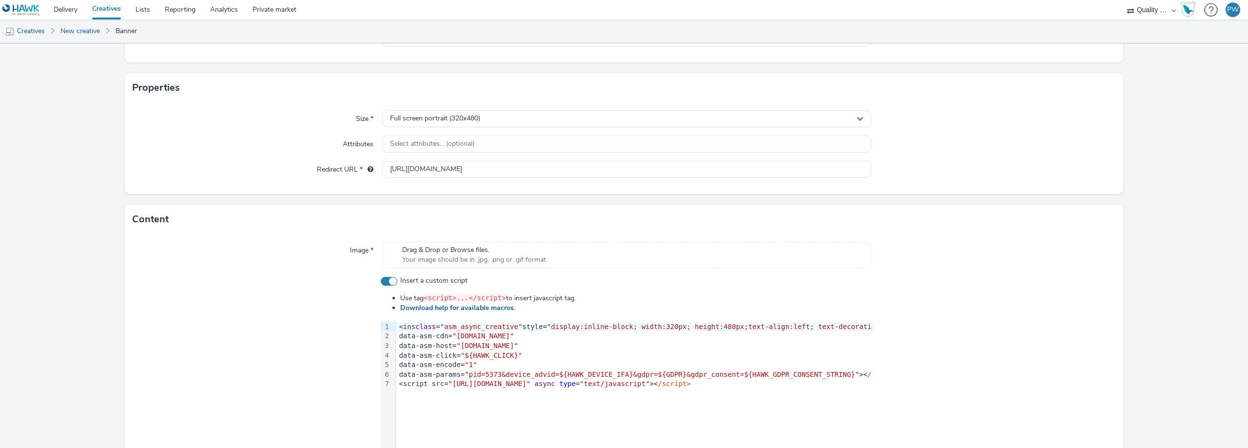
scroll to position [252, 0]
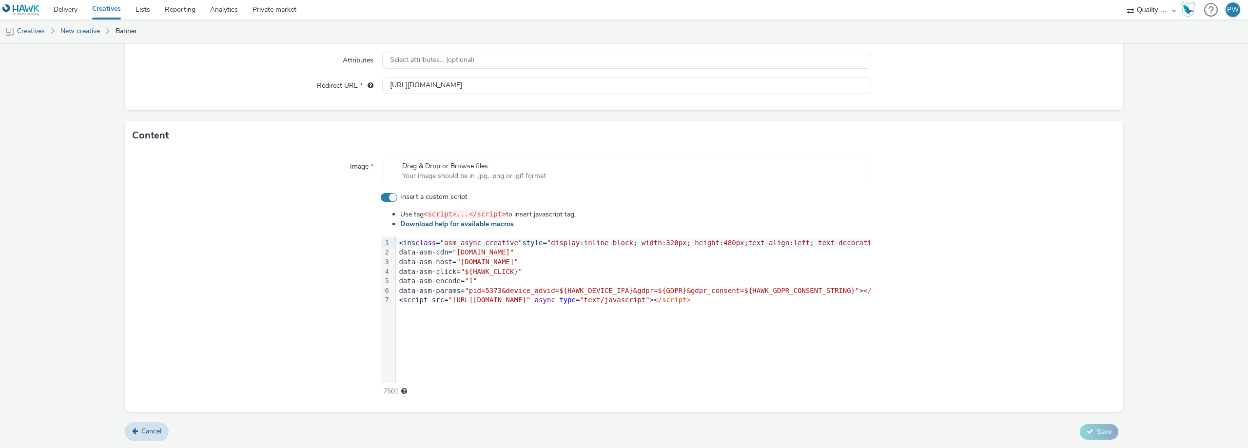
click at [646, 260] on div "data-asm-host= "[DOMAIN_NAME]"" at bounding box center [655, 262] width 518 height 10
drag, startPoint x: 795, startPoint y: 302, endPoint x: 372, endPoint y: 301, distance: 423.5
click at [372, 301] on div "Insert a custom script Use tag <script>...</script> to insert javascript tag. D…" at bounding box center [624, 294] width 983 height 204
click at [960, 271] on div at bounding box center [993, 294] width 243 height 204
click at [855, 290] on div "data-asm-params= "pid=5373&device_advid=${HAWK_DEVICE_IFA}&gdpr=${GDPR}&gdpr_co…" at bounding box center [655, 291] width 518 height 10
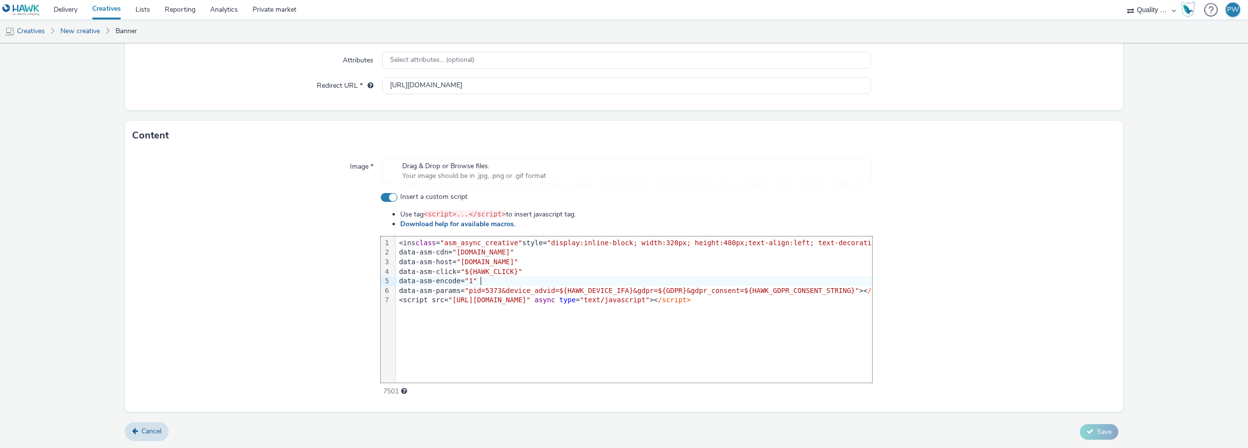
click at [501, 281] on div "data-asm-encode= "1"" at bounding box center [655, 281] width 518 height 10
click at [395, 196] on label "Insert a custom script" at bounding box center [626, 197] width 491 height 10
click at [387, 196] on input "Insert a custom script" at bounding box center [384, 197] width 6 height 6
checkbox input "false"
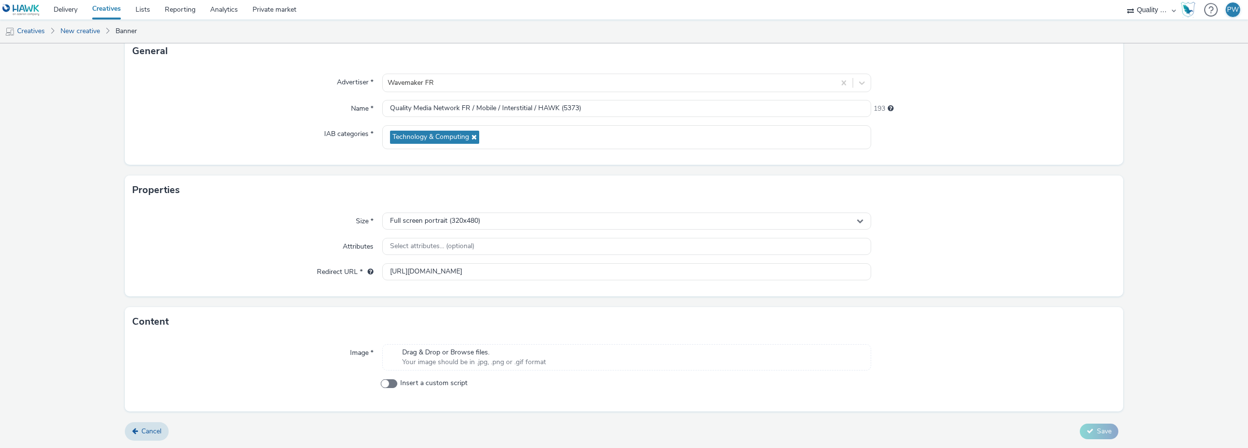
scroll to position [66, 0]
click at [467, 352] on span "Drag & Drop or Browse files." at bounding box center [474, 353] width 144 height 10
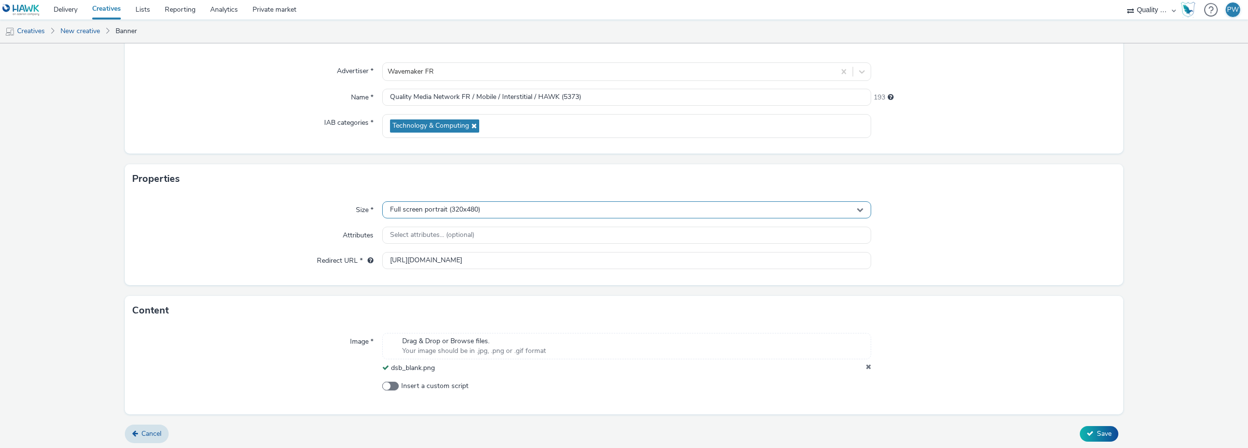
scroll to position [80, 0]
click at [1097, 430] on span "Save" at bounding box center [1104, 430] width 15 height 9
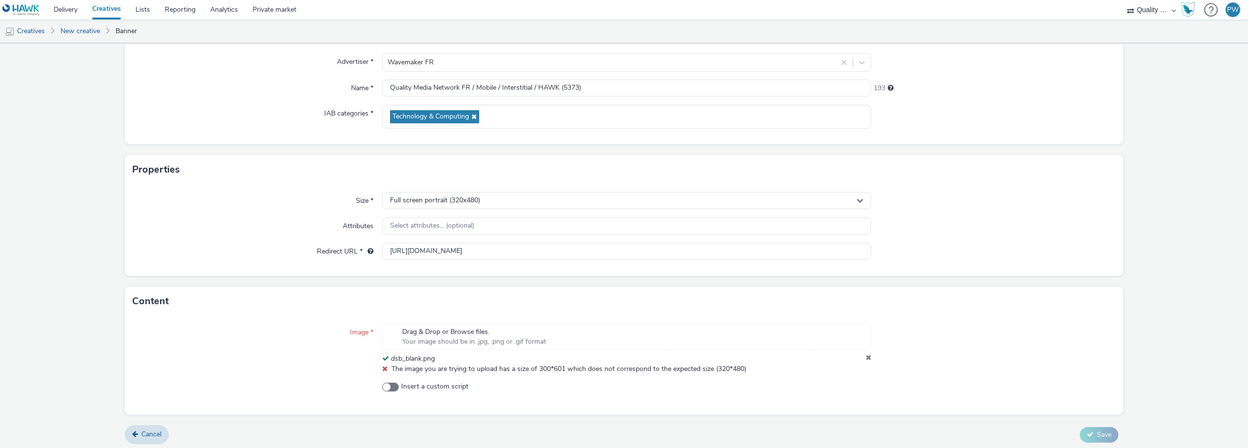
scroll to position [90, 0]
click at [866, 355] on icon at bounding box center [868, 355] width 5 height 10
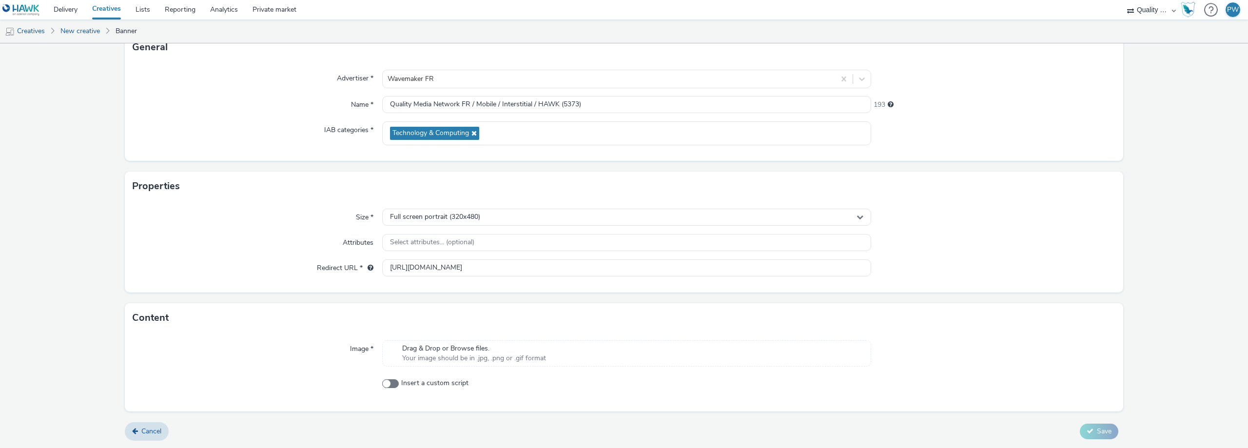
scroll to position [70, 0]
click at [389, 319] on div "Content" at bounding box center [624, 317] width 998 height 29
click at [458, 348] on span "Drag & Drop or Browse files." at bounding box center [474, 349] width 144 height 10
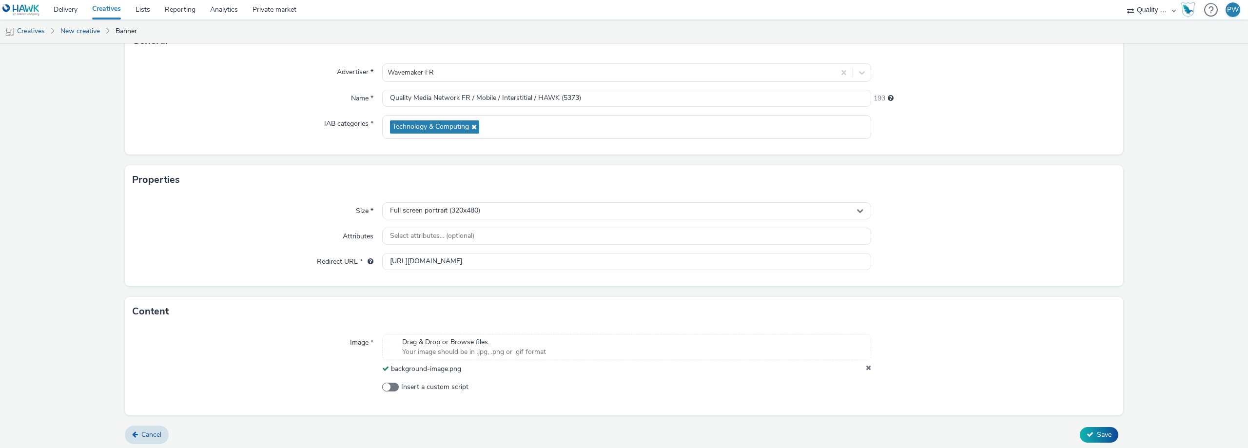
scroll to position [80, 0]
click at [1080, 431] on button "Save" at bounding box center [1099, 432] width 39 height 16
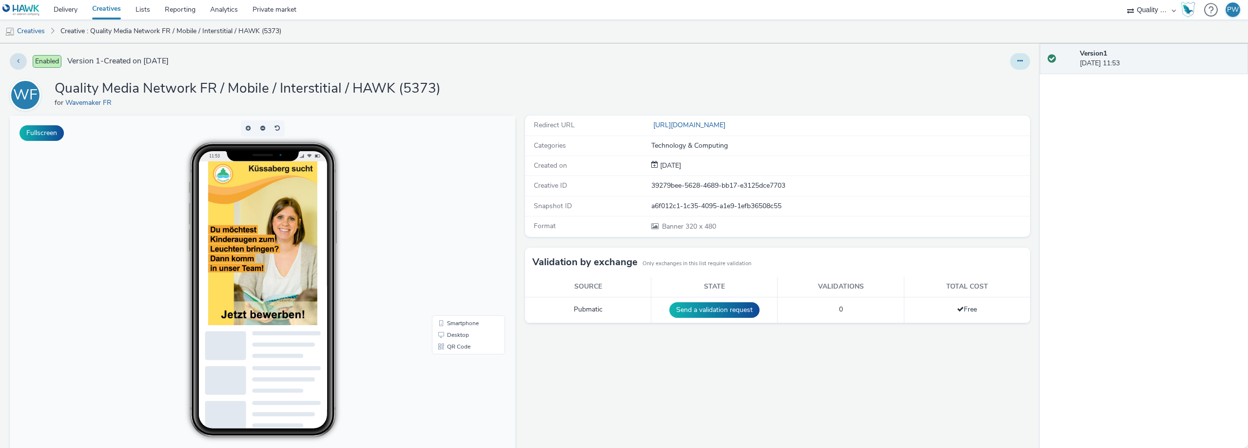
click at [1017, 58] on icon at bounding box center [1019, 61] width 5 height 7
click at [997, 77] on link "Edit" at bounding box center [993, 80] width 73 height 19
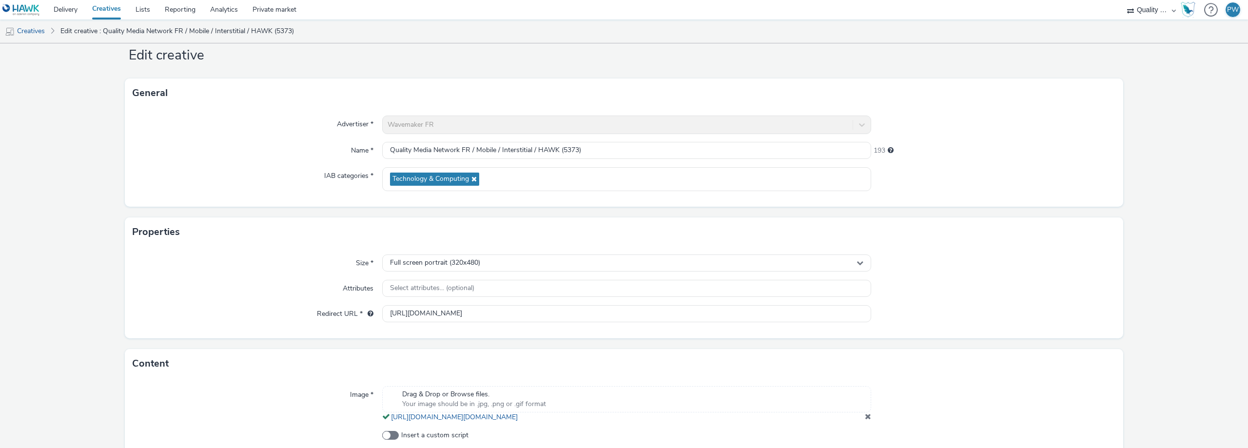
scroll to position [86, 0]
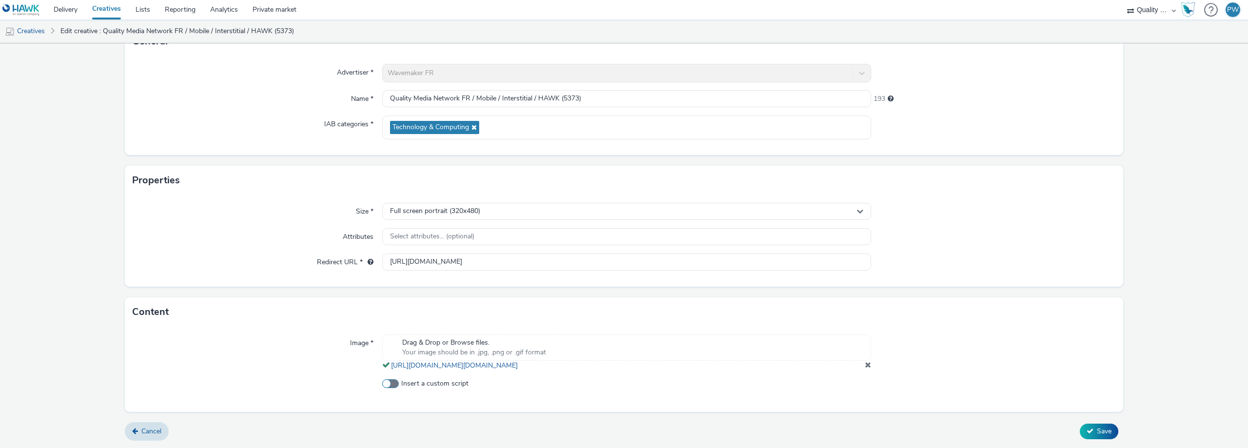
click at [390, 383] on span at bounding box center [390, 383] width 17 height 9
click at [388, 383] on input "Insert a custom script" at bounding box center [385, 384] width 6 height 6
checkbox input "true"
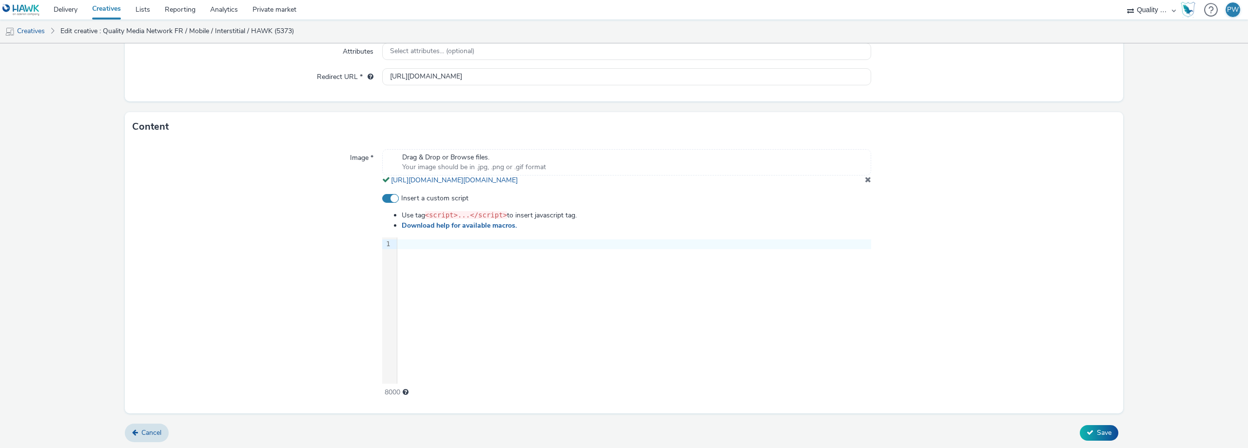
scroll to position [272, 0]
click at [517, 313] on div "9 1 ›" at bounding box center [626, 309] width 489 height 146
drag, startPoint x: 532, startPoint y: 313, endPoint x: 527, endPoint y: 311, distance: 5.2
click at [532, 313] on div "9 1 ›" at bounding box center [626, 309] width 489 height 146
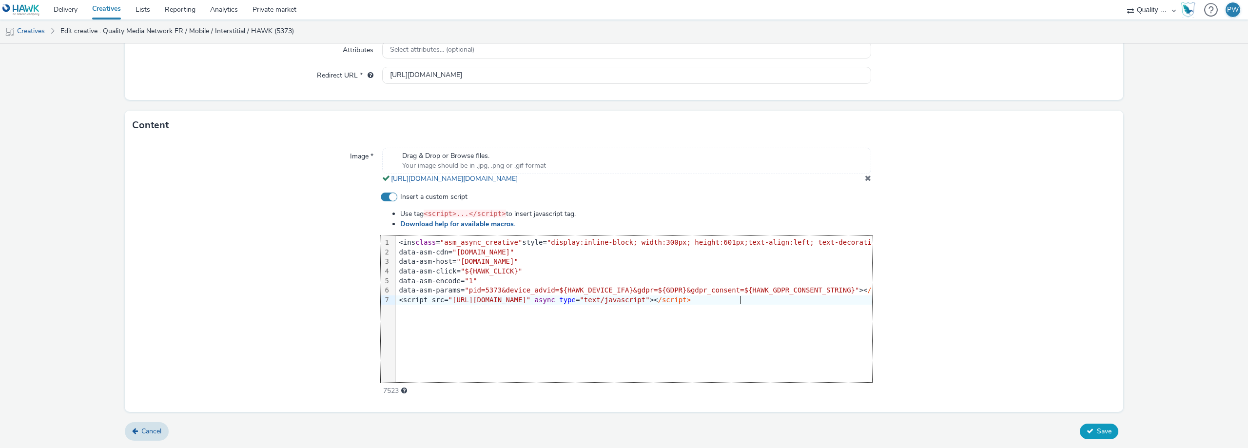
click at [1097, 431] on span "Save" at bounding box center [1104, 430] width 15 height 9
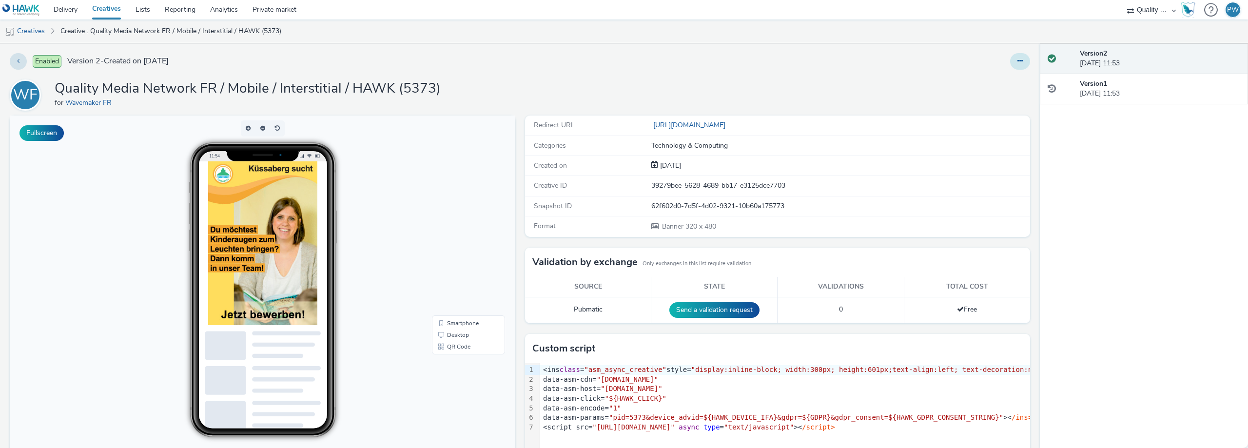
click at [1016, 60] on button at bounding box center [1020, 61] width 20 height 17
click at [1001, 73] on link "Edit" at bounding box center [993, 80] width 73 height 19
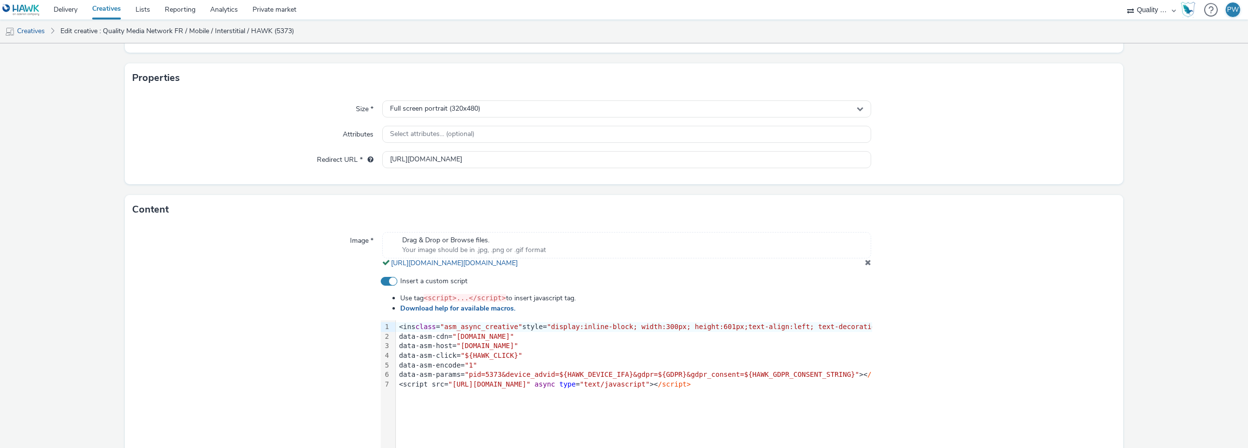
scroll to position [195, 0]
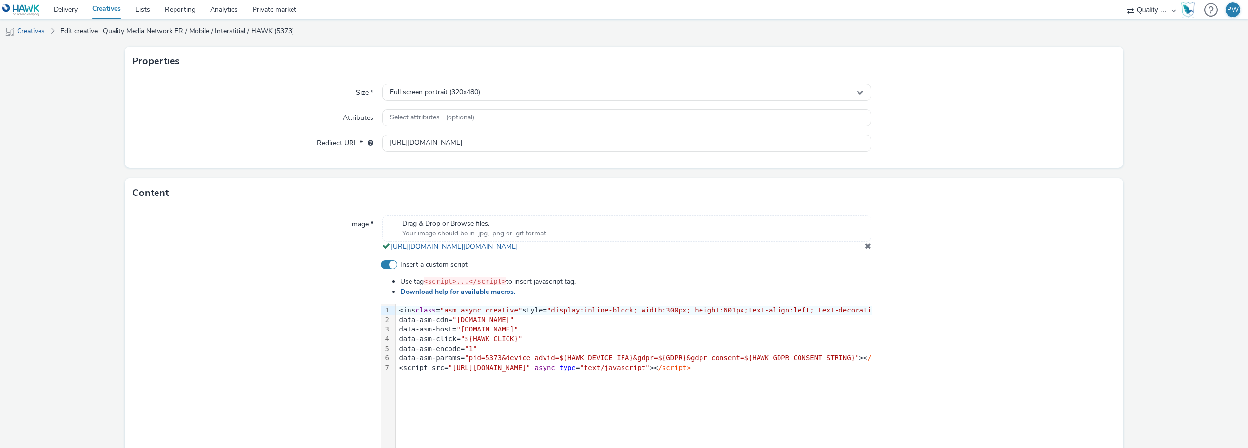
click at [871, 251] on div at bounding box center [993, 233] width 245 height 36
click at [865, 250] on span at bounding box center [868, 246] width 6 height 8
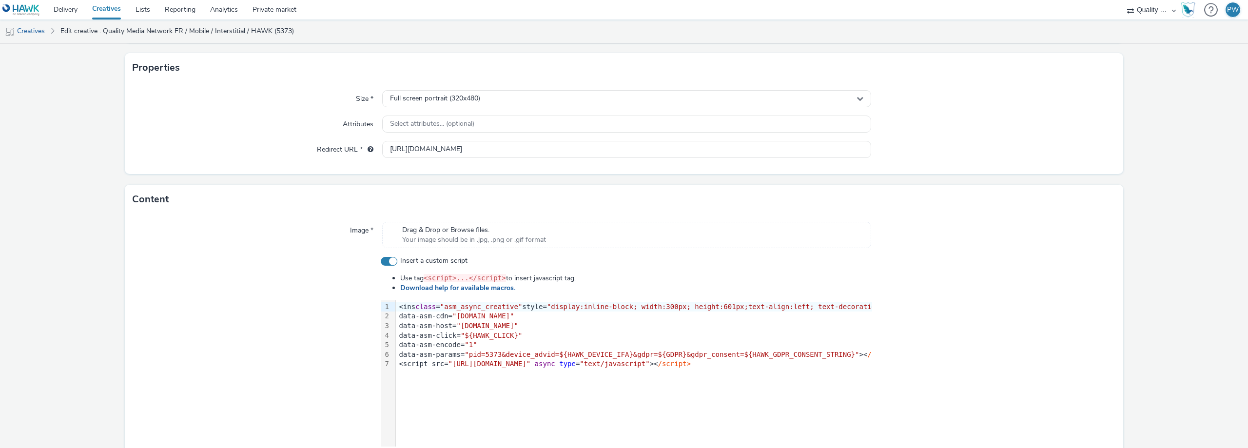
scroll to position [9, 0]
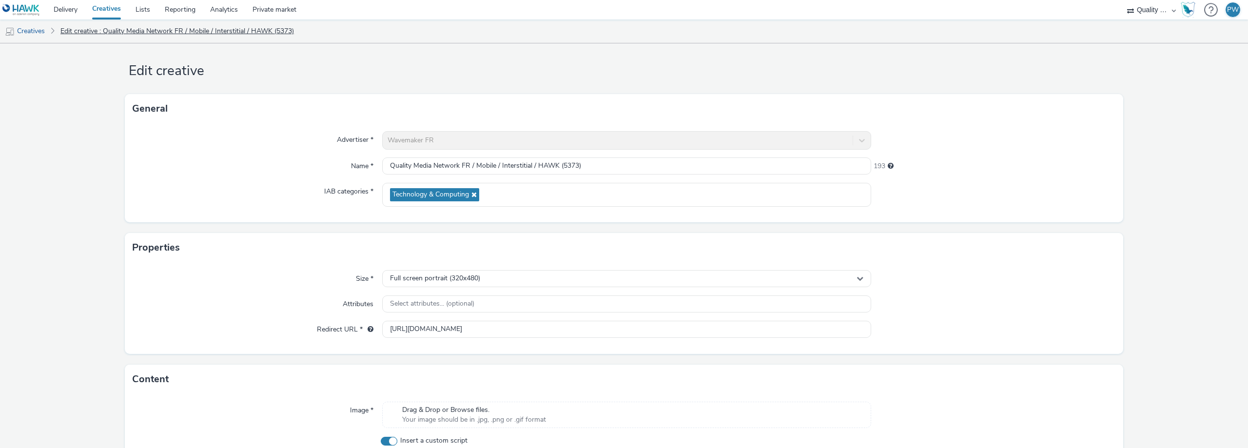
click at [120, 29] on link "Edit creative : Quality Media Network FR / Mobile / Interstitial / HAWK (5373)" at bounding box center [177, 30] width 243 height 23
click at [33, 28] on link "Creatives" at bounding box center [25, 30] width 50 height 23
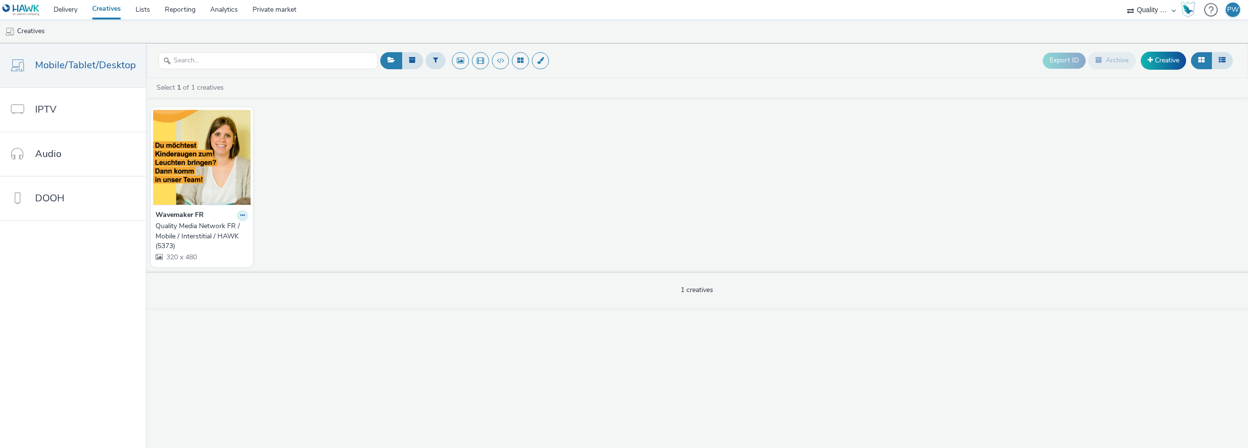
click at [237, 219] on button at bounding box center [242, 215] width 11 height 11
click at [212, 228] on link "Edit" at bounding box center [211, 232] width 73 height 19
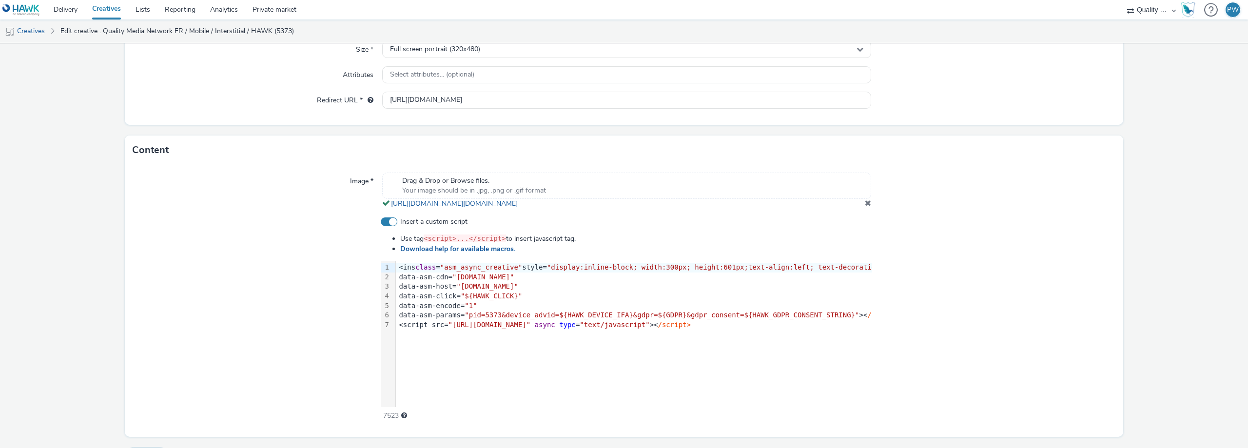
scroll to position [272, 0]
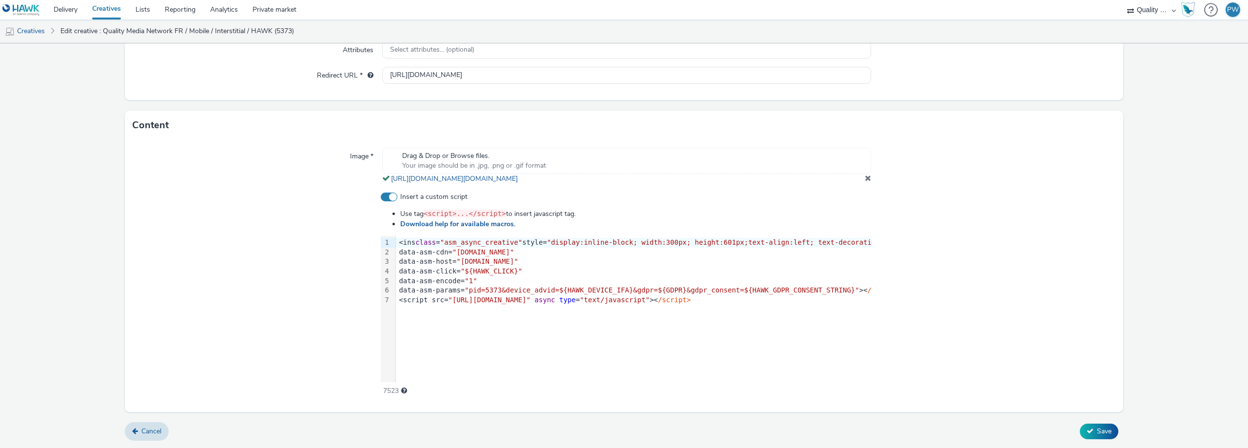
click at [865, 180] on span at bounding box center [868, 178] width 6 height 8
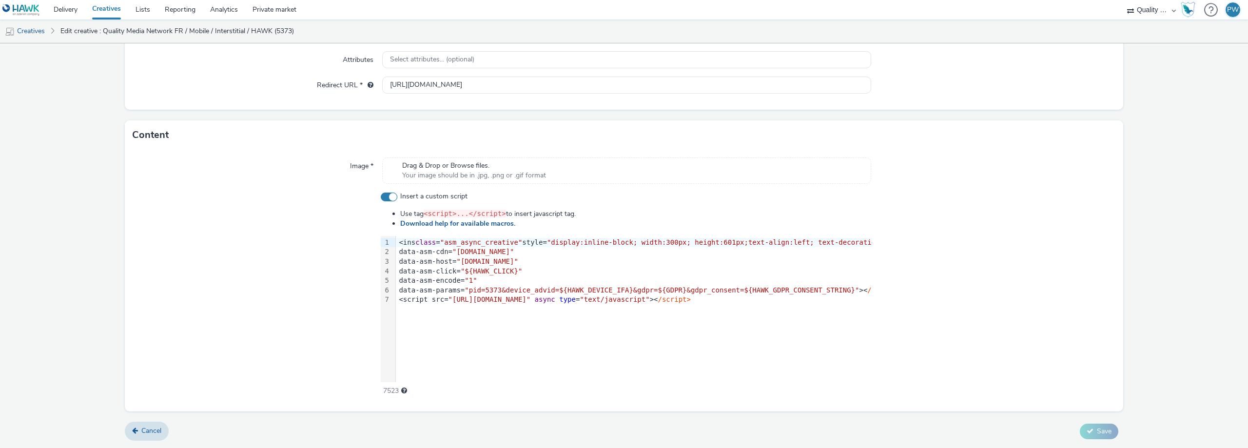
scroll to position [252, 0]
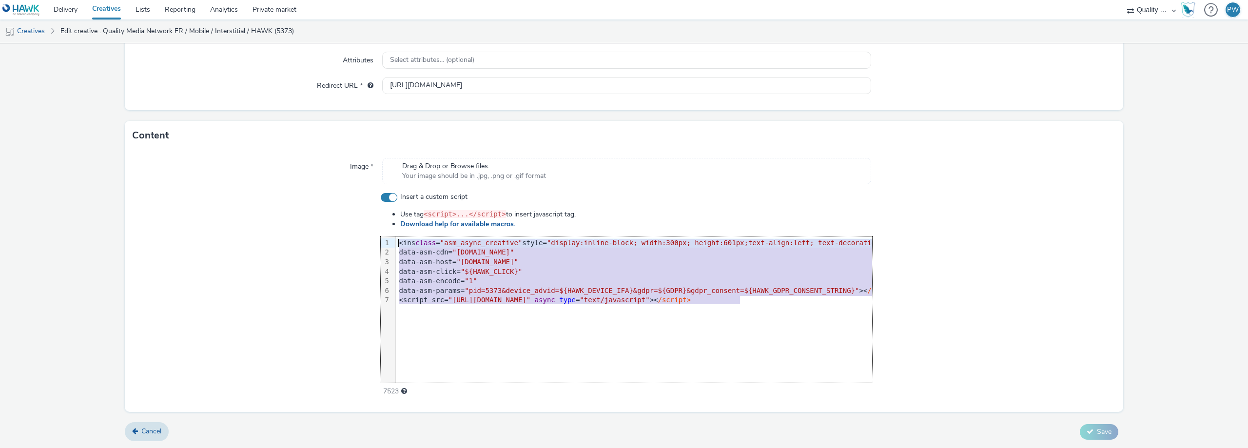
drag, startPoint x: 763, startPoint y: 299, endPoint x: 387, endPoint y: 235, distance: 381.7
click at [387, 235] on div "Use tag <script>...</script> to insert javascript tag. Download help for availa…" at bounding box center [626, 302] width 491 height 187
click at [772, 294] on span ""pid=5373&device_advid=${HAWK_DEVICE_IFA}&gdpr=${GDPR}&gdpr_consent=${HAWK_GDPR…" at bounding box center [661, 291] width 394 height 8
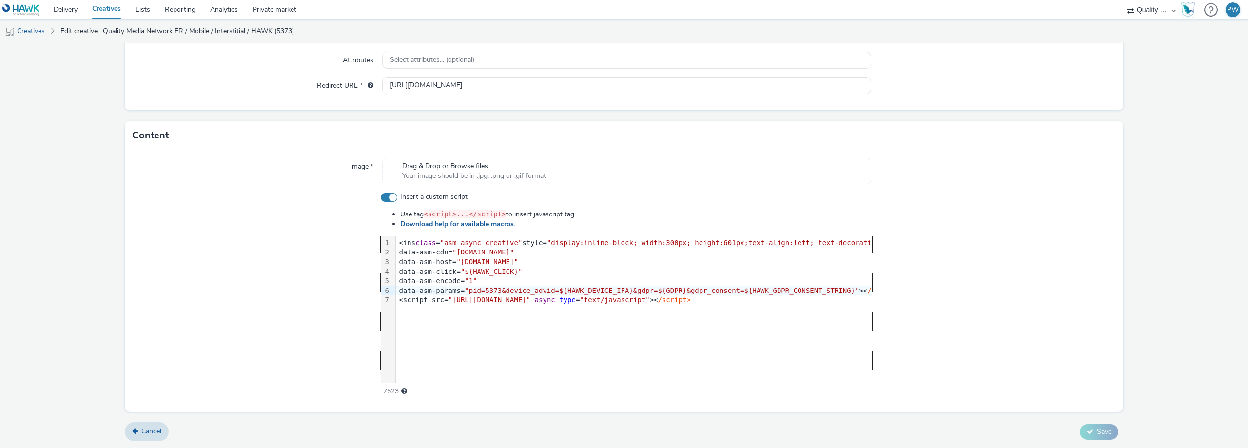
click at [767, 301] on div "<script src= "[URL][DOMAIN_NAME]" async type = "text/javascript" >< /script>" at bounding box center [655, 300] width 518 height 10
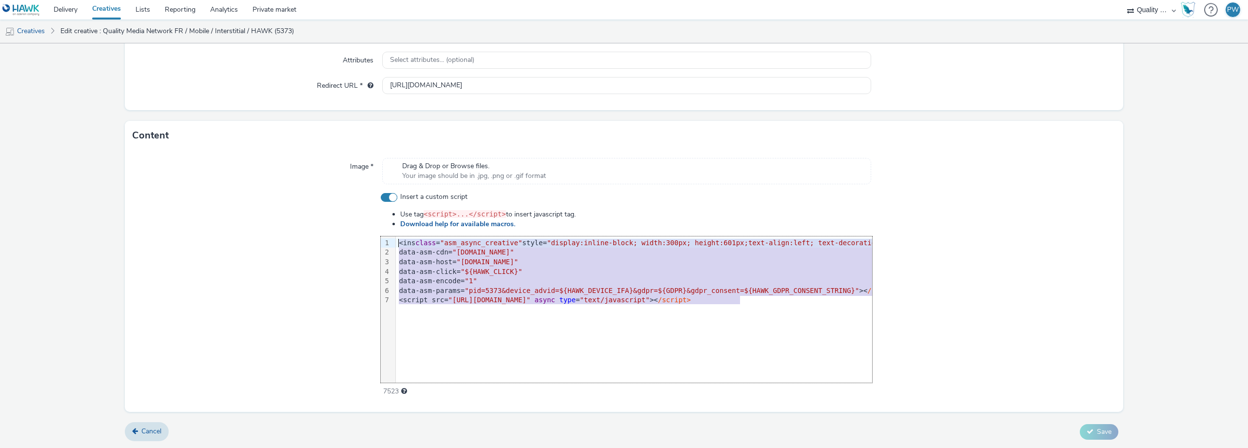
drag, startPoint x: 739, startPoint y: 299, endPoint x: 369, endPoint y: 229, distance: 376.1
click at [369, 229] on div "Insert a custom script Use tag <script>...</script> to insert javascript tag. D…" at bounding box center [624, 294] width 983 height 204
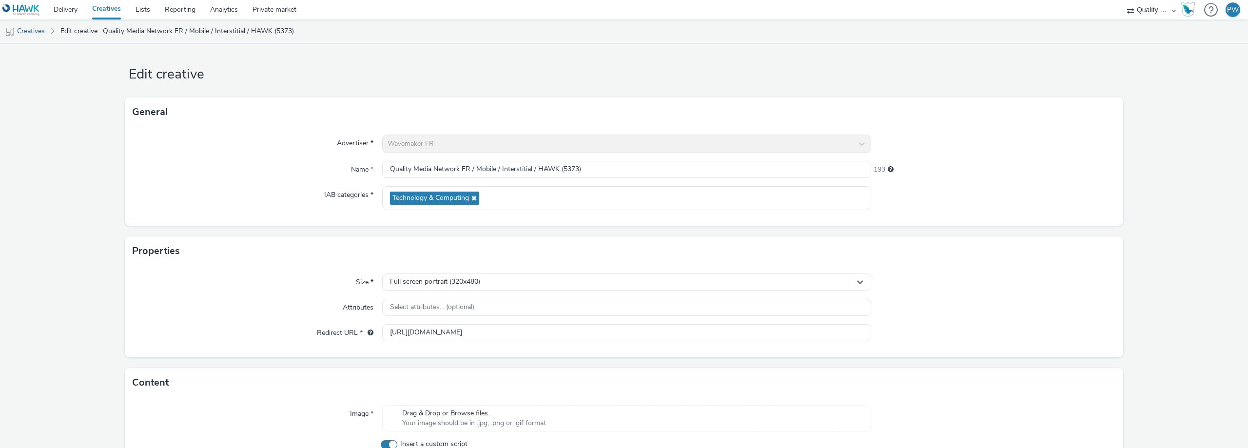
scroll to position [0, 0]
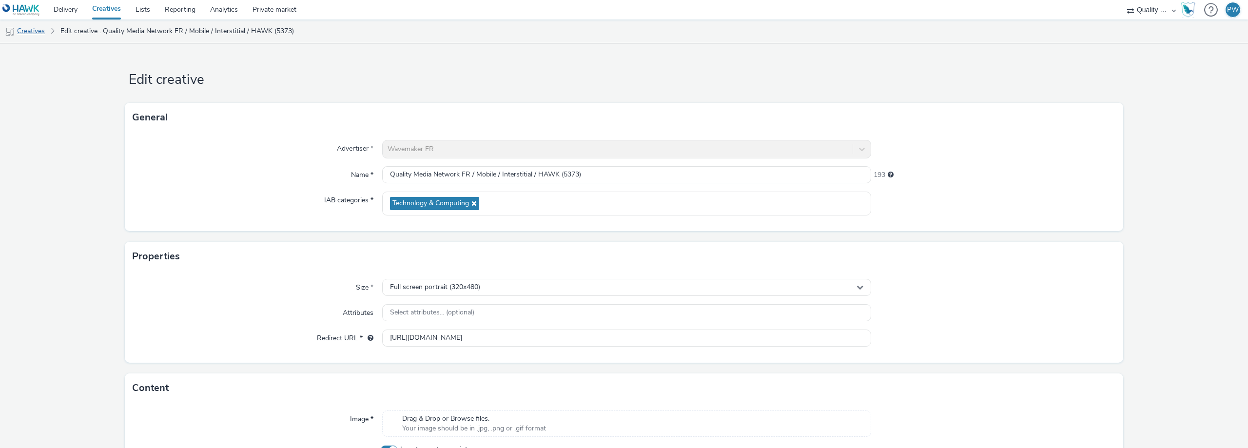
click at [37, 28] on link "Creatives" at bounding box center [25, 30] width 50 height 23
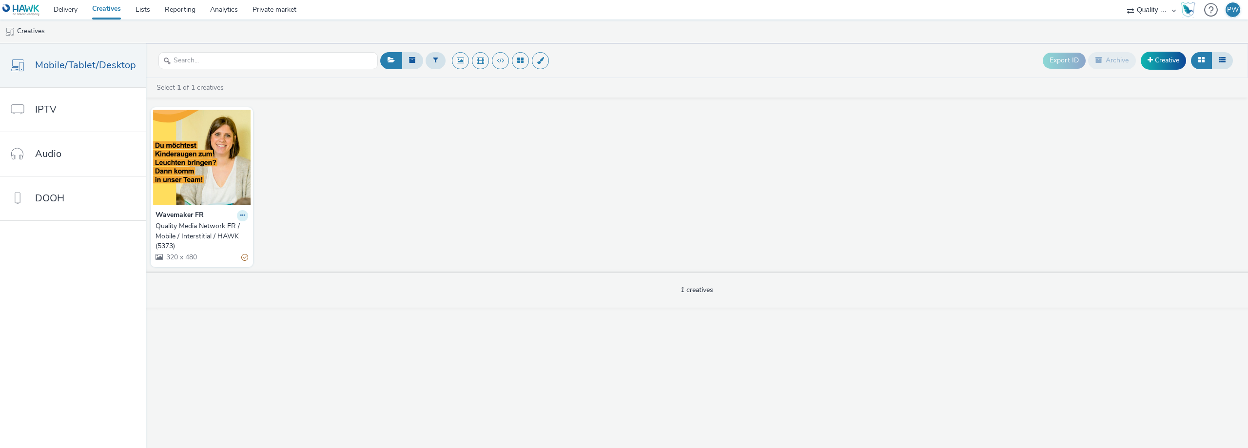
click at [240, 215] on icon at bounding box center [242, 215] width 4 height 6
click at [214, 226] on link "Edit" at bounding box center [211, 232] width 73 height 19
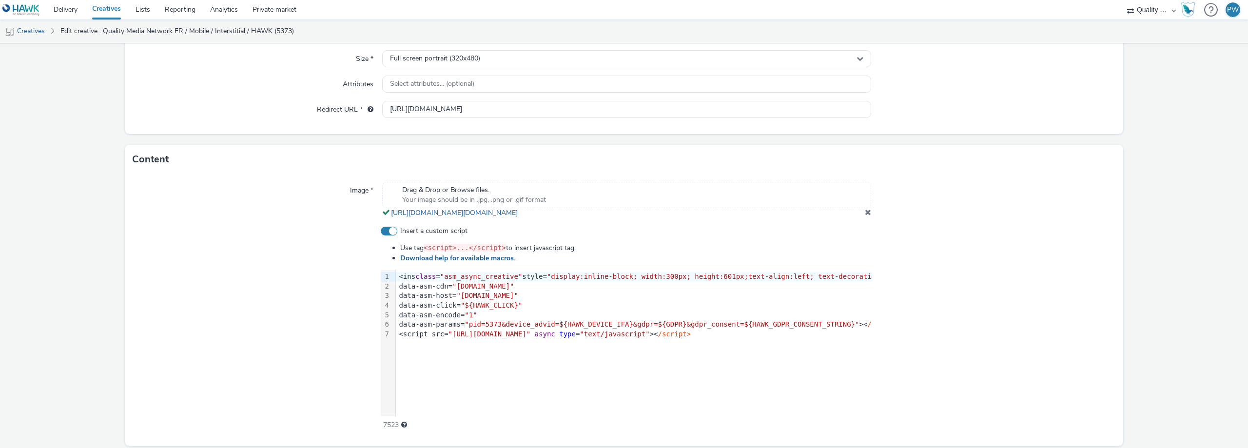
scroll to position [244, 0]
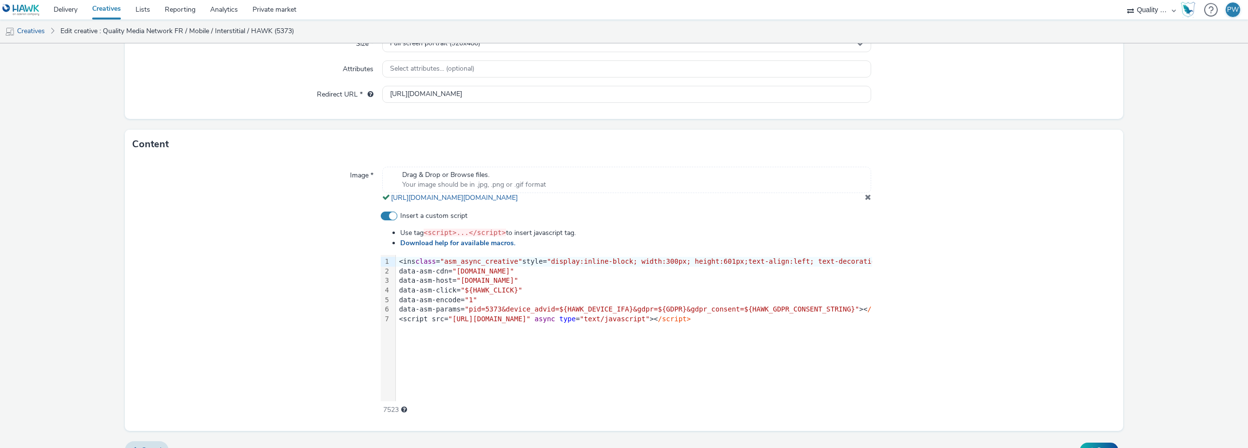
click at [865, 201] on span at bounding box center [868, 197] width 6 height 8
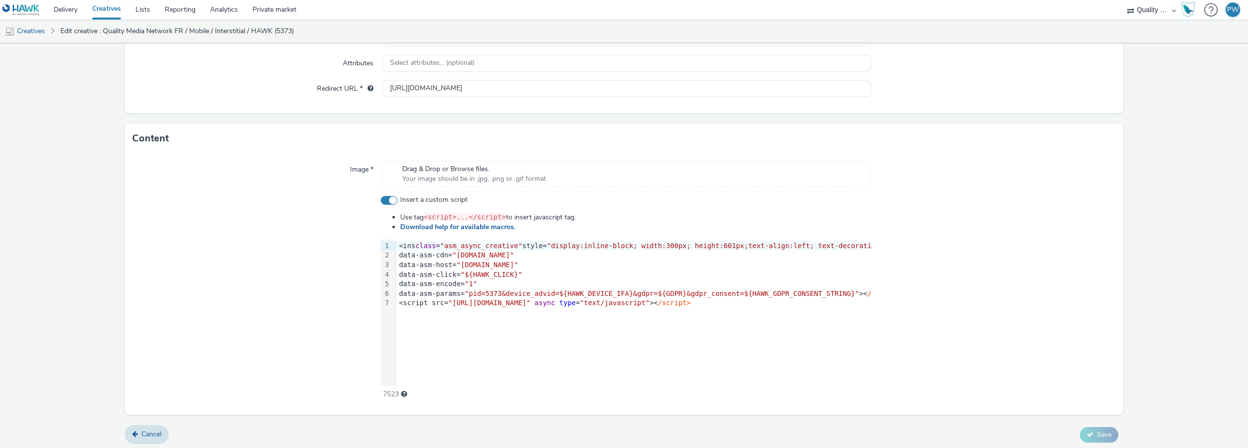
scroll to position [252, 0]
click at [828, 290] on div "data-asm-params= "pid=5373&device_advid=${HAWK_DEVICE_IFA}&gdpr=${GDPR}&gdpr_co…" at bounding box center [655, 291] width 518 height 10
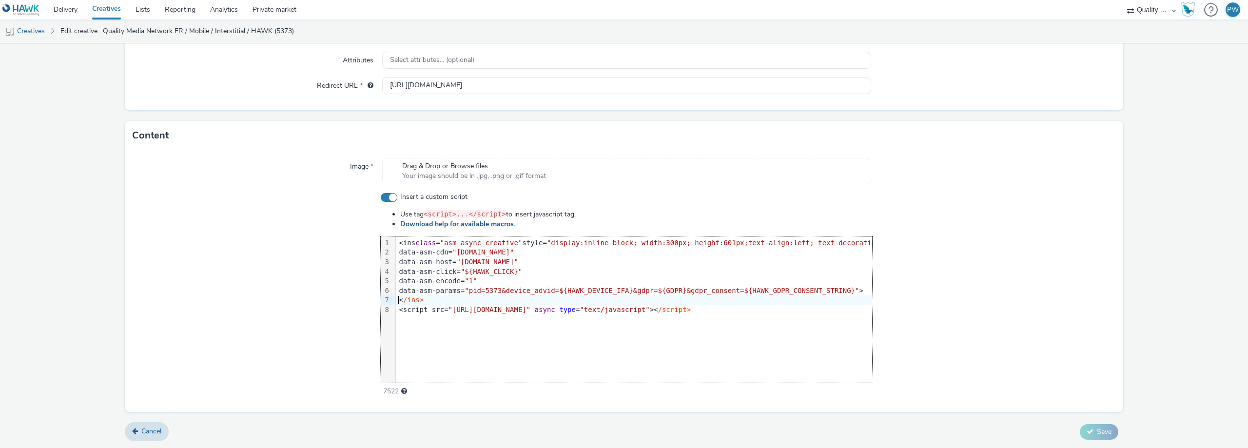
click at [703, 309] on div "<script src= "[URL][DOMAIN_NAME]" async type = "text/javascript" >< /script>" at bounding box center [655, 310] width 518 height 10
click at [559, 287] on div "data-asm-params= "pid=5373&device_advid=$ { HAWK_DEVICE_IFA } &gdpr=${GDPR}&gdp…" at bounding box center [655, 291] width 518 height 10
click at [396, 300] on div "< /ins>" at bounding box center [655, 300] width 518 height 10
click at [436, 301] on div ".< /ins>" at bounding box center [655, 300] width 518 height 10
click at [434, 309] on div "<script src= "[URL][DOMAIN_NAME]" async type = "text/javascript" >" at bounding box center [655, 310] width 518 height 10
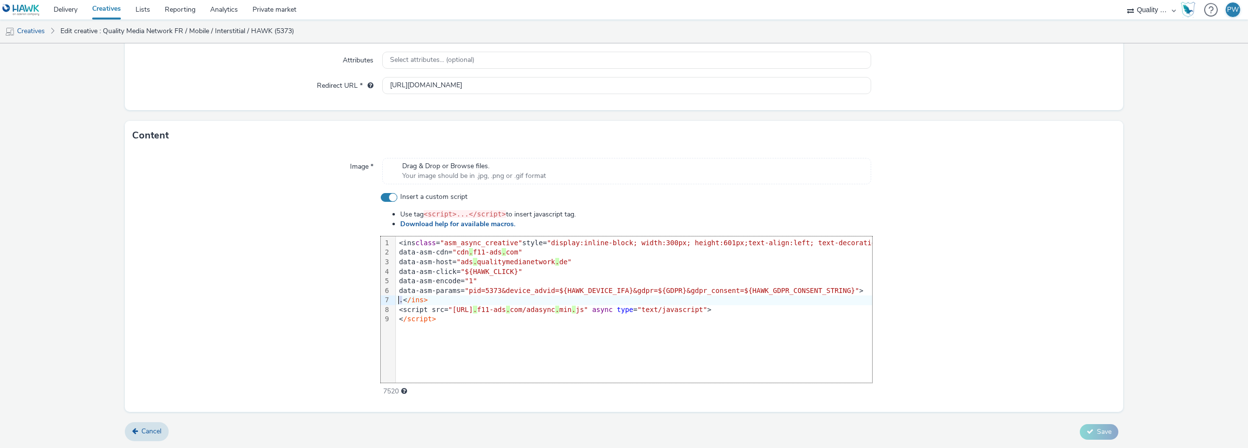
click at [396, 301] on div ".< /ins>" at bounding box center [655, 300] width 518 height 10
click at [396, 309] on div "< /script>" at bounding box center [655, 310] width 518 height 10
click at [626, 309] on div "< /script>" at bounding box center [655, 310] width 518 height 10
click at [576, 298] on span "type" at bounding box center [567, 300] width 17 height 8
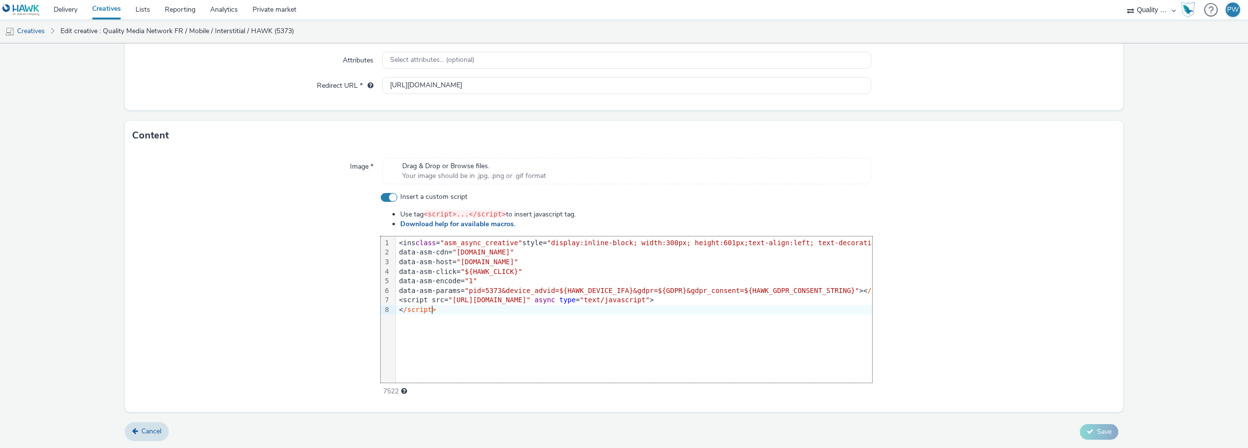
click at [829, 289] on div "data-asm-params= "pid=5373&device_advid=${HAWK_DEVICE_IFA}&gdpr=${GDPR}&gdpr_co…" at bounding box center [655, 291] width 518 height 10
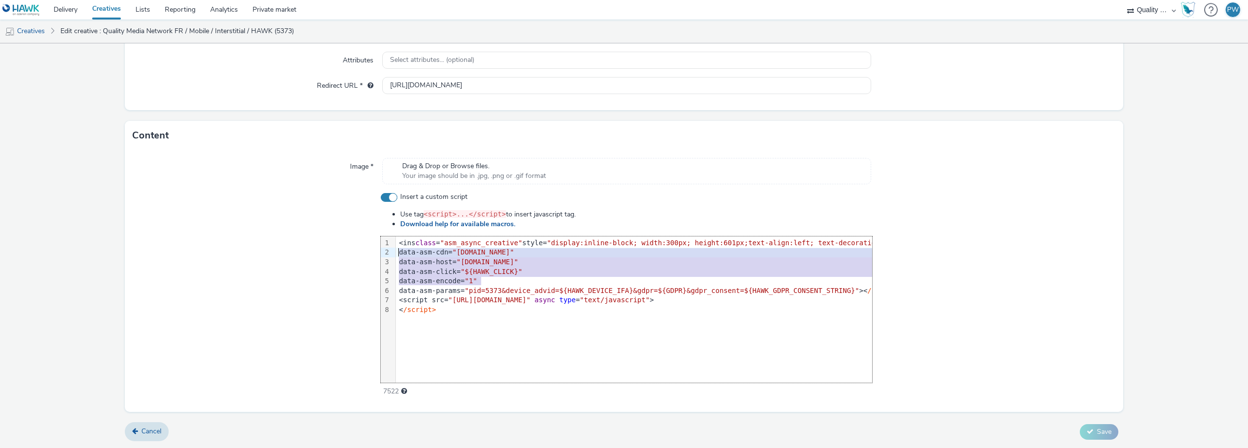
drag, startPoint x: 540, startPoint y: 282, endPoint x: 333, endPoint y: 251, distance: 209.4
click at [333, 251] on div "Insert a custom script Use tag <script>...</script> to insert javascript tag. D…" at bounding box center [624, 294] width 983 height 204
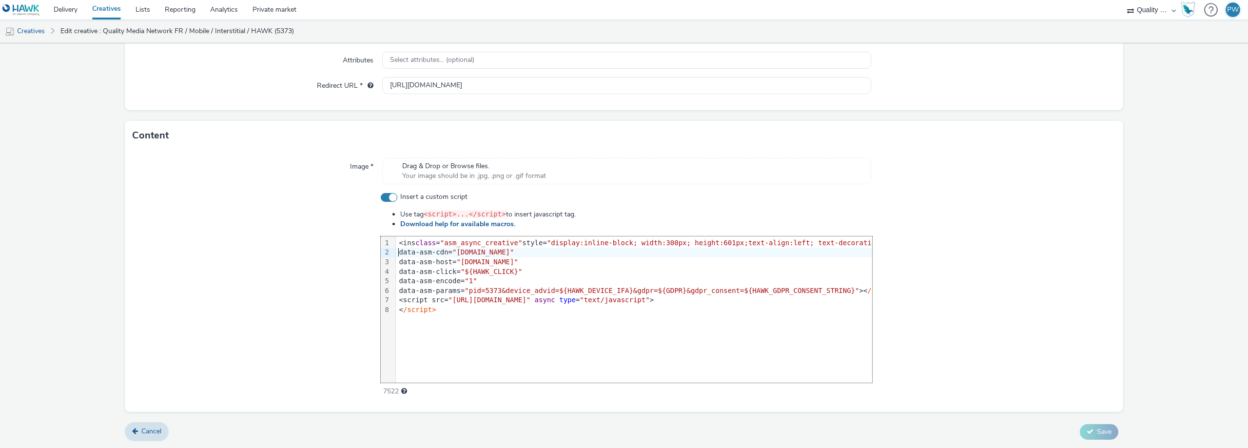
click at [396, 253] on div "data-asm-cdn= "[DOMAIN_NAME]"" at bounding box center [655, 253] width 518 height 10
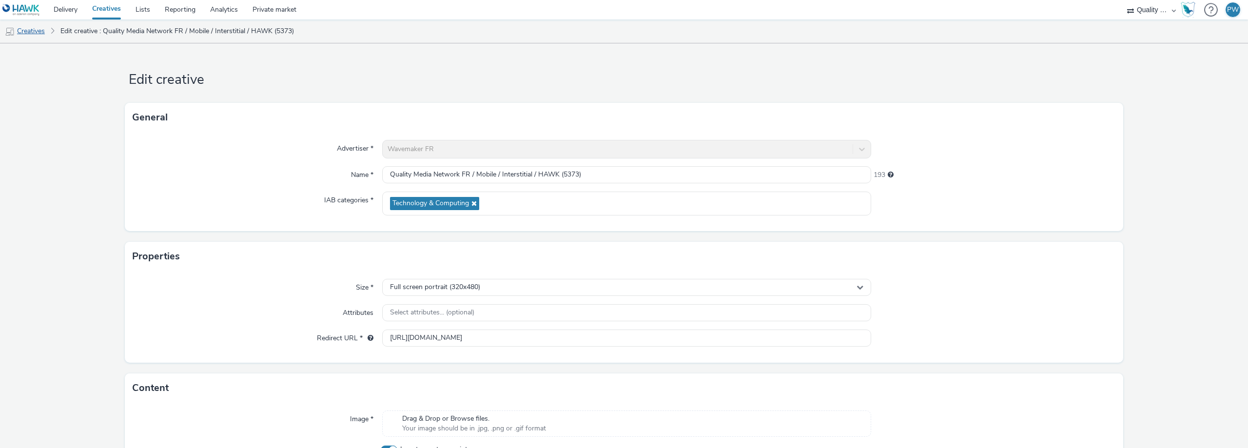
click at [32, 32] on link "Creatives" at bounding box center [25, 30] width 50 height 23
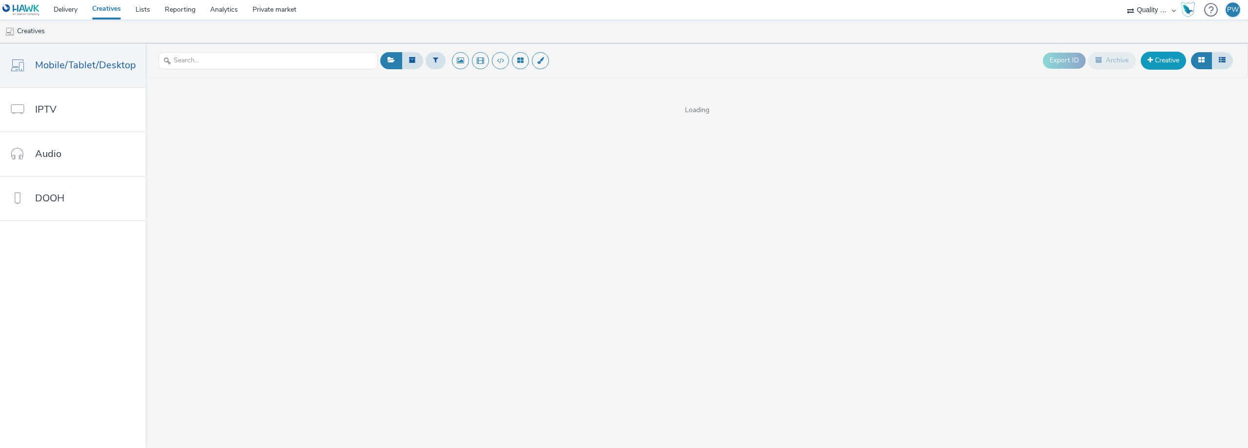
click at [1161, 61] on link "Creative" at bounding box center [1162, 61] width 45 height 18
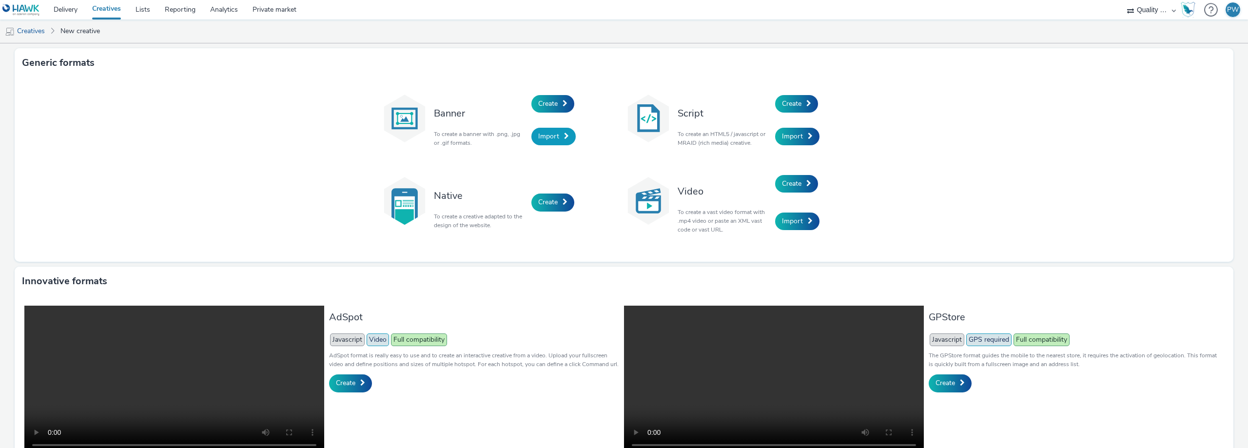
click at [547, 131] on link "Import" at bounding box center [553, 137] width 44 height 18
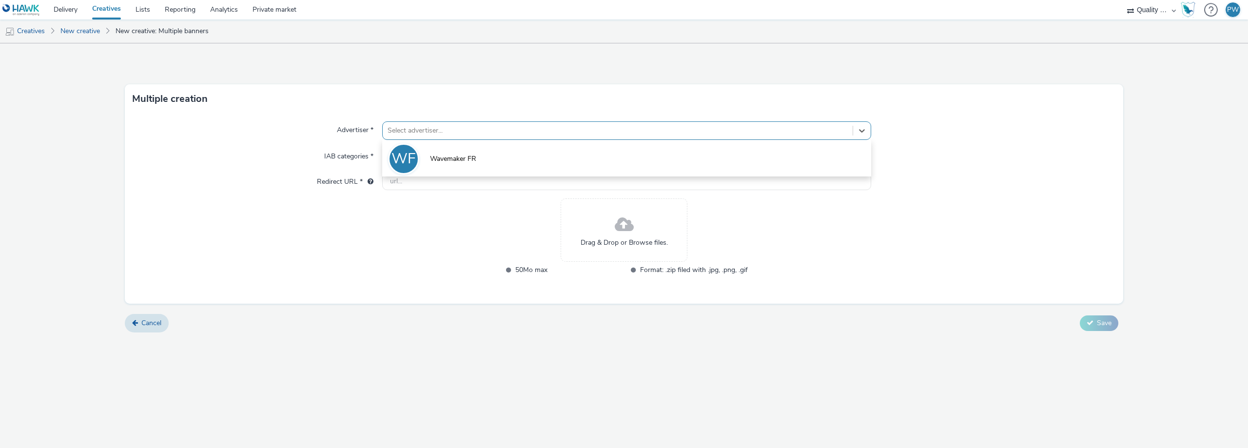
click at [547, 131] on div at bounding box center [617, 131] width 460 height 12
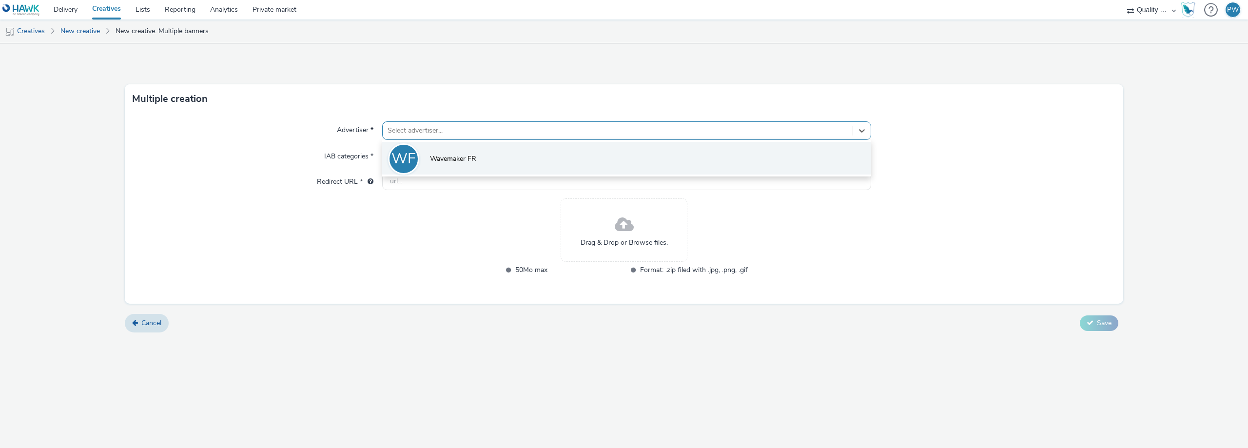
click at [525, 150] on li "WF Wavemaker FR" at bounding box center [626, 158] width 489 height 33
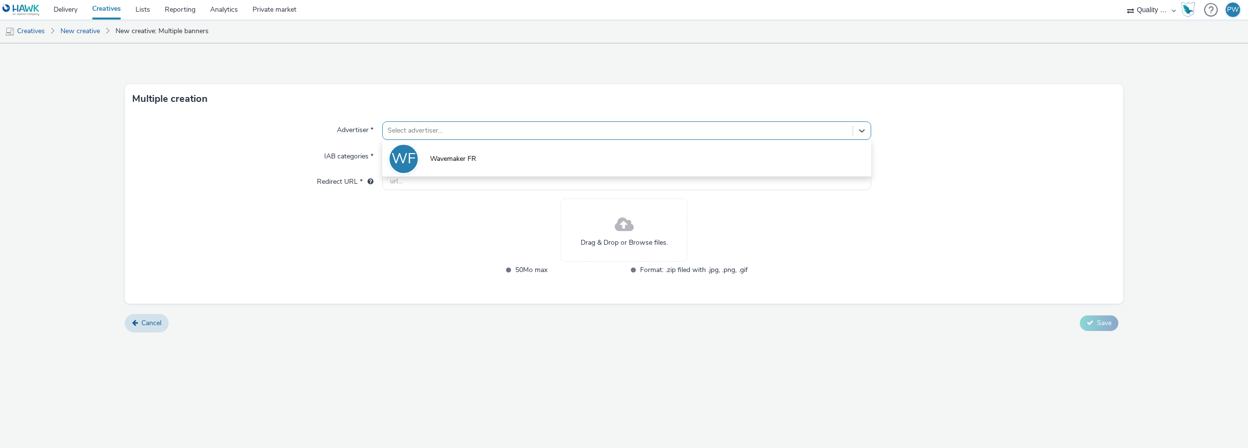
type input "[URL][DOMAIN_NAME]"
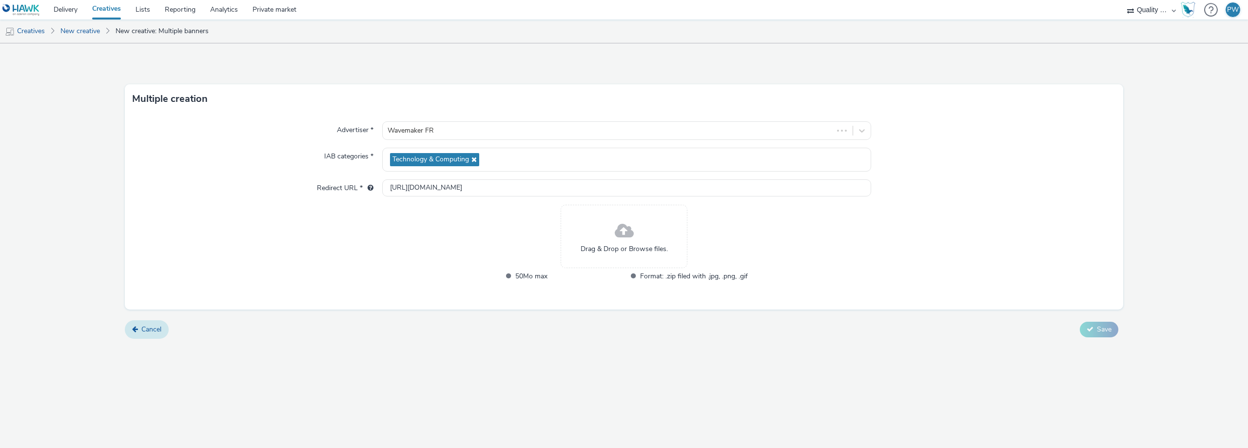
click at [154, 324] on link "Cancel" at bounding box center [147, 329] width 44 height 19
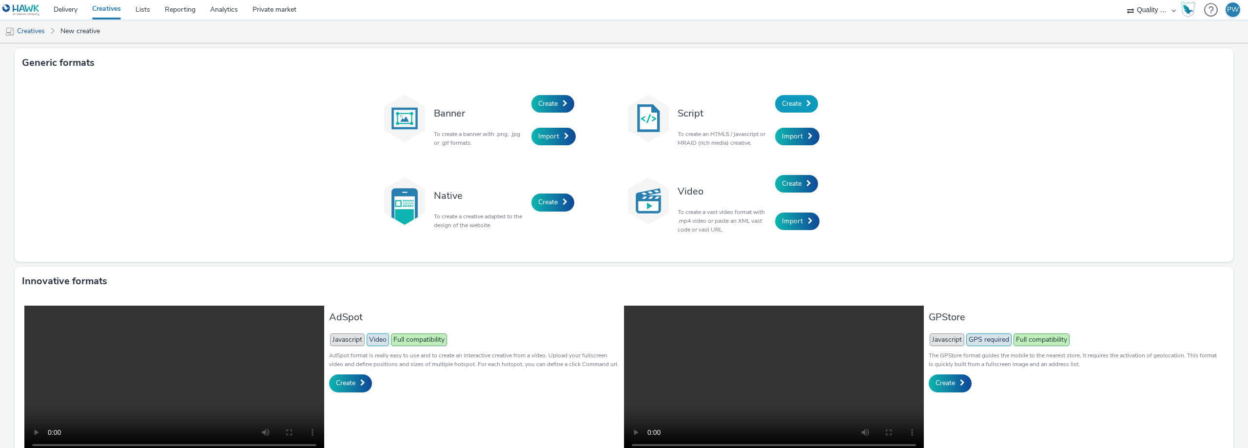
click at [806, 102] on span at bounding box center [808, 103] width 5 height 7
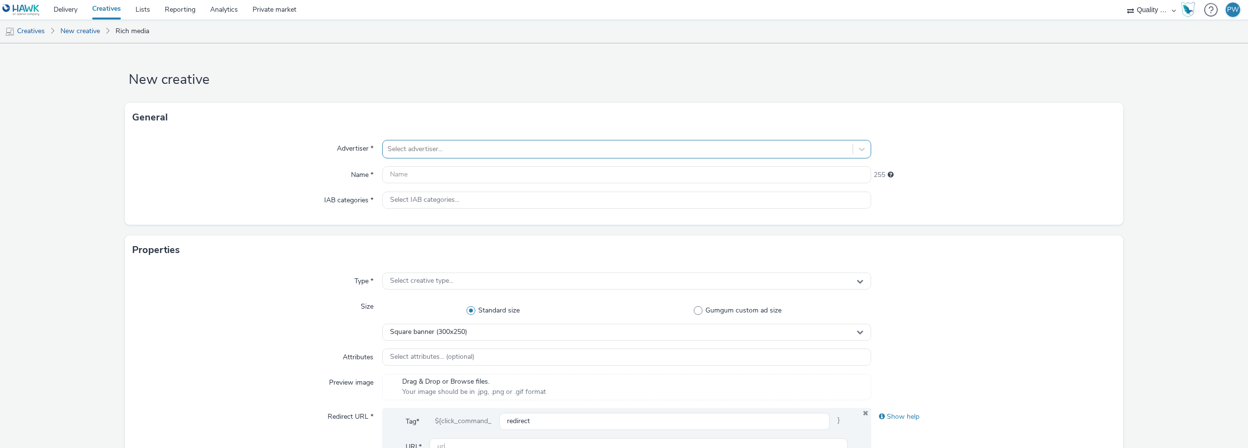
click at [509, 146] on div at bounding box center [617, 149] width 460 height 12
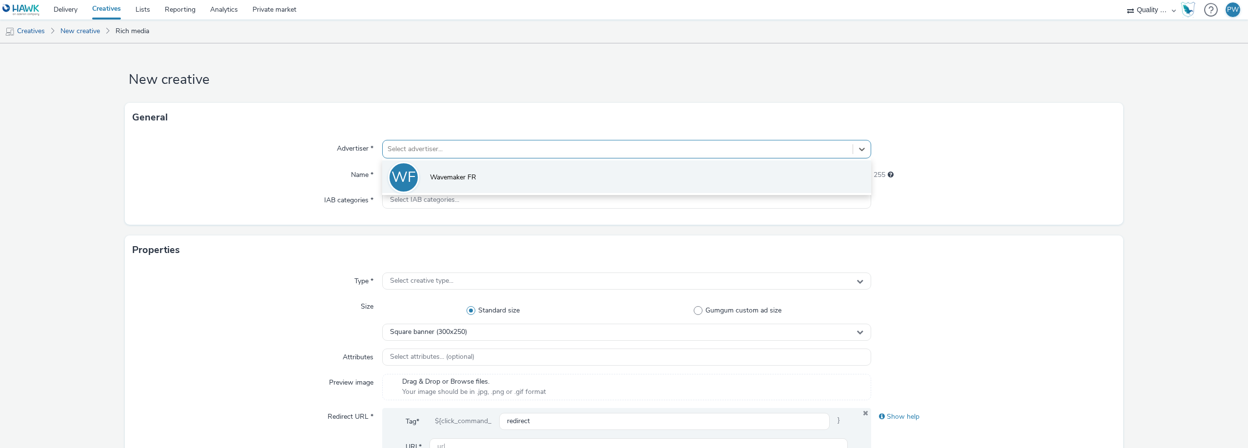
click at [478, 170] on li "WF Wavemaker FR" at bounding box center [626, 176] width 489 height 33
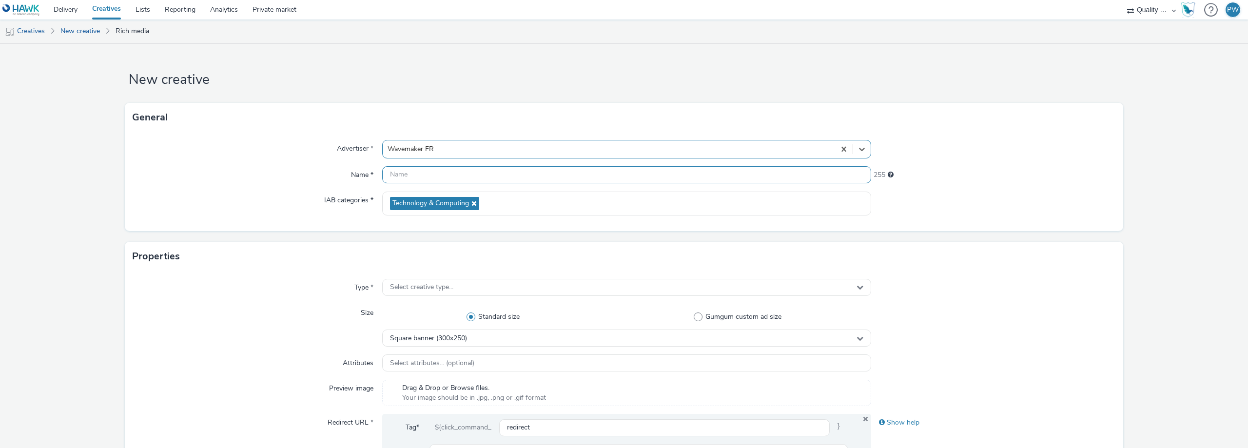
click at [466, 175] on input "text" at bounding box center [626, 174] width 489 height 17
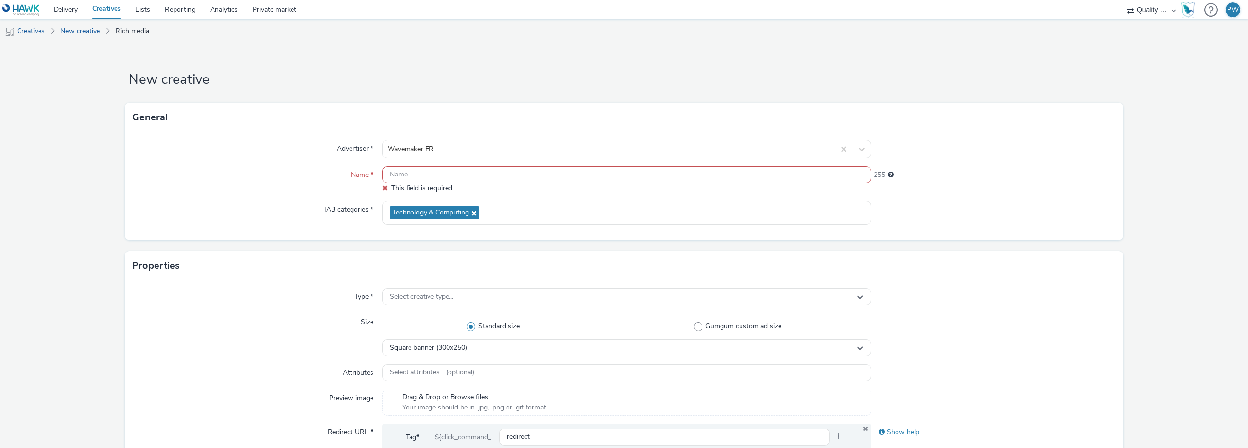
click at [406, 173] on input "text" at bounding box center [626, 174] width 489 height 17
click at [431, 166] on input "text" at bounding box center [626, 174] width 489 height 17
click at [431, 170] on input "text" at bounding box center [626, 174] width 489 height 17
paste input "Quality Media Network FR / Mobile / Interstitial / HAWK (5373)"
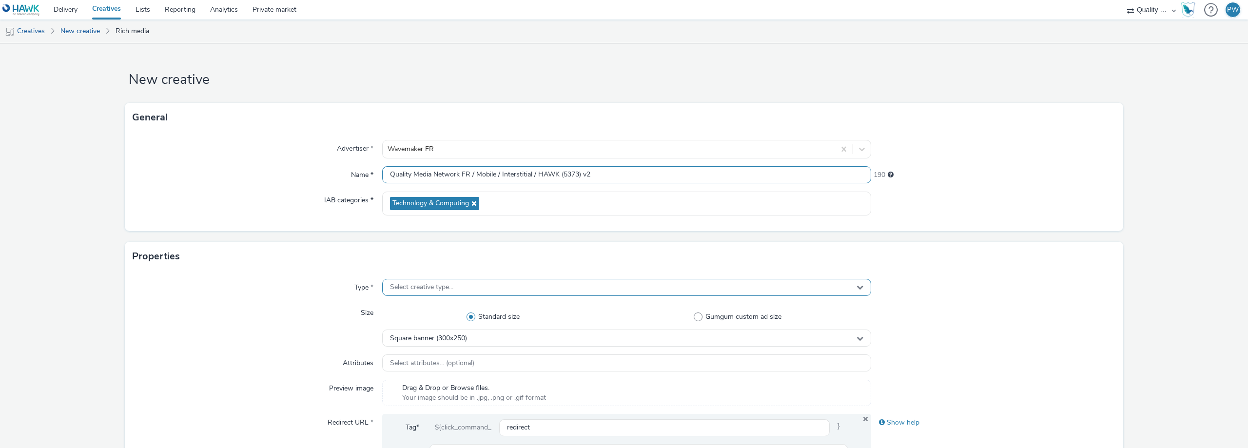
type input "Quality Media Network FR / Mobile / Interstitial / HAWK (5373) v2"
click at [494, 286] on div "Select creative type..." at bounding box center [626, 287] width 489 height 17
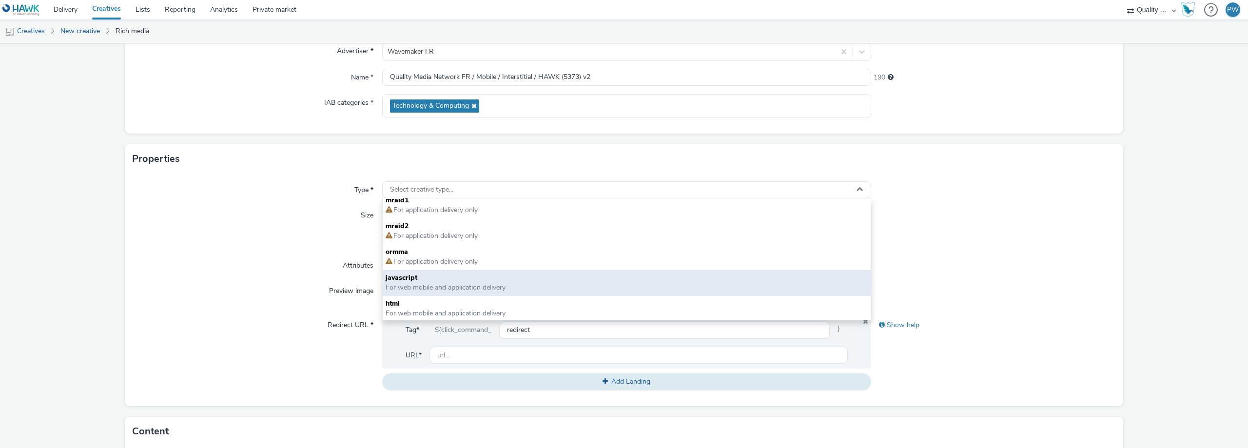
scroll to position [7, 0]
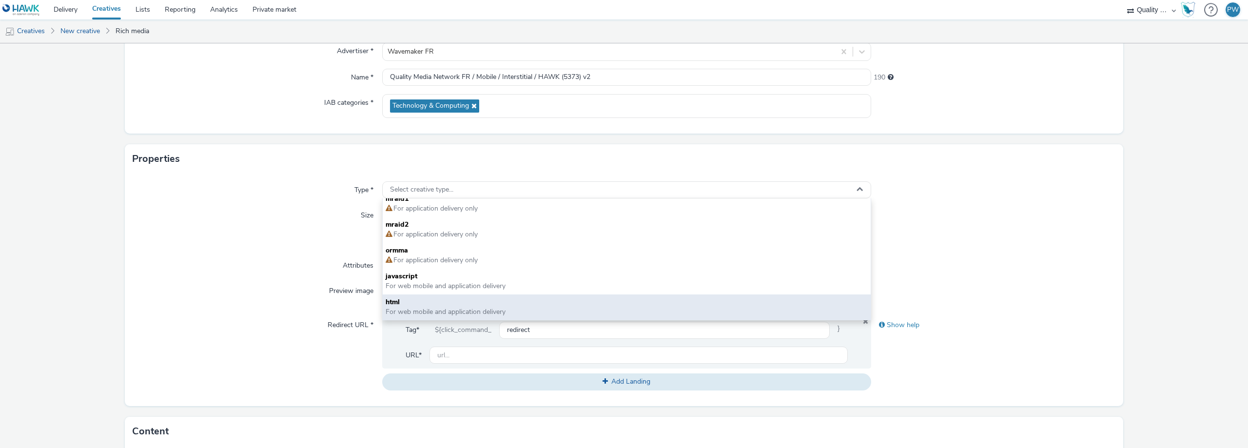
click at [486, 300] on span "html" at bounding box center [627, 302] width 482 height 10
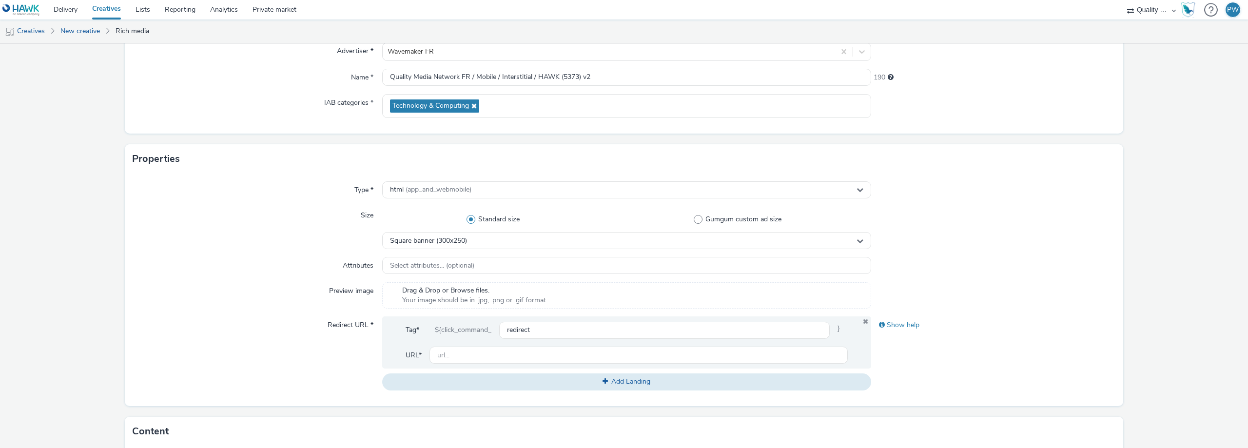
click at [273, 231] on div "Size" at bounding box center [258, 228] width 250 height 42
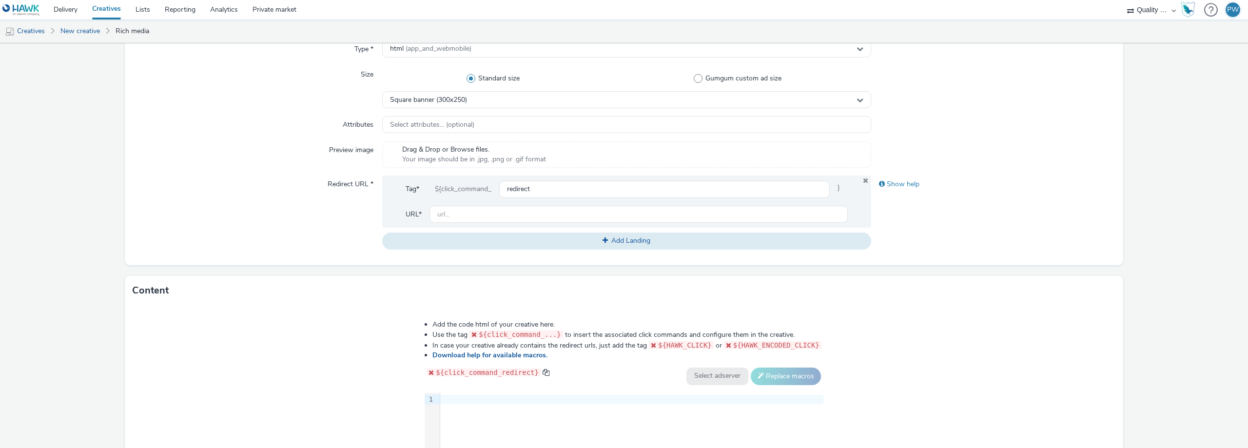
scroll to position [244, 0]
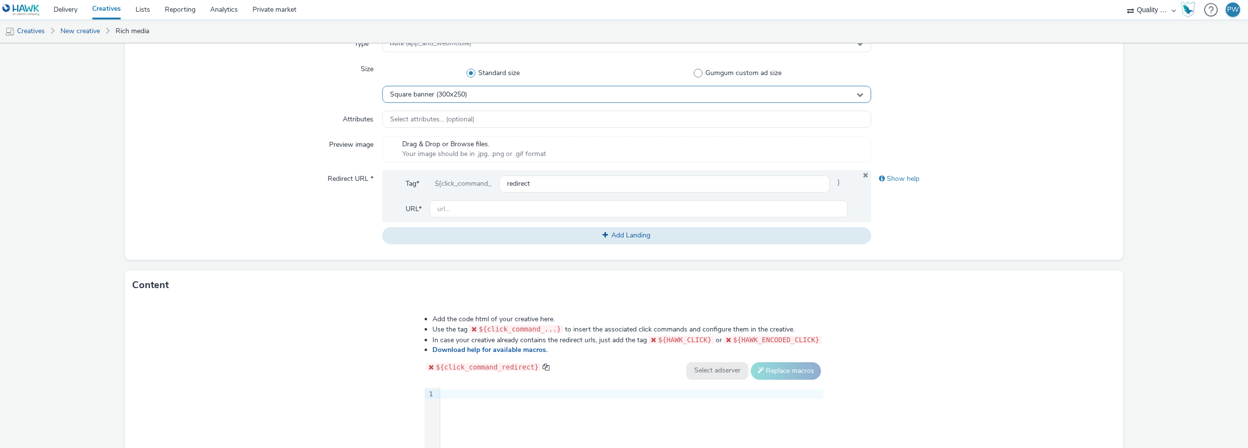
click at [418, 98] on span "Square banner (300x250)" at bounding box center [428, 95] width 77 height 8
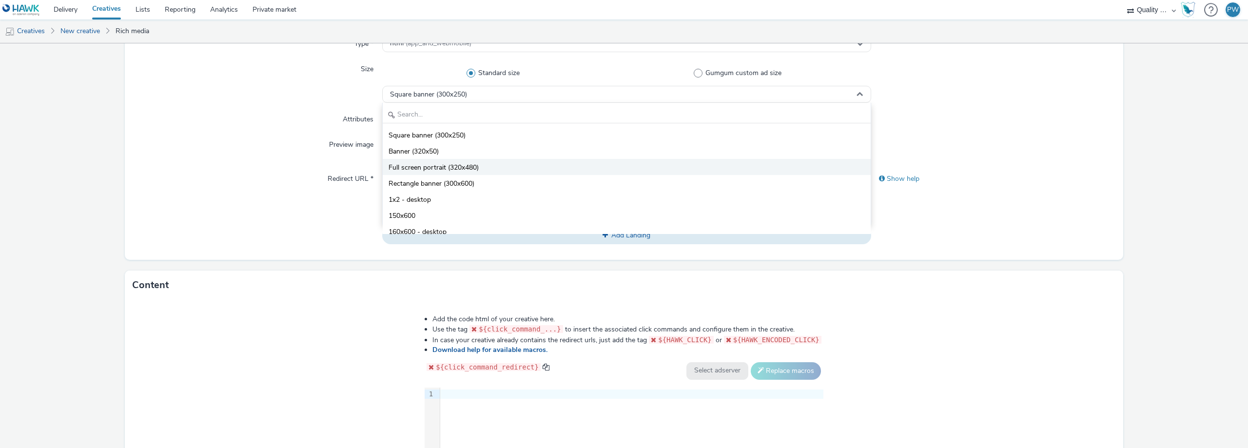
click at [446, 168] on span "Full screen portrait (320x480)" at bounding box center [433, 168] width 90 height 10
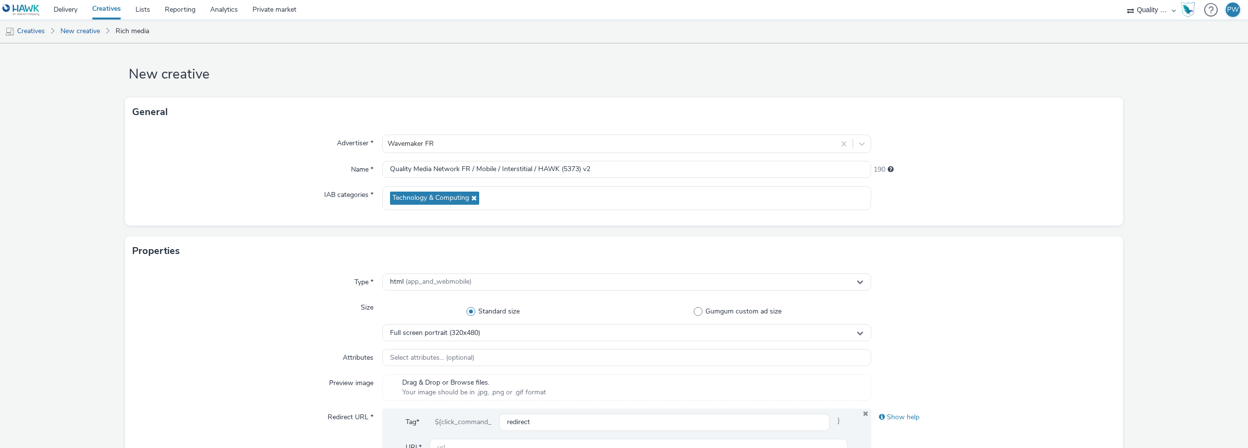
scroll to position [0, 0]
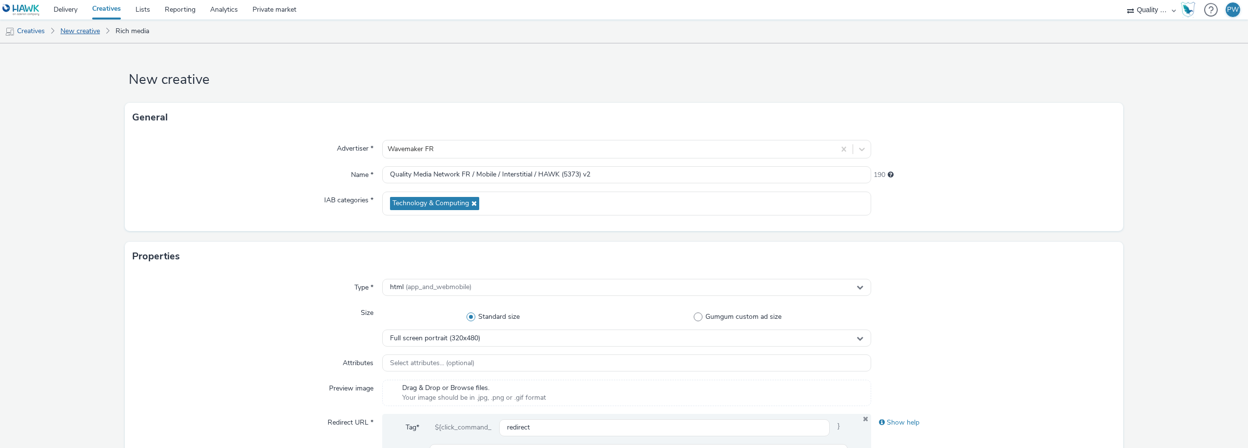
click at [86, 32] on link "New creative" at bounding box center [80, 30] width 49 height 23
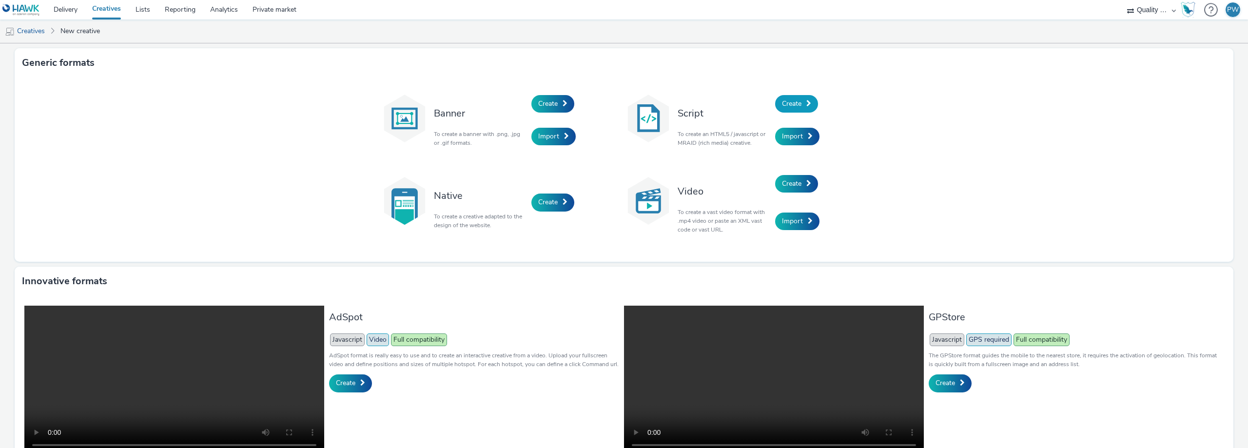
click at [797, 102] on span "Create" at bounding box center [791, 103] width 19 height 9
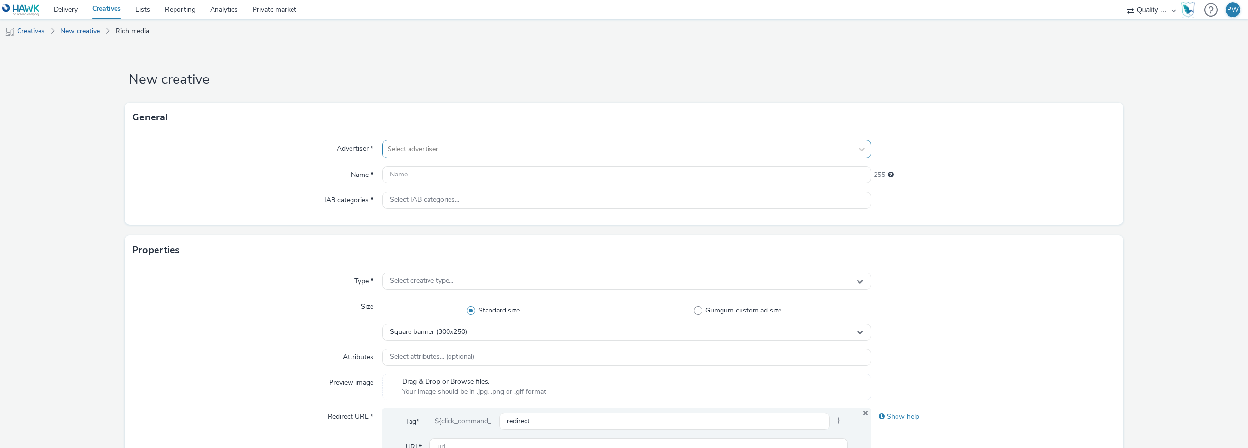
click at [437, 145] on div at bounding box center [617, 149] width 460 height 12
click at [443, 181] on span "Wavemaker FR" at bounding box center [453, 178] width 46 height 10
click at [431, 174] on input "text" at bounding box center [626, 174] width 489 height 17
paste input "Quality Media Network FR / Mobile / Interstitial / HAWK (5373)"
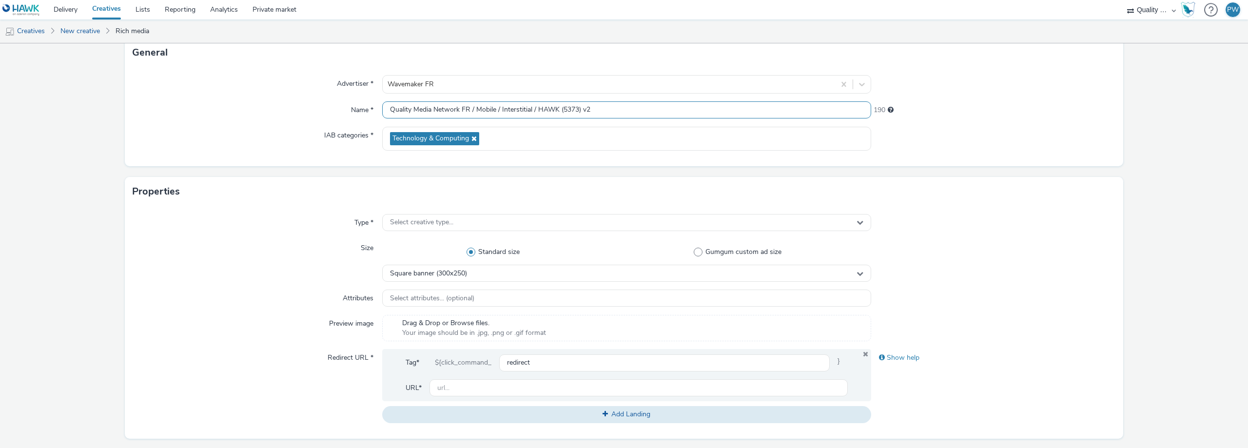
scroll to position [97, 0]
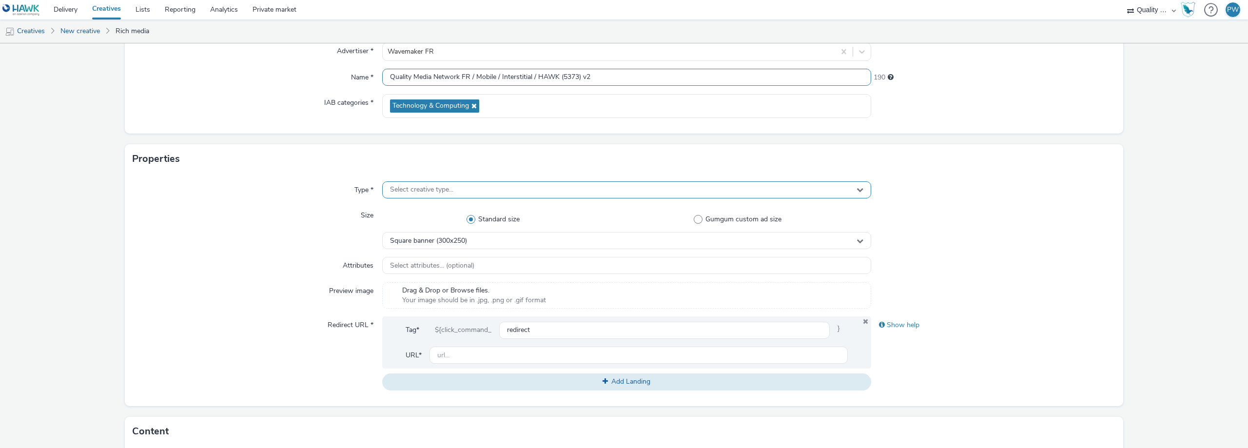
type input "Quality Media Network FR / Mobile / Interstitial / HAWK (5373) v2"
click at [423, 186] on span "Select creative type..." at bounding box center [421, 190] width 63 height 8
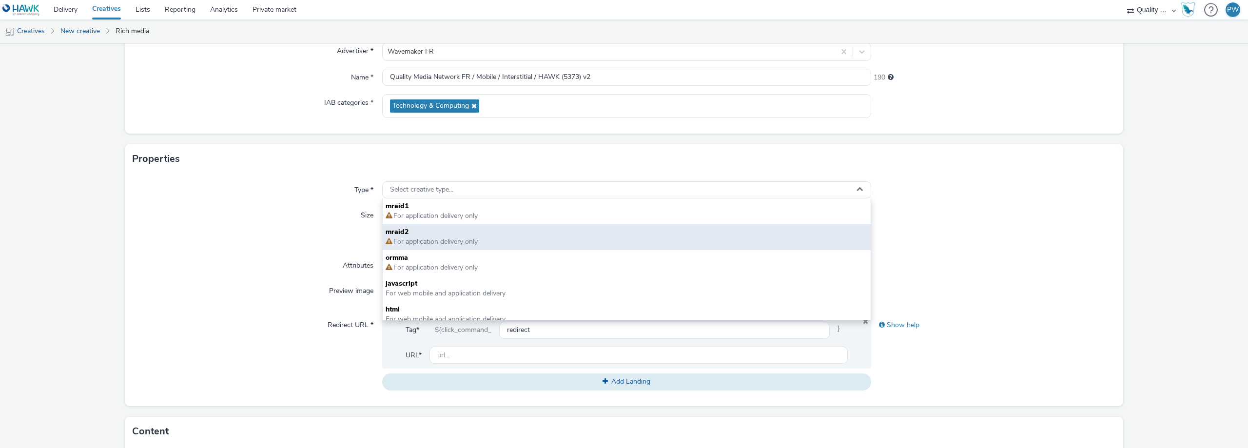
scroll to position [7, 0]
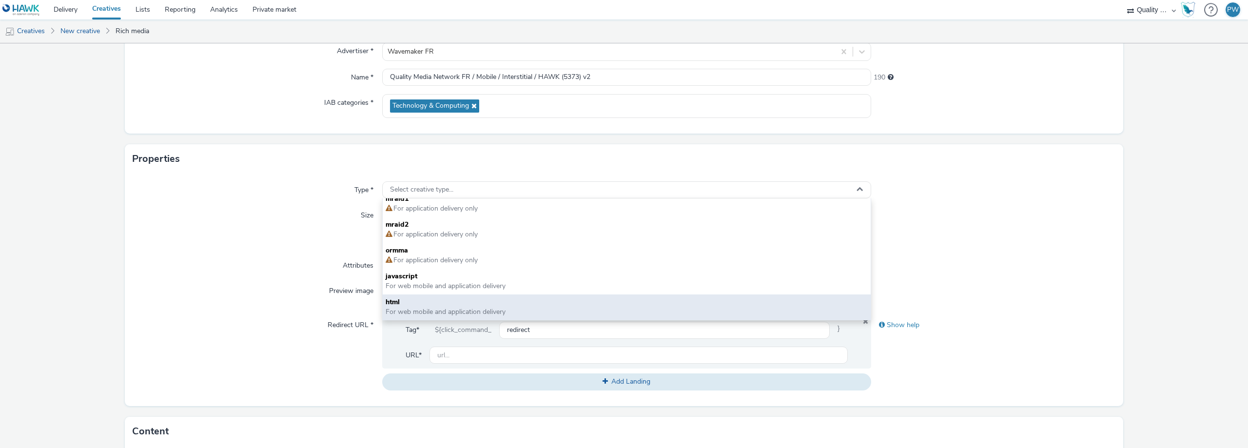
click at [455, 301] on span "html" at bounding box center [627, 302] width 482 height 10
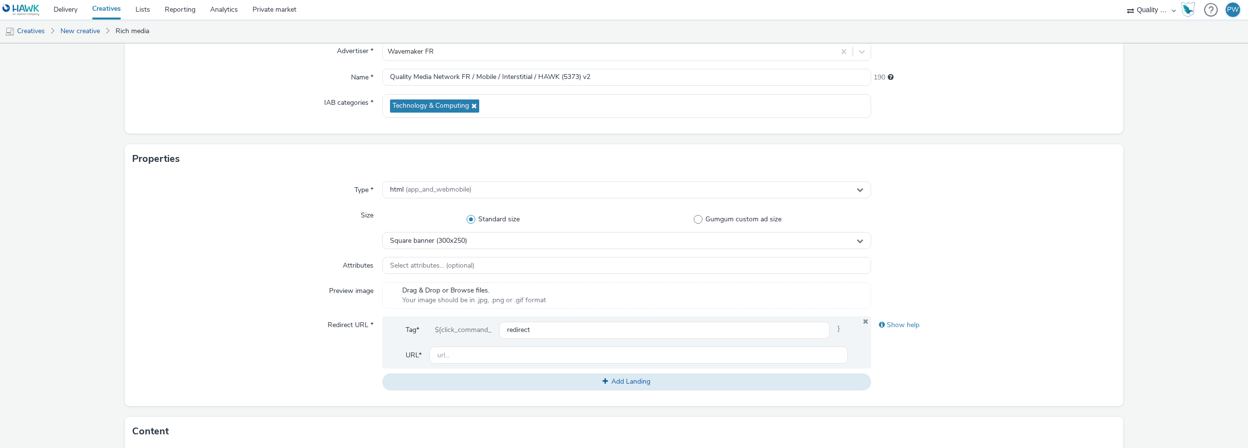
click at [323, 223] on div "Size" at bounding box center [258, 228] width 250 height 42
click at [481, 239] on div "Square banner (300x250)" at bounding box center [626, 240] width 489 height 17
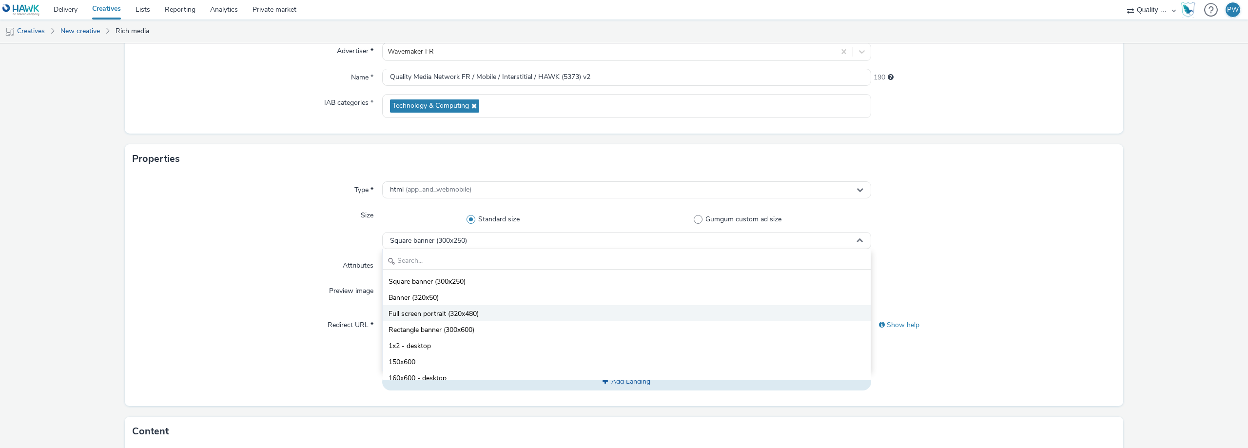
click at [449, 314] on span "Full screen portrait (320x480)" at bounding box center [433, 314] width 90 height 10
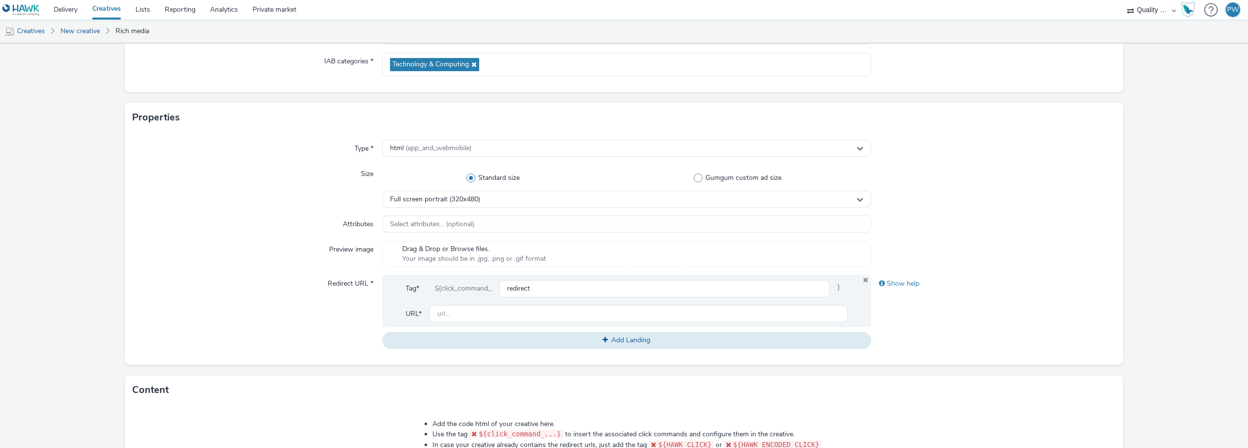
scroll to position [195, 0]
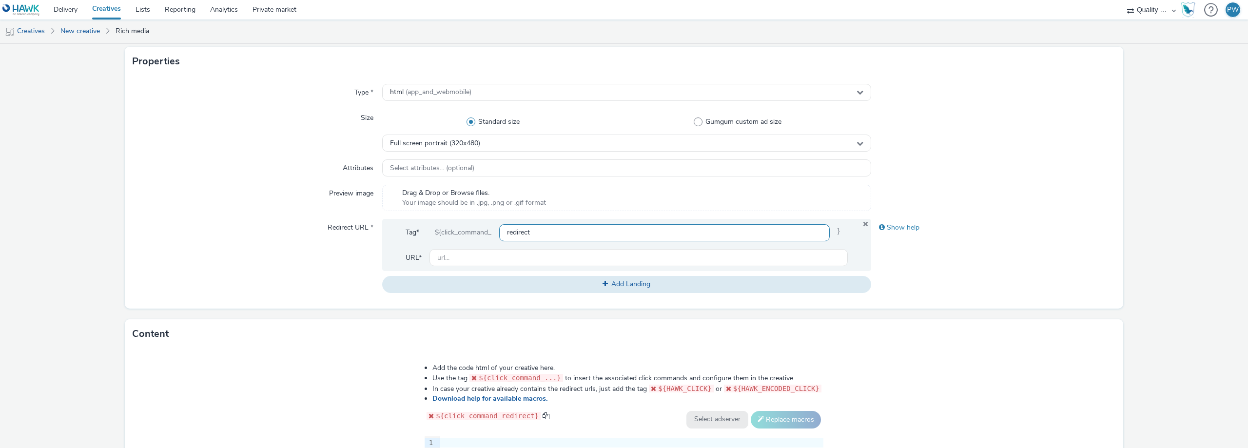
click at [521, 234] on input "redirect" at bounding box center [664, 232] width 330 height 17
click at [563, 233] on input "redirect" at bounding box center [664, 232] width 330 height 17
click at [612, 231] on input "redirect" at bounding box center [664, 232] width 330 height 17
click at [885, 225] on div "Show help" at bounding box center [993, 228] width 245 height 18
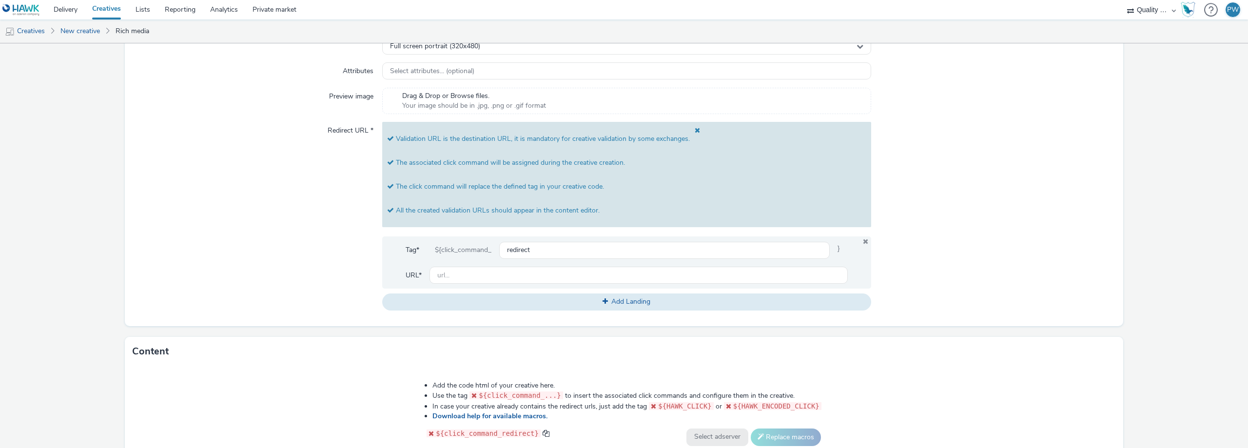
scroll to position [292, 0]
click at [493, 283] on input "text" at bounding box center [638, 274] width 418 height 17
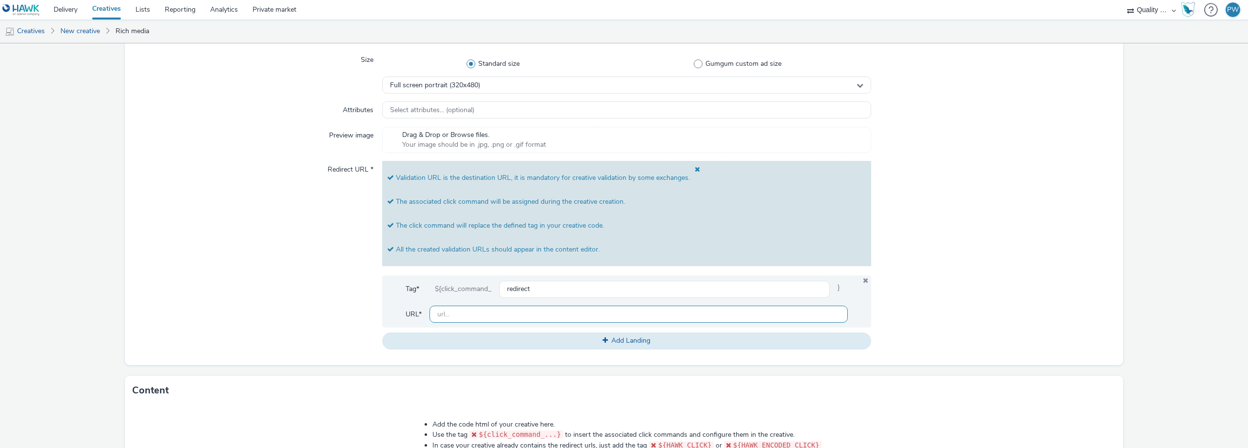
scroll to position [244, 0]
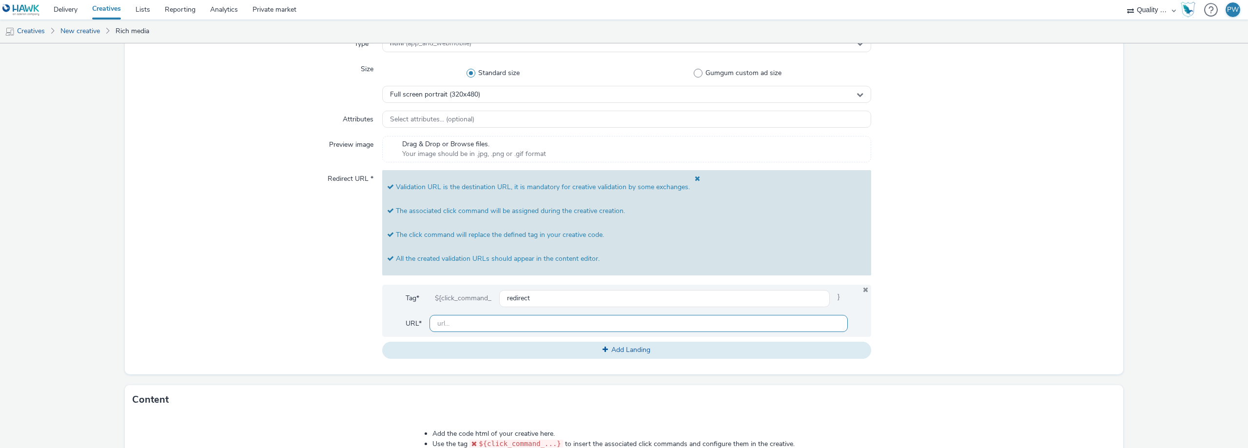
type input "[URL][DOMAIN_NAME]"
click at [535, 306] on input "redirect" at bounding box center [664, 298] width 330 height 17
drag, startPoint x: 546, startPoint y: 298, endPoint x: 492, endPoint y: 296, distance: 54.1
click at [492, 296] on div "${click_command_ redirect }" at bounding box center [637, 299] width 421 height 18
click at [862, 289] on icon at bounding box center [866, 290] width 8 height 6
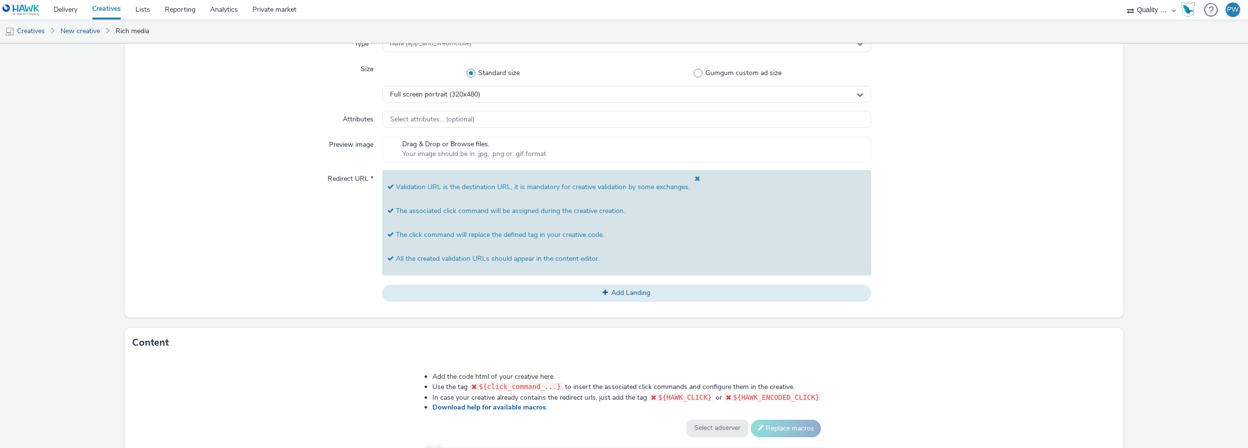
click at [693, 178] on span at bounding box center [695, 187] width 10 height 24
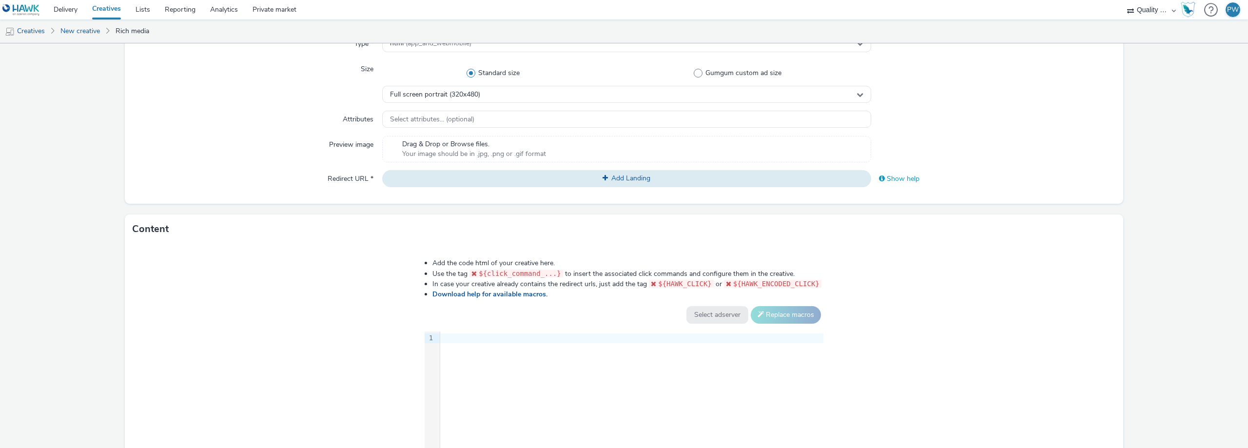
click at [885, 179] on div "Show help" at bounding box center [993, 179] width 245 height 18
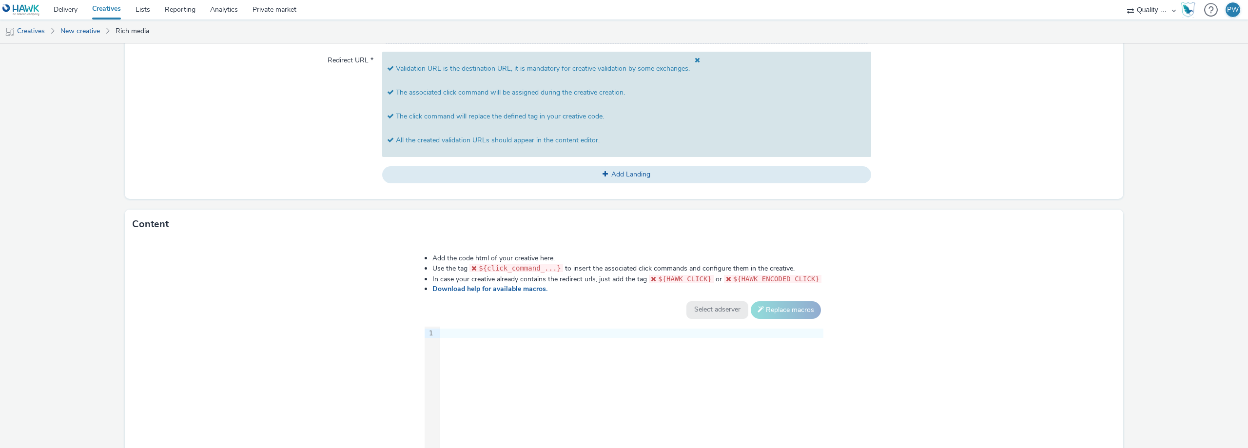
scroll to position [390, 0]
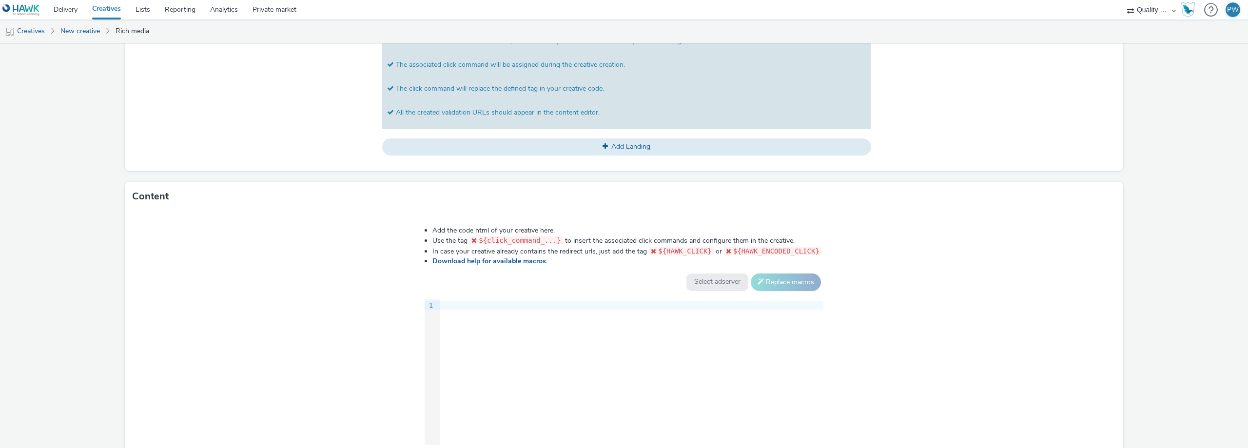
click at [596, 342] on div "9 1 ›" at bounding box center [624, 372] width 399 height 146
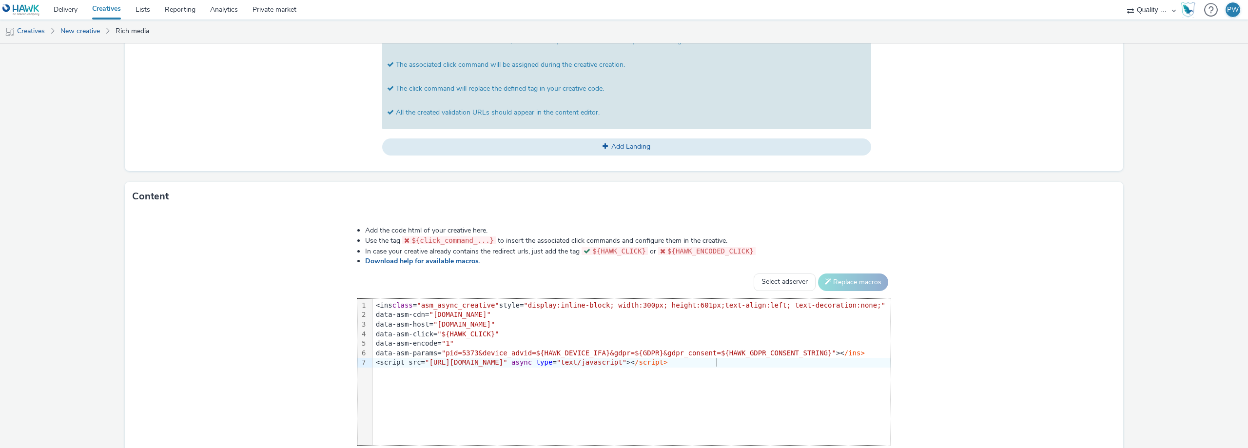
click at [866, 249] on li "In case your creative already contains the redirect urls, just add the tag ${HA…" at bounding box center [627, 251] width 525 height 10
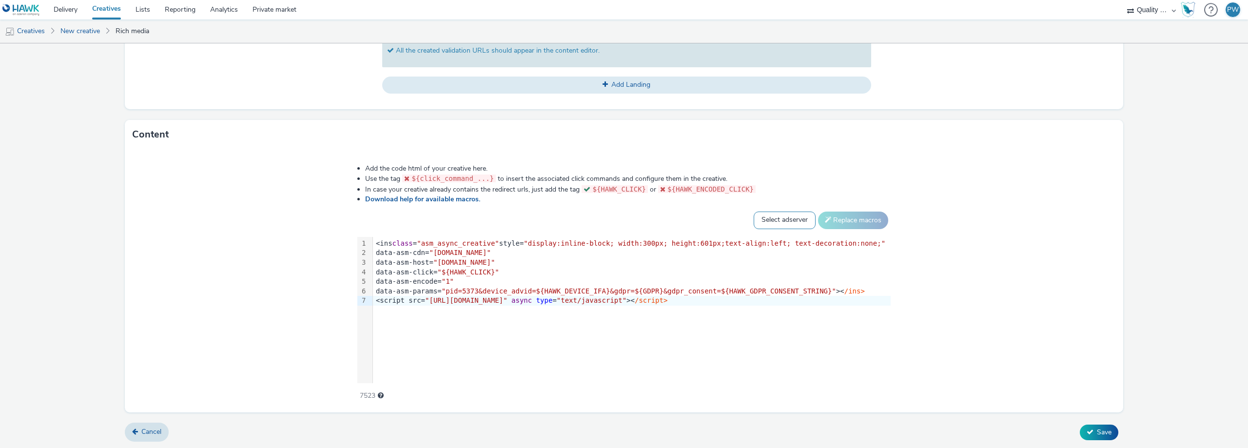
click at [780, 221] on select "Select adserver Sizmek DCM Adform Sting" at bounding box center [784, 221] width 62 height 18
click at [900, 194] on div "Add the code html of your creative here. Use the tag ${click_command_...} to in…" at bounding box center [623, 277] width 603 height 240
click at [1088, 430] on button "Save" at bounding box center [1099, 433] width 39 height 16
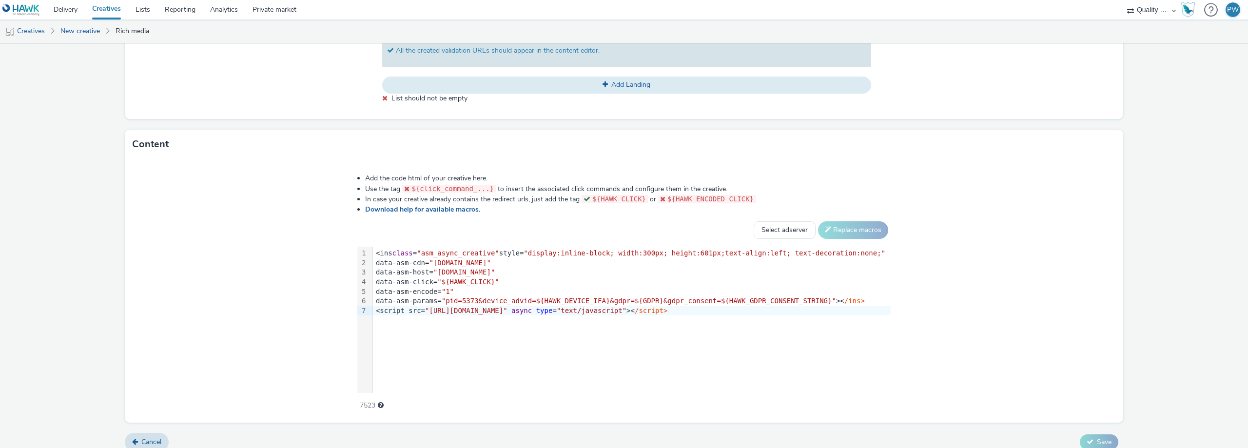
scroll to position [257, 0]
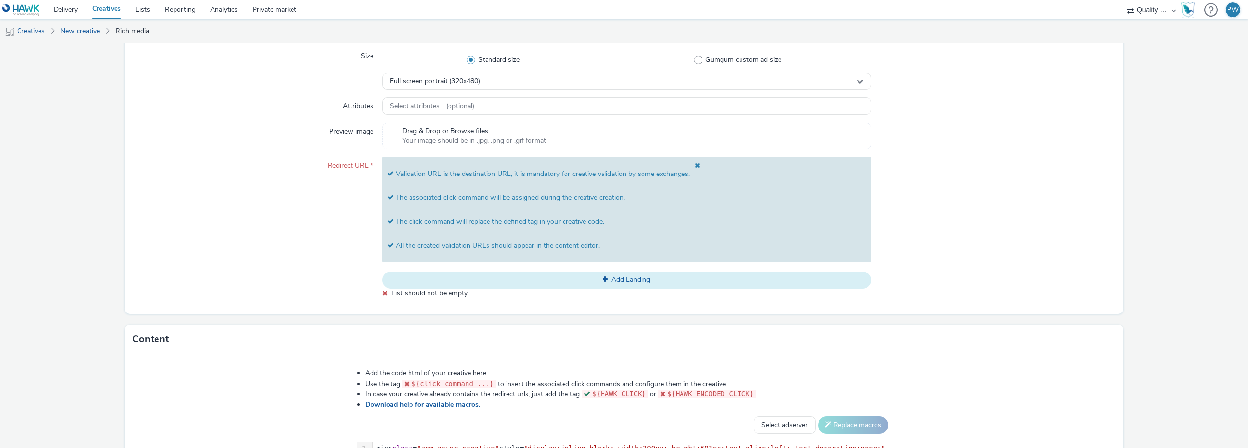
click at [562, 282] on button "Add Landing" at bounding box center [626, 279] width 489 height 17
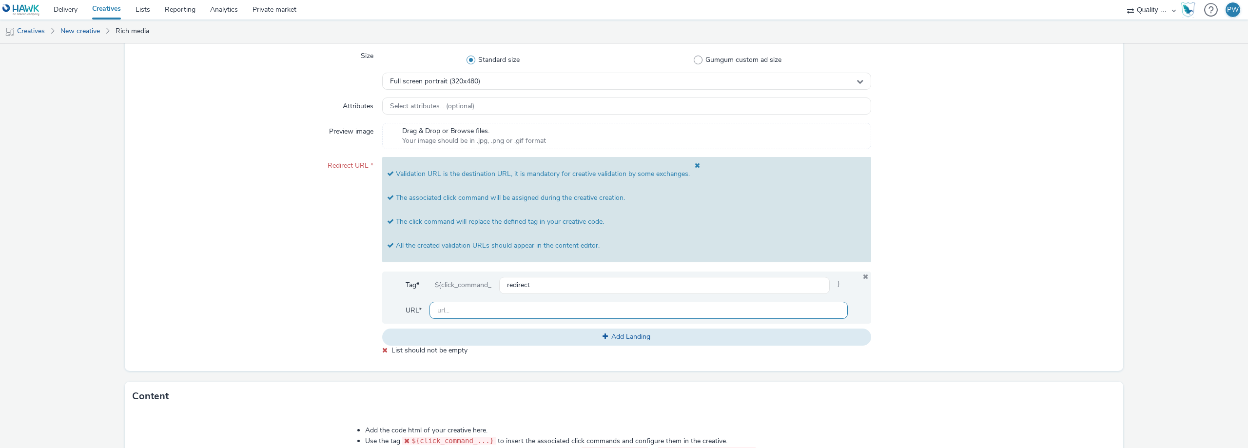
click at [497, 303] on input "text" at bounding box center [638, 310] width 418 height 17
type input "[URL][DOMAIN_NAME]"
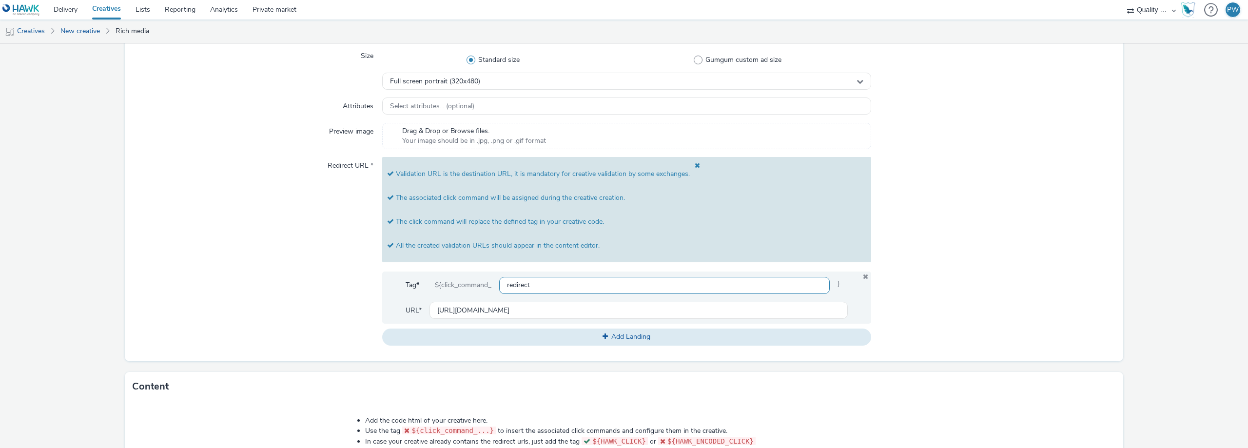
click at [525, 285] on input "redirect" at bounding box center [664, 285] width 330 height 17
click at [545, 283] on input "redirect" at bounding box center [664, 285] width 330 height 17
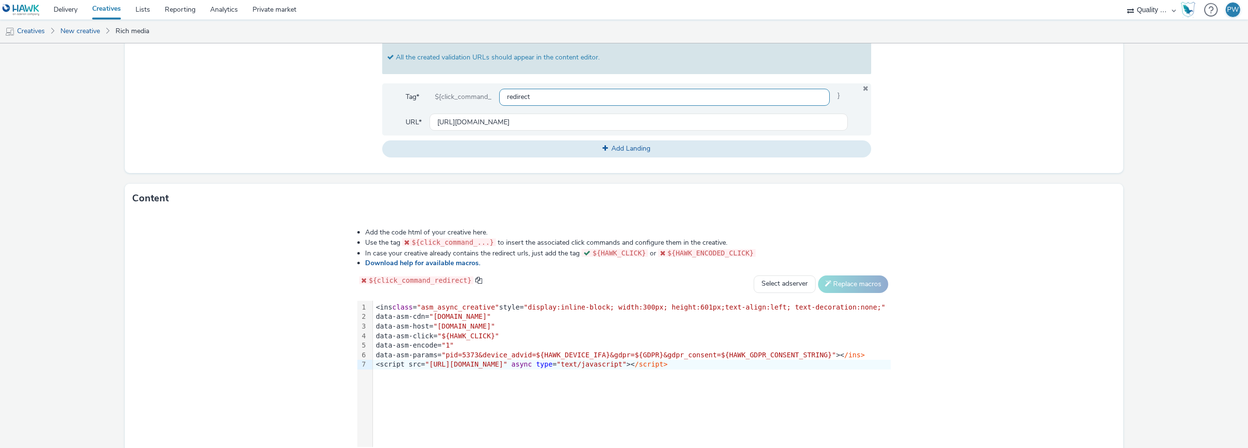
scroll to position [452, 0]
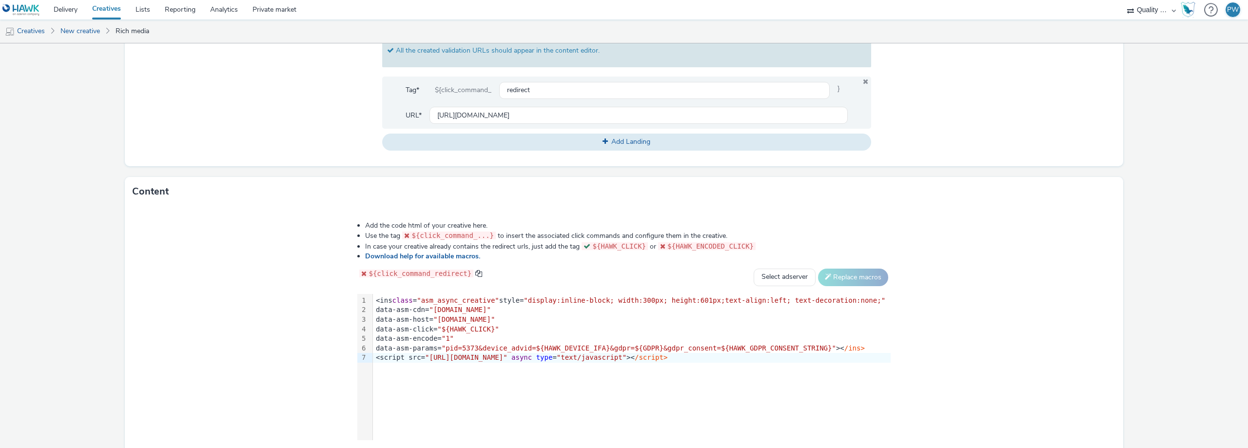
click at [290, 248] on div "Add the code html of your creative here. Use the tag ${click_command_...} to in…" at bounding box center [624, 337] width 998 height 263
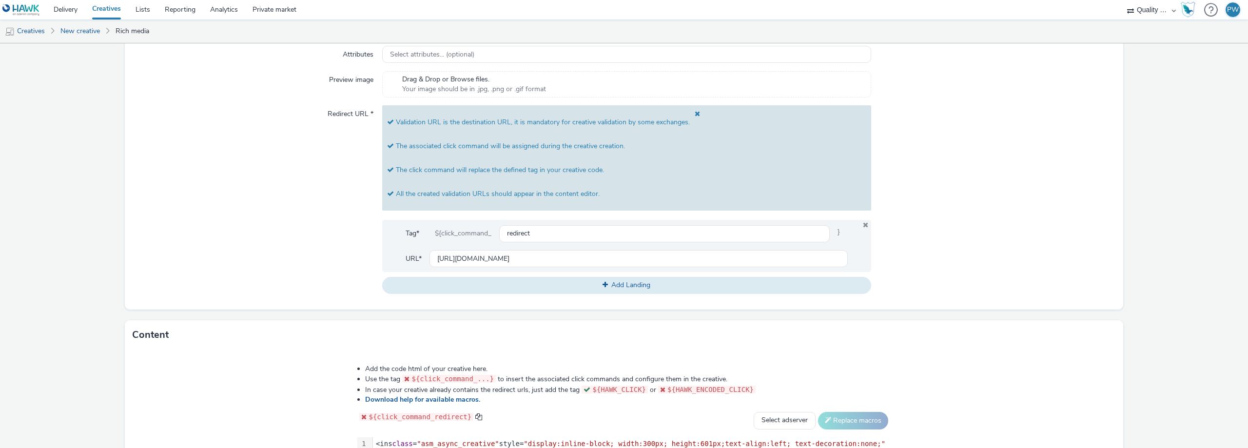
scroll to position [306, 0]
click at [538, 243] on input "redirect" at bounding box center [664, 236] width 330 height 17
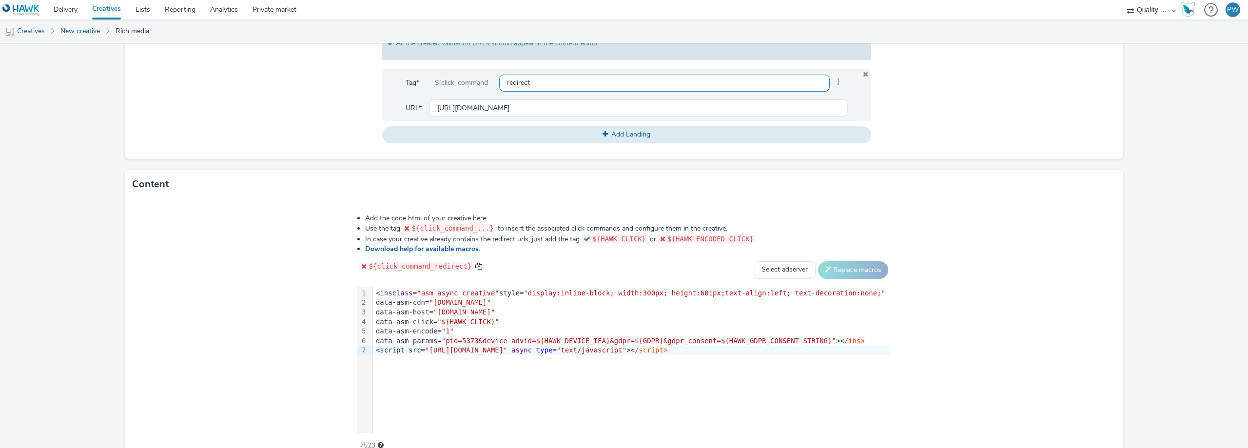
scroll to position [509, 0]
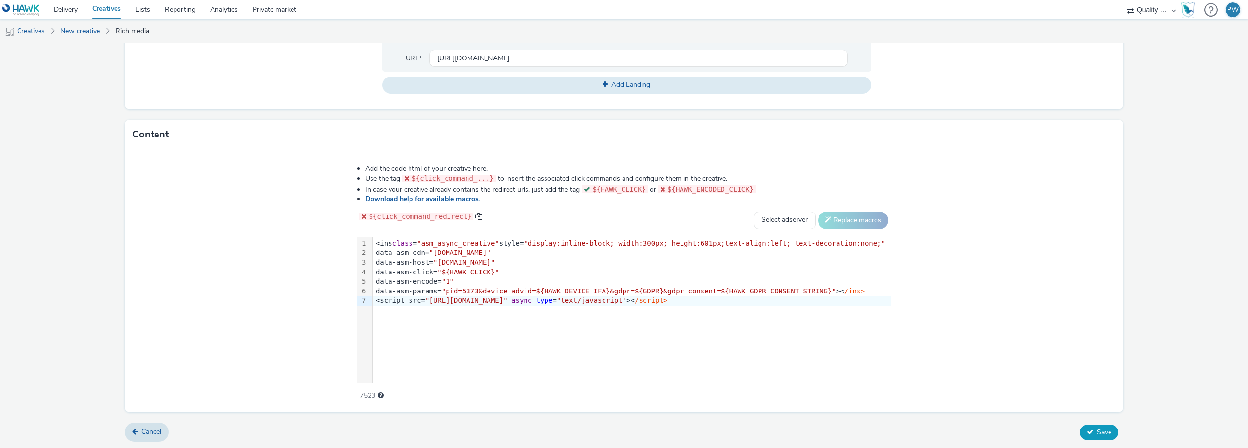
click at [1096, 436] on button "Save" at bounding box center [1099, 433] width 39 height 16
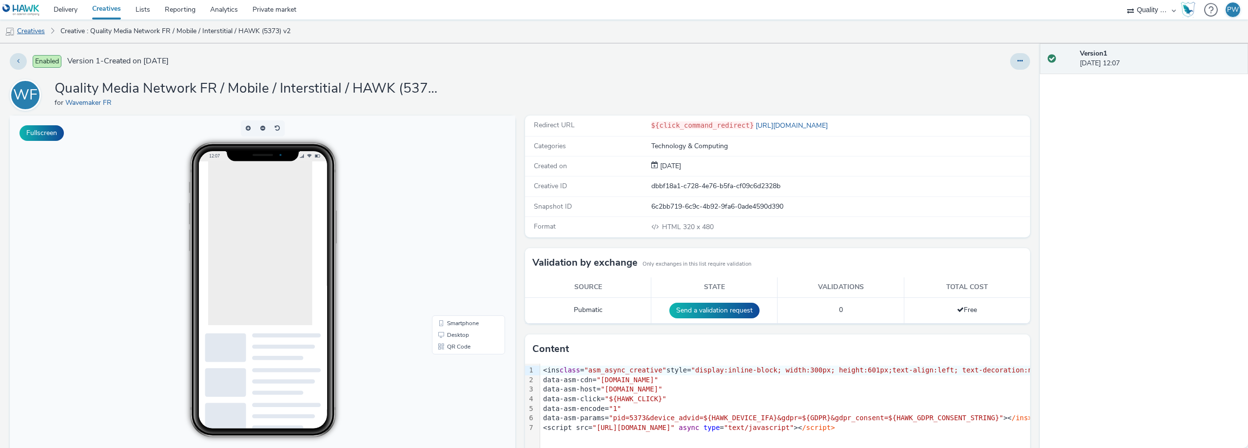
click at [48, 31] on link "Creatives" at bounding box center [25, 30] width 50 height 23
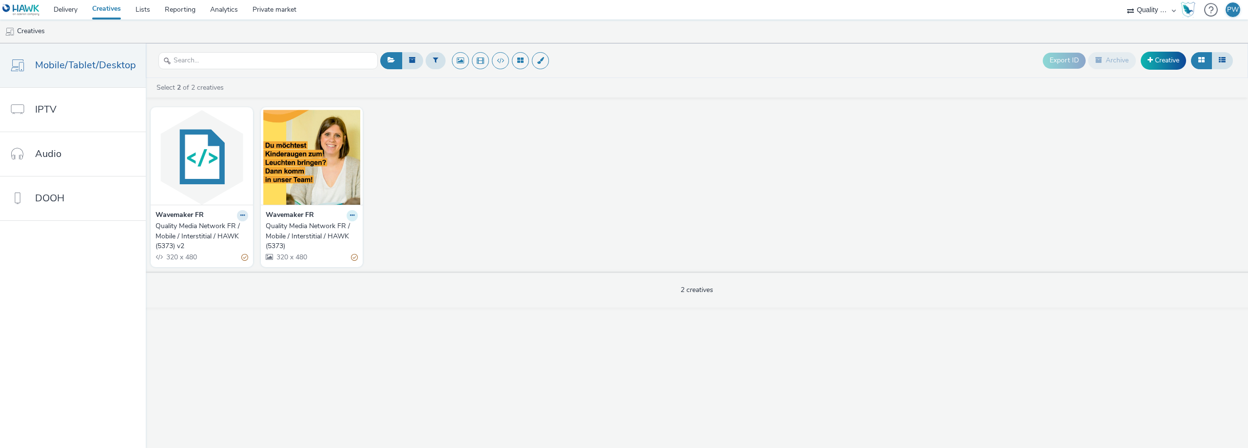
click at [351, 216] on icon at bounding box center [352, 215] width 4 height 6
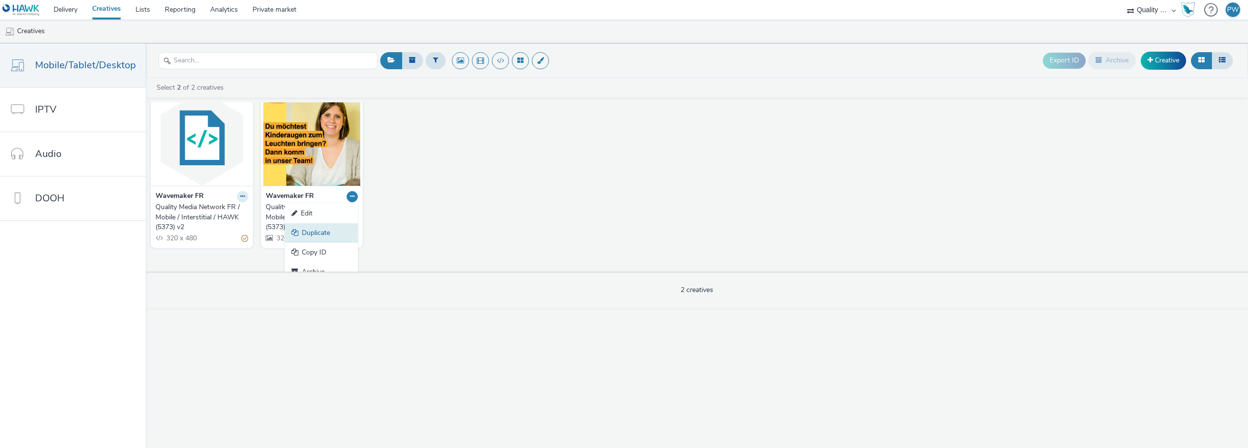
scroll to position [29, 0]
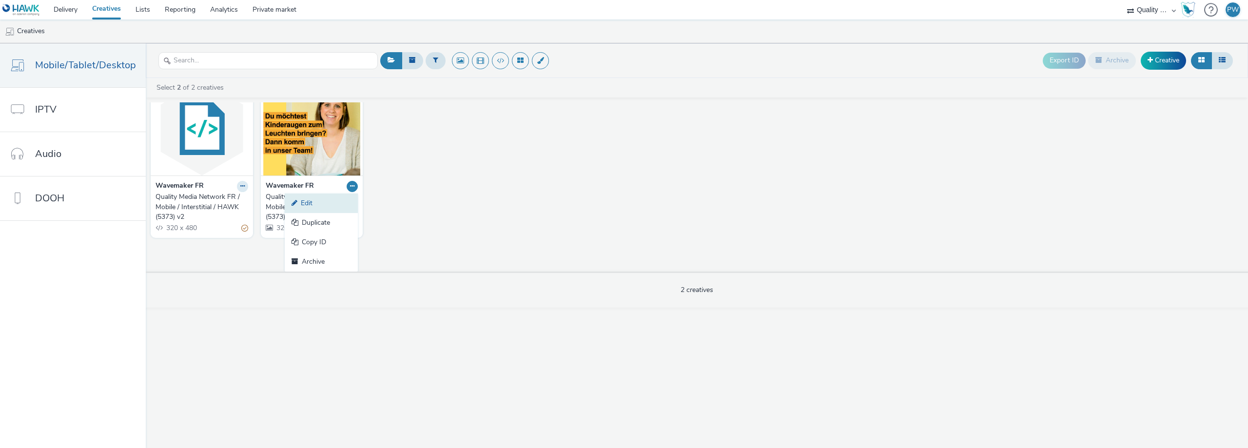
click at [321, 206] on link "Edit" at bounding box center [321, 202] width 73 height 19
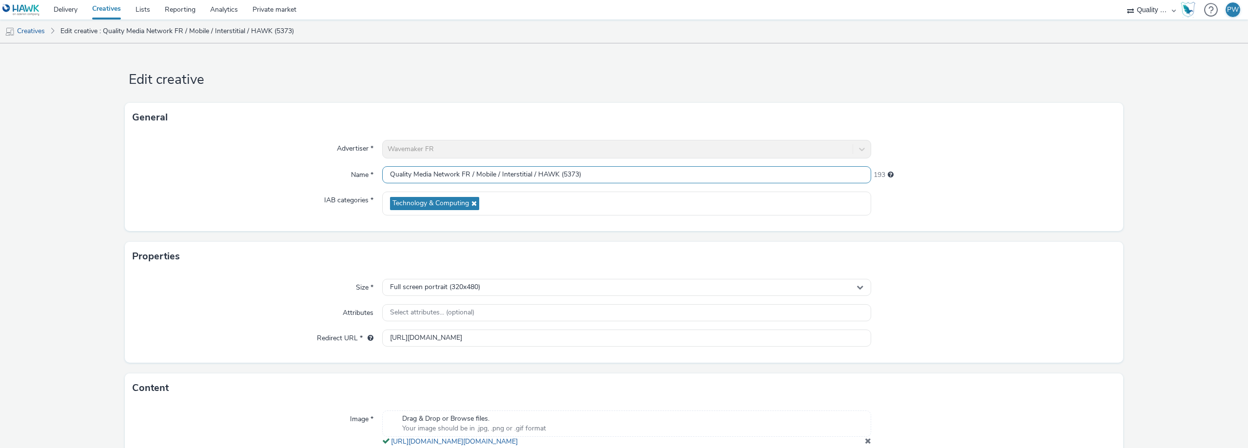
drag, startPoint x: 591, startPoint y: 175, endPoint x: 284, endPoint y: 181, distance: 307.1
click at [284, 181] on div "Name * Quality Media Network FR / Mobile / Interstitial / HAWK (5373) 193" at bounding box center [624, 175] width 983 height 18
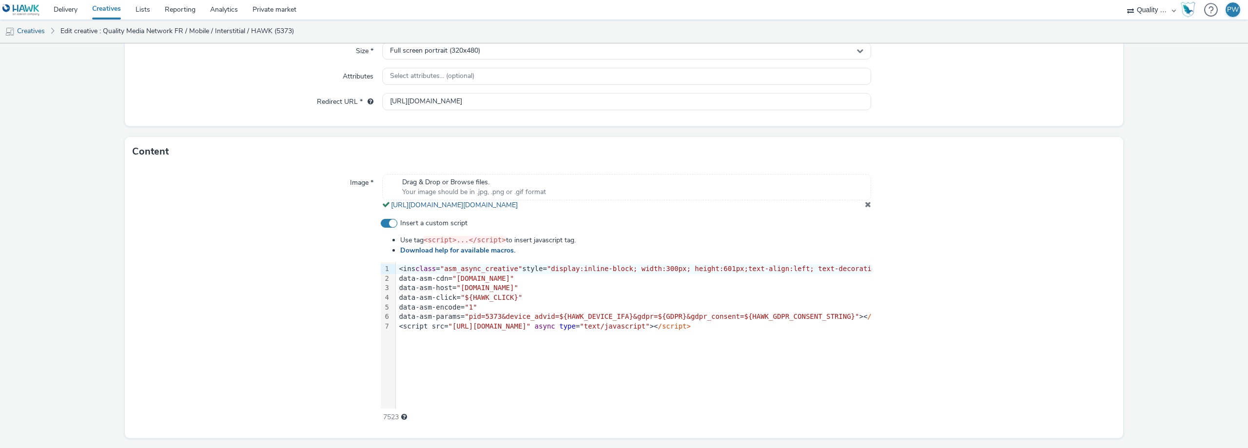
scroll to position [272, 0]
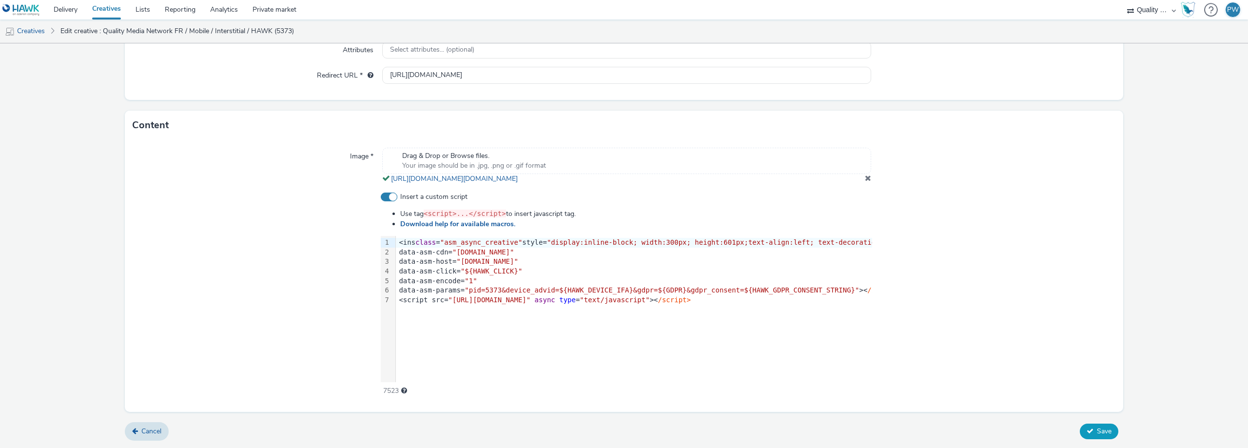
type input "DO NOT USE"
click at [1099, 429] on span "Save" at bounding box center [1104, 430] width 15 height 9
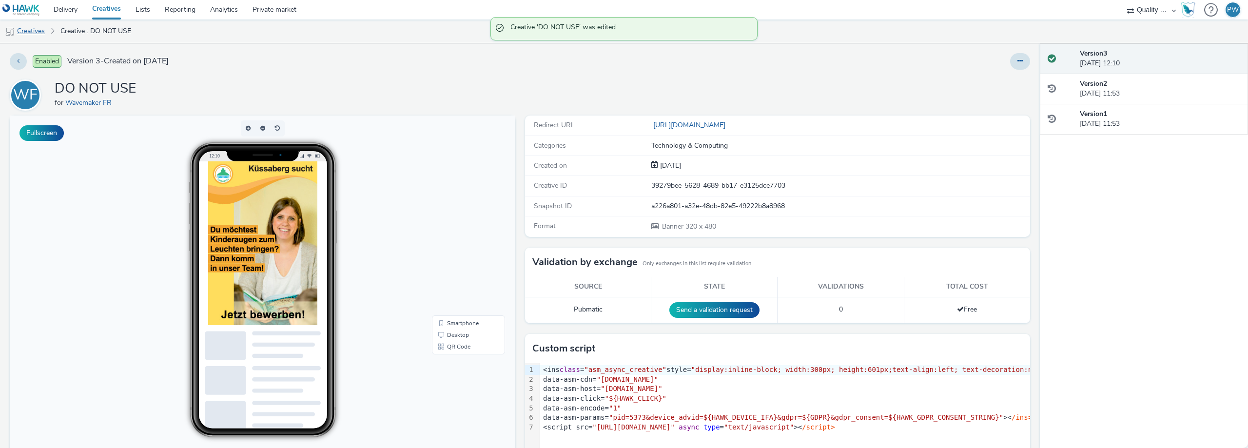
click at [39, 29] on link "Creatives" at bounding box center [25, 30] width 50 height 23
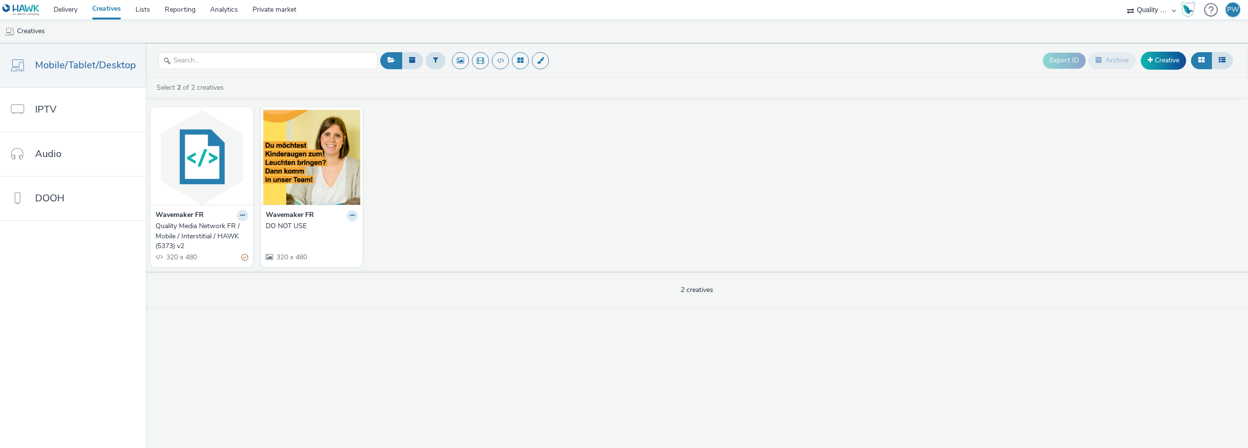
click at [537, 205] on div "Wavemaker FR Quality Media Network FR / Mobile / Interstitial / HAWK (5373) v2 …" at bounding box center [697, 186] width 1102 height 169
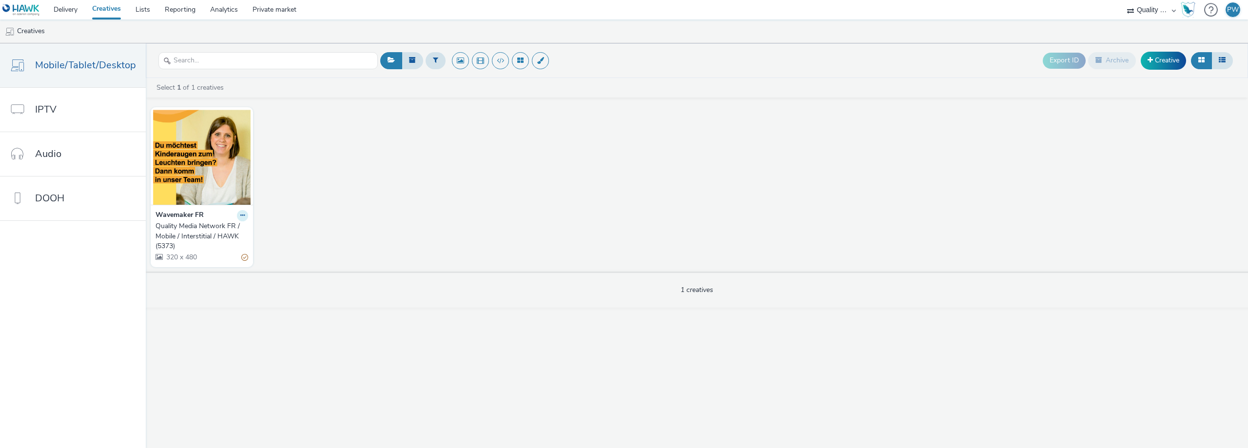
click at [240, 213] on icon at bounding box center [242, 215] width 4 height 6
click at [220, 230] on link "Edit" at bounding box center [211, 232] width 73 height 19
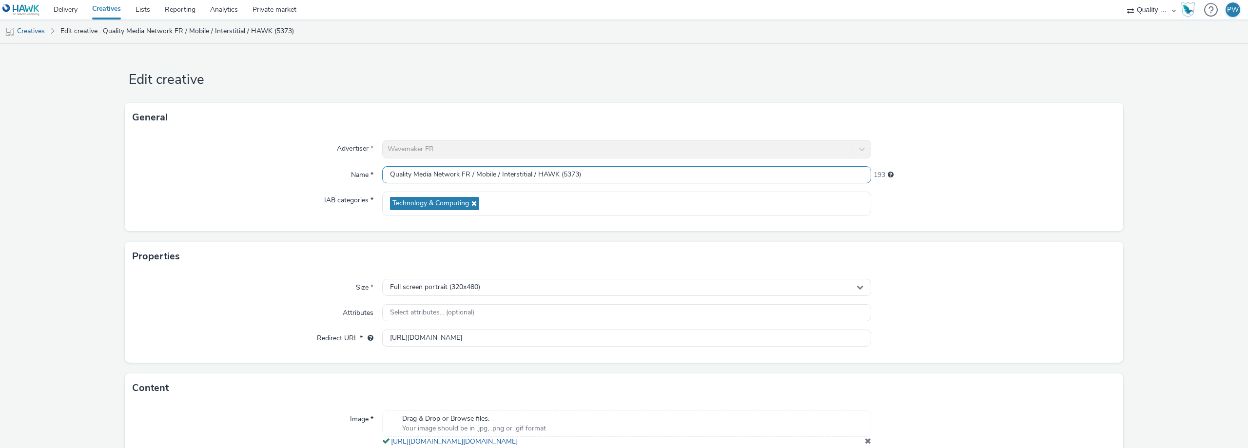
click at [504, 173] on input "Quality Media Network FR / Mobile / Interstitial / HAWK (5373)" at bounding box center [626, 174] width 489 height 17
click at [40, 28] on link "Creatives" at bounding box center [25, 30] width 50 height 23
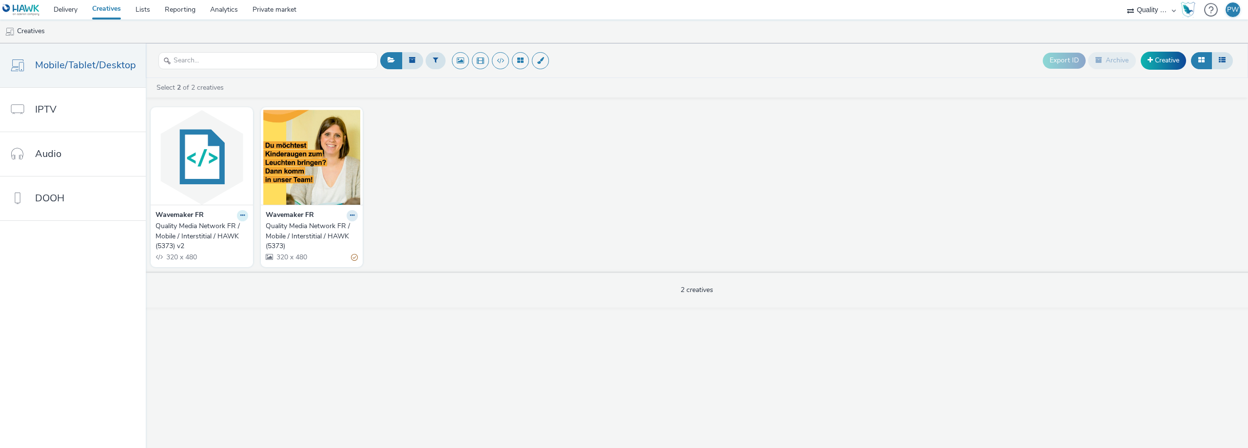
click at [240, 214] on icon at bounding box center [242, 215] width 4 height 6
click at [207, 146] on img at bounding box center [201, 157] width 97 height 95
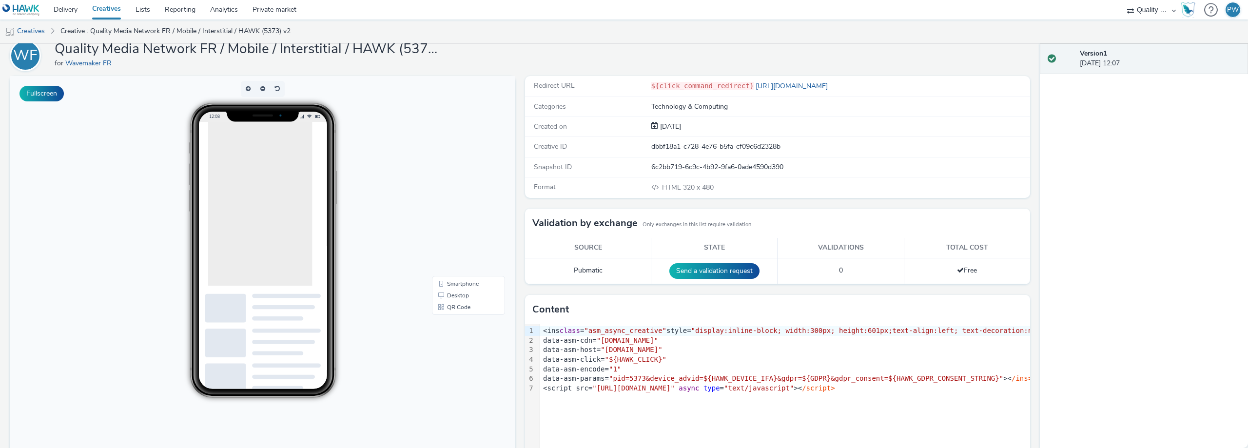
scroll to position [78, 0]
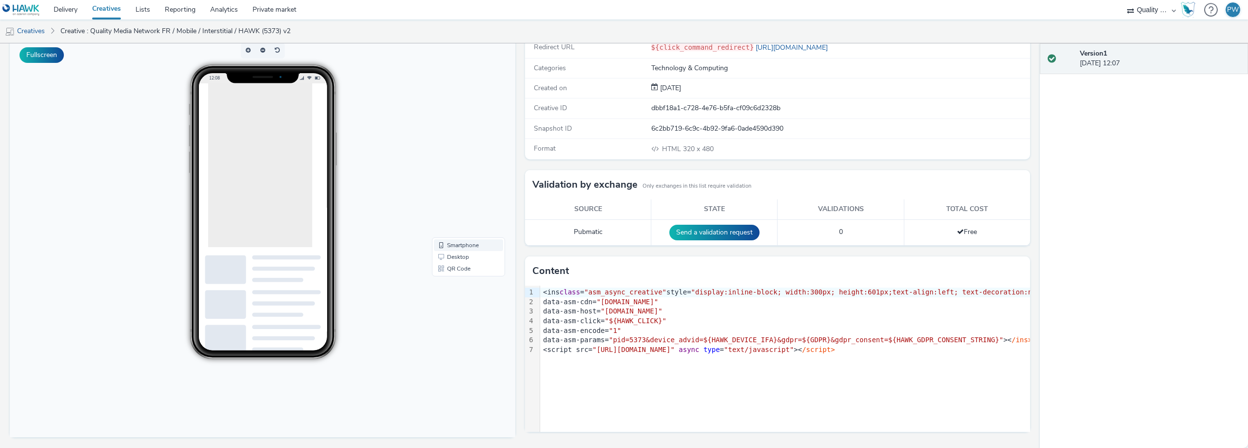
click at [458, 240] on link "Smartphone" at bounding box center [468, 245] width 69 height 12
click at [460, 244] on link "Smartphone" at bounding box center [468, 245] width 69 height 12
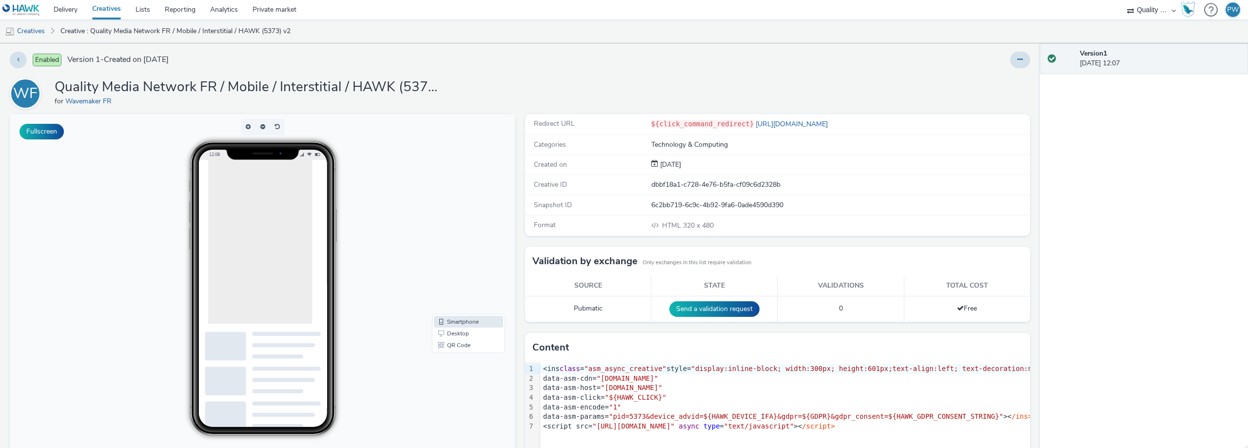
scroll to position [0, 0]
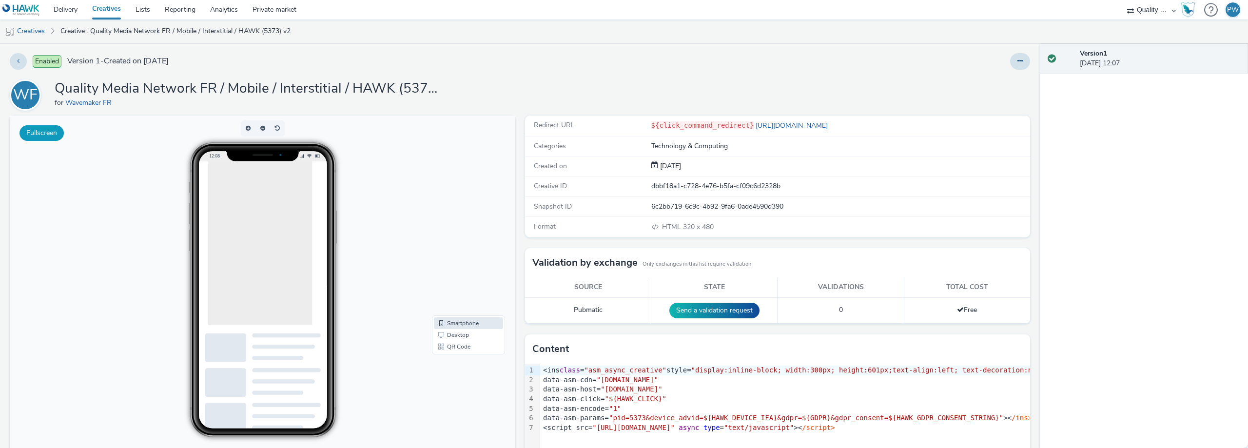
click at [43, 135] on button "Fullscreen" at bounding box center [41, 133] width 44 height 16
